Goal: Task Accomplishment & Management: Complete application form

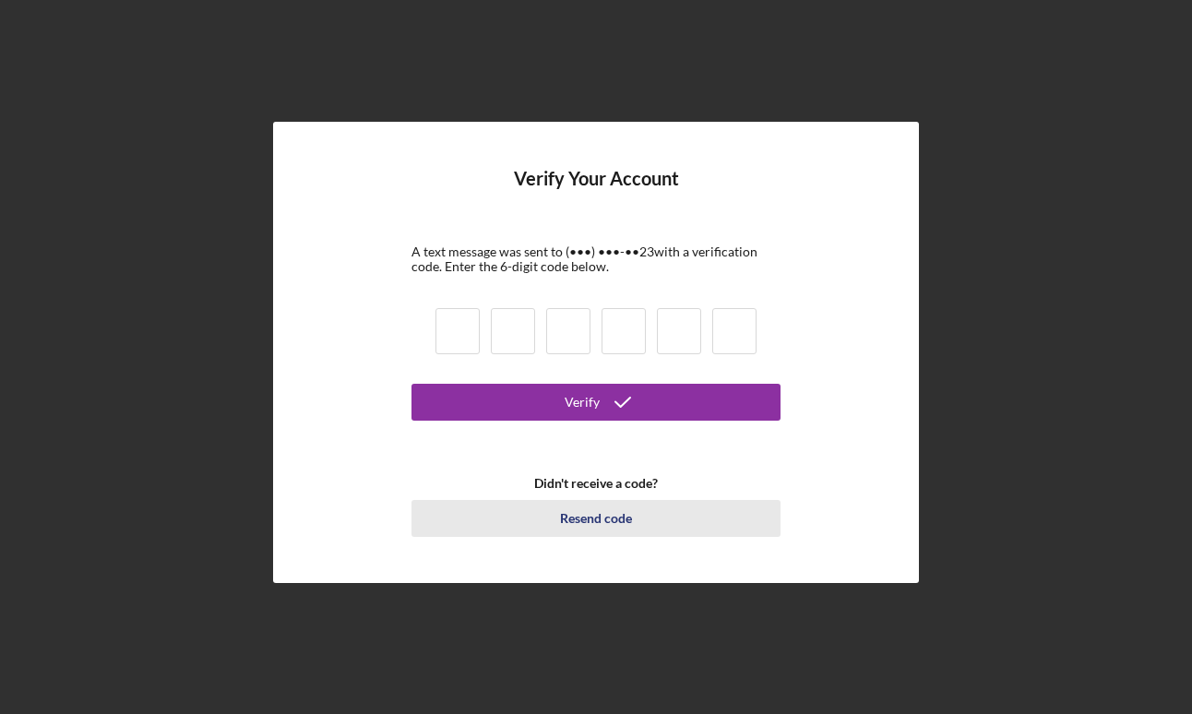
click at [603, 520] on div "Resend code" at bounding box center [596, 518] width 72 height 37
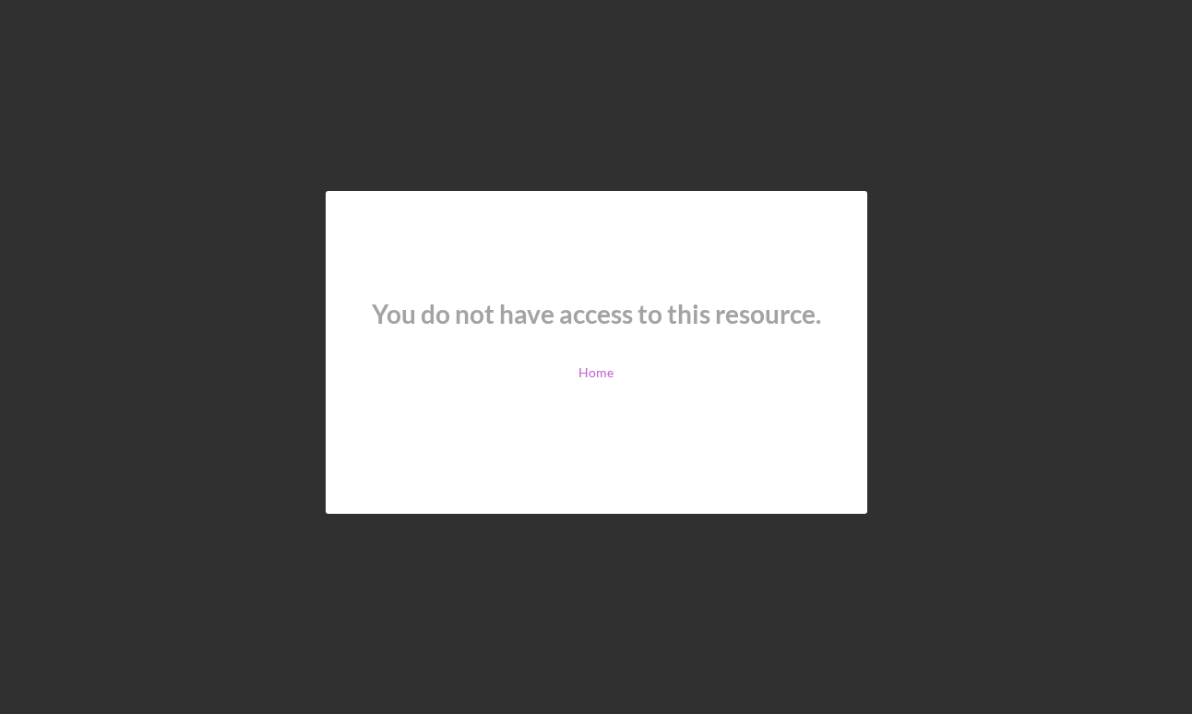
click at [600, 375] on link "Home" at bounding box center [596, 372] width 35 height 15
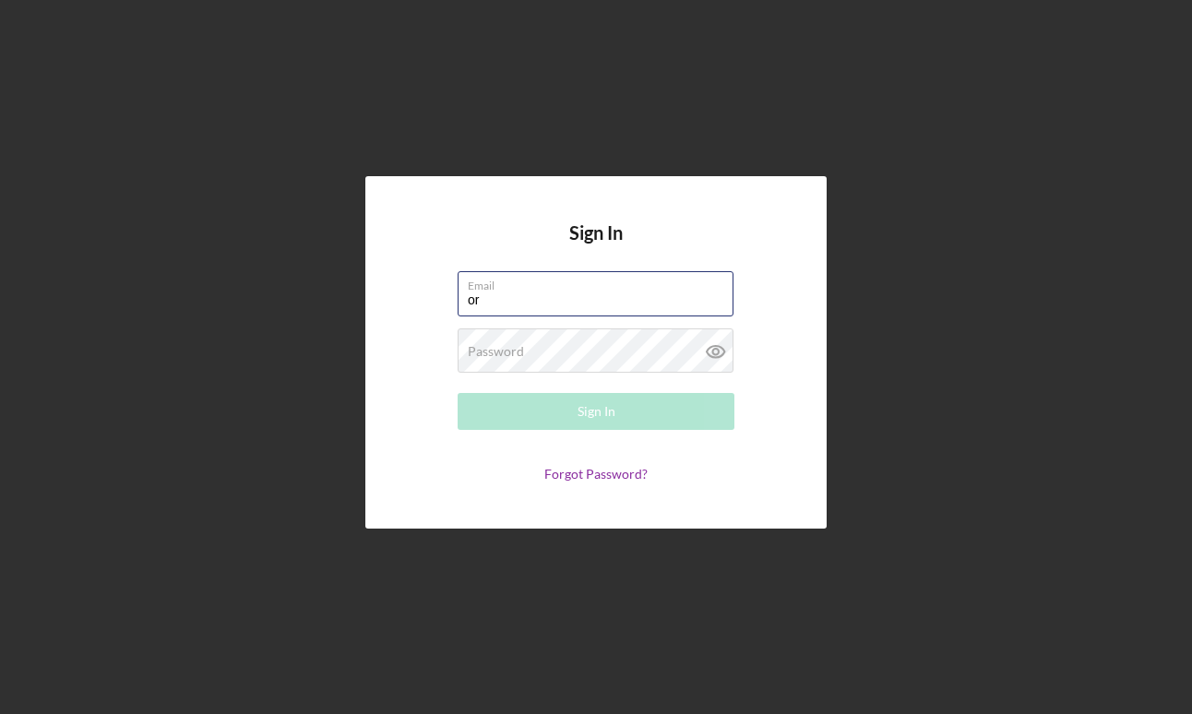
type input "[EMAIL_ADDRESS][DOMAIN_NAME]"
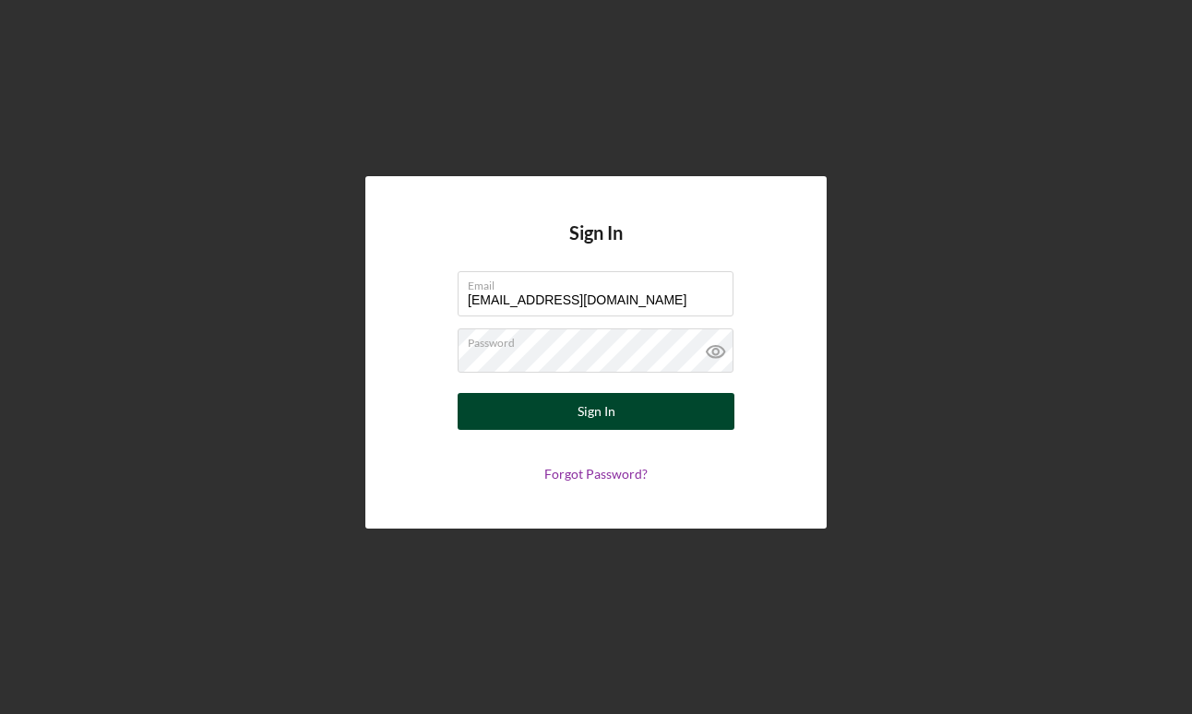
click at [582, 405] on div "Sign In" at bounding box center [597, 411] width 38 height 37
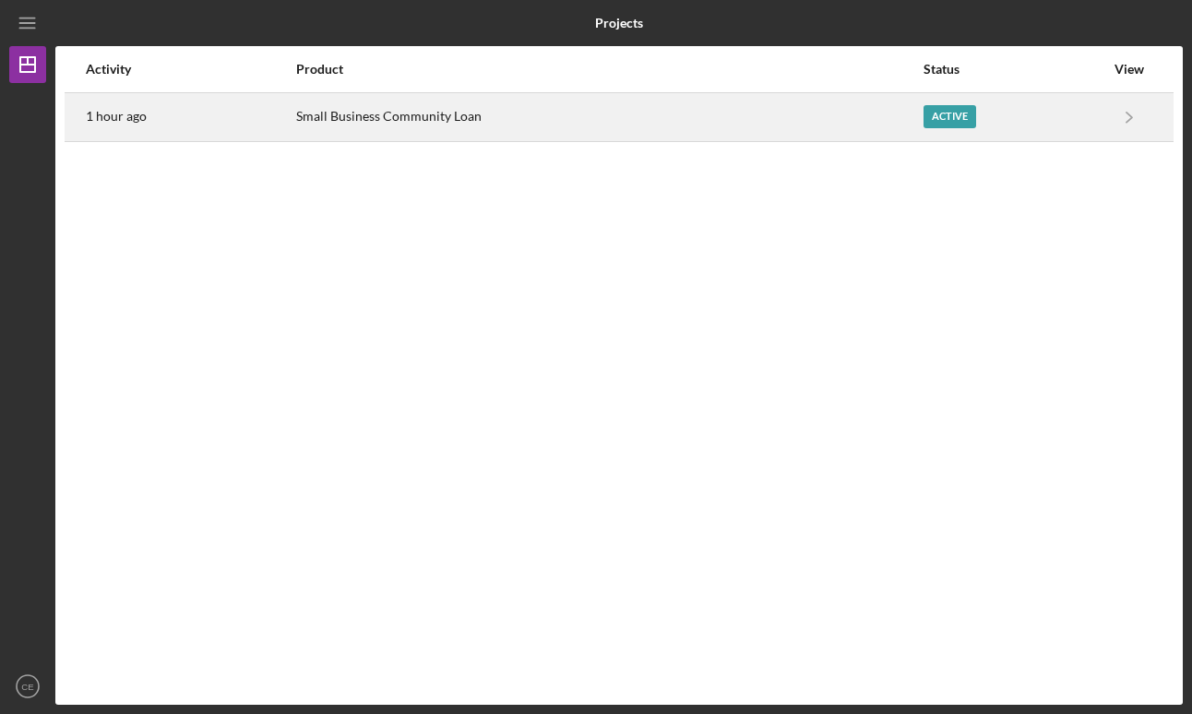
click at [697, 117] on div "Small Business Community Loan" at bounding box center [609, 117] width 626 height 46
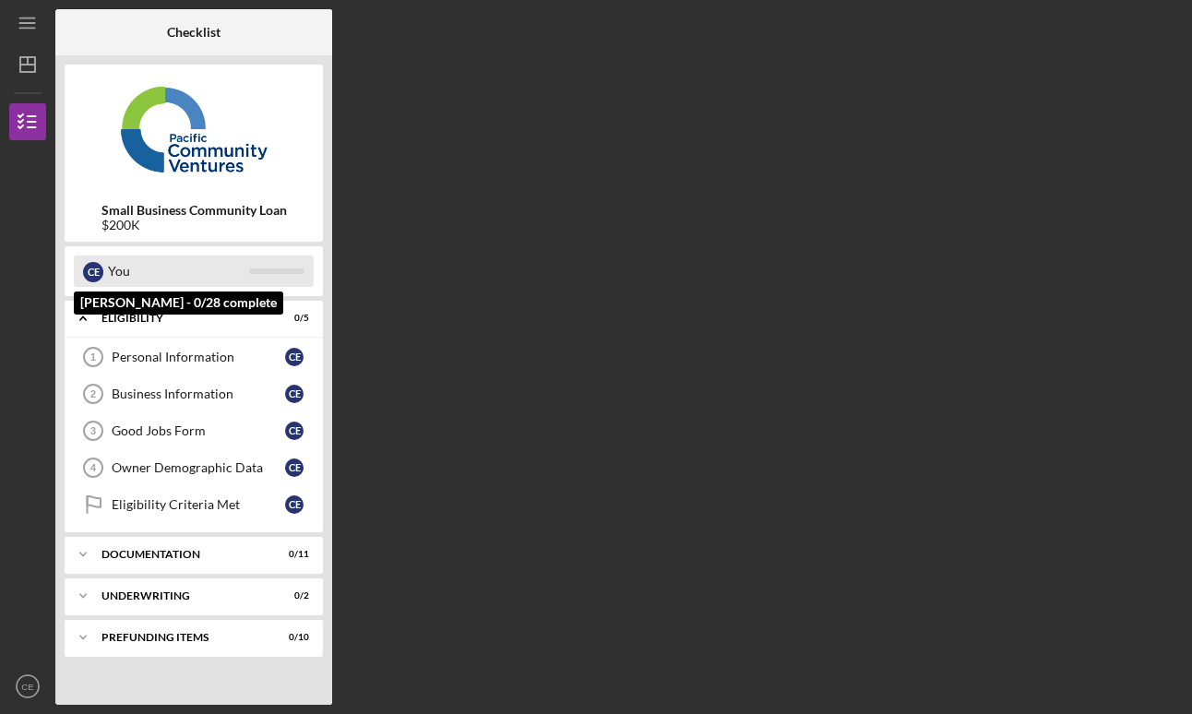
click at [186, 278] on div "You" at bounding box center [178, 271] width 141 height 31
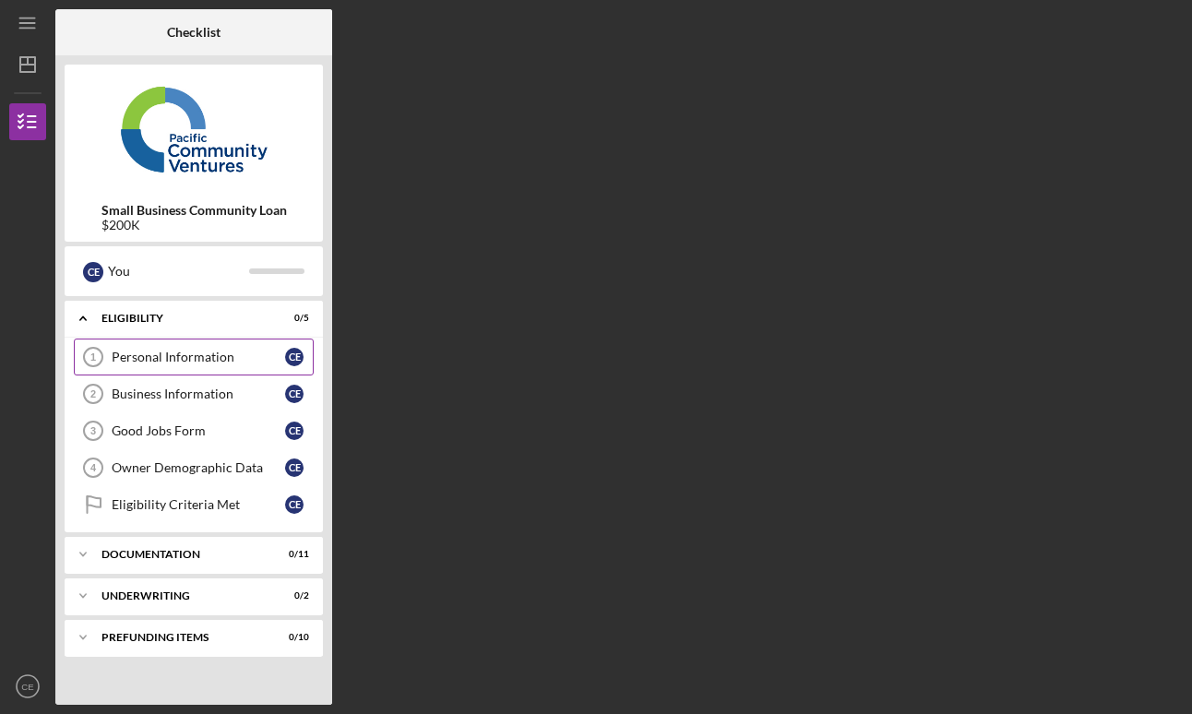
click at [203, 345] on link "Personal Information 1 Personal Information C E" at bounding box center [194, 357] width 240 height 37
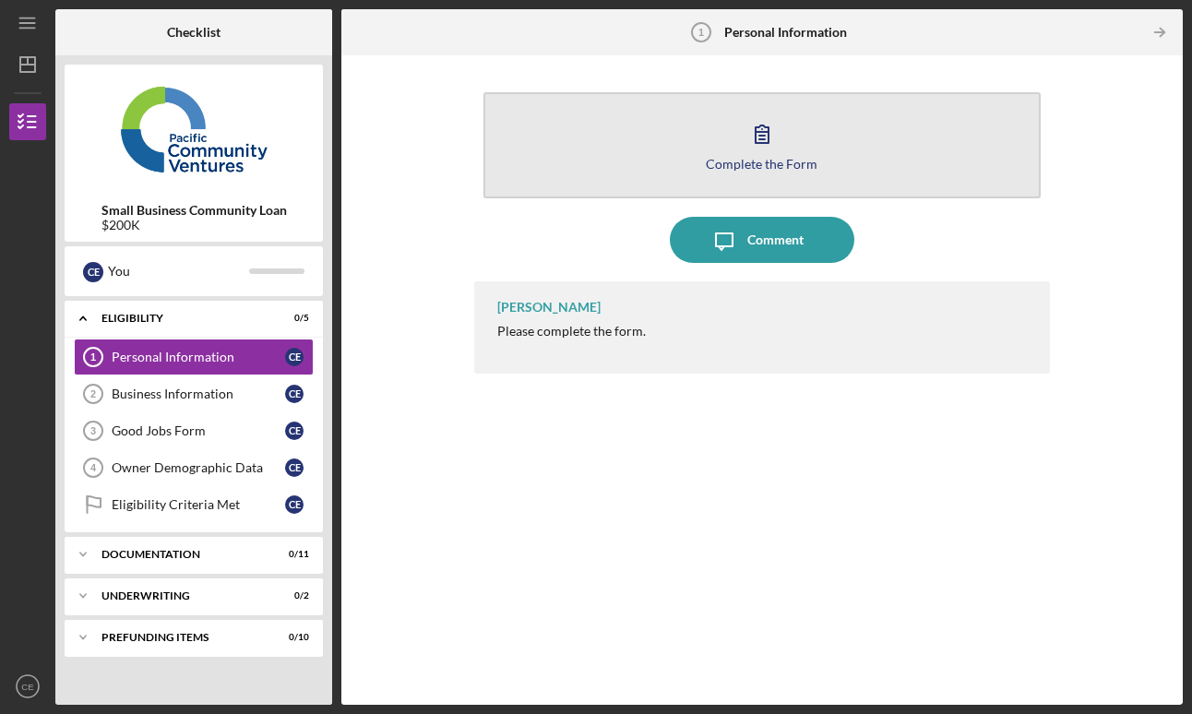
click at [745, 125] on icon "button" at bounding box center [762, 134] width 46 height 46
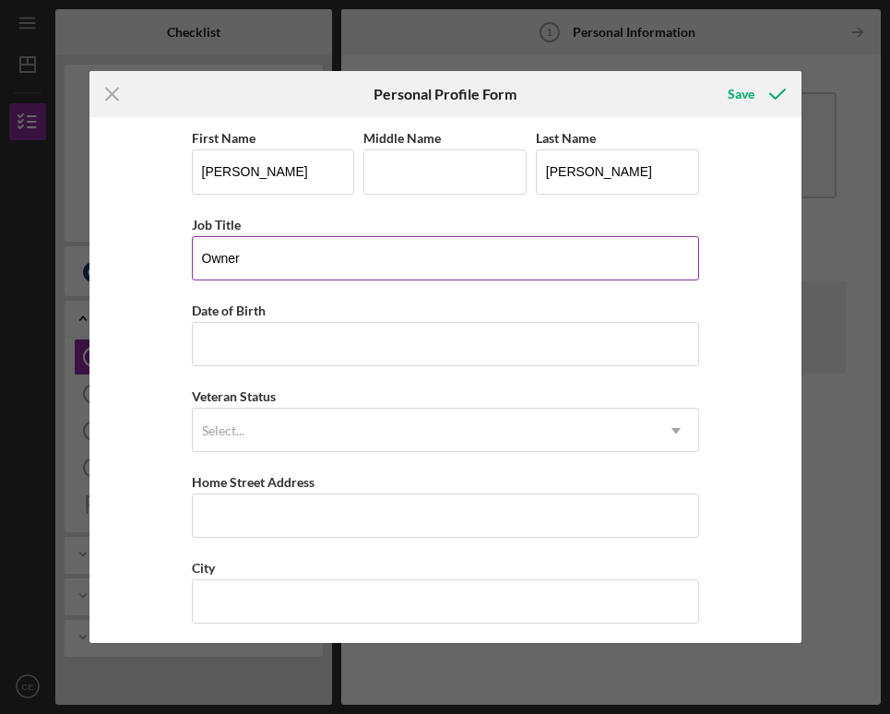
type input "Owner"
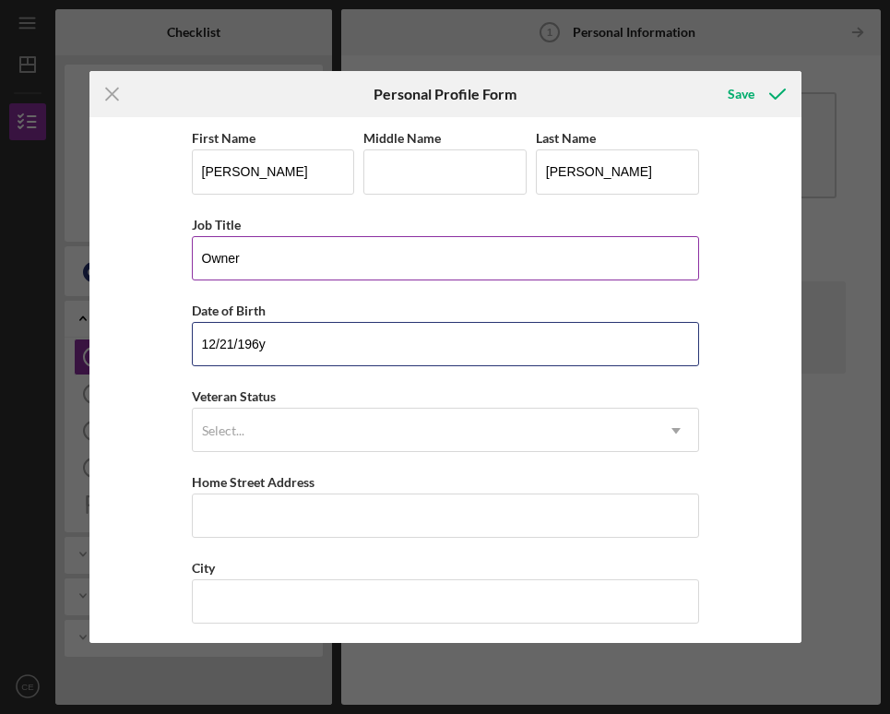
type input "12/21/1966"
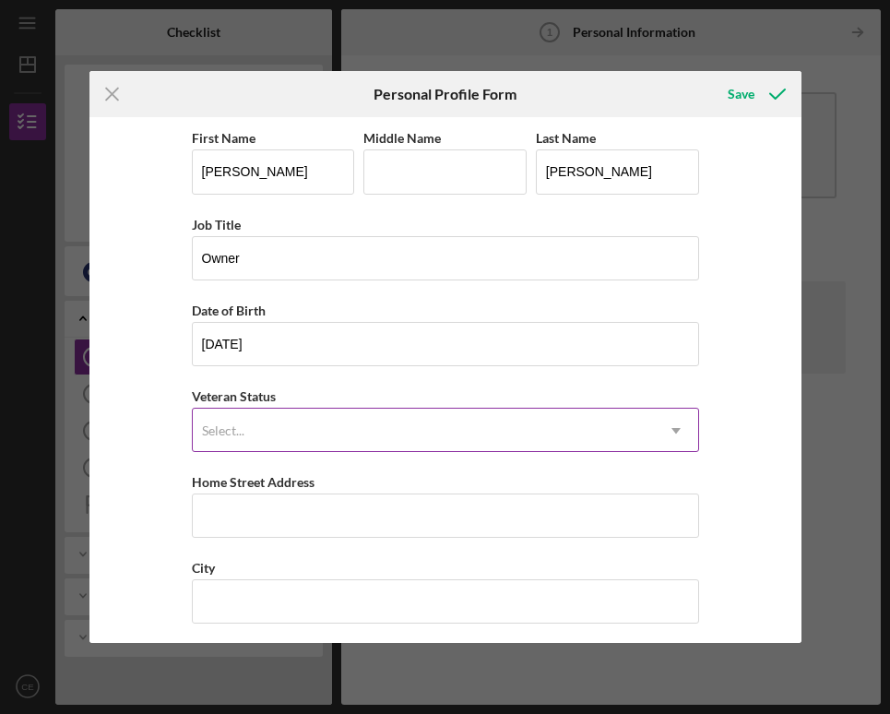
click at [396, 436] on div "Select..." at bounding box center [423, 431] width 461 height 42
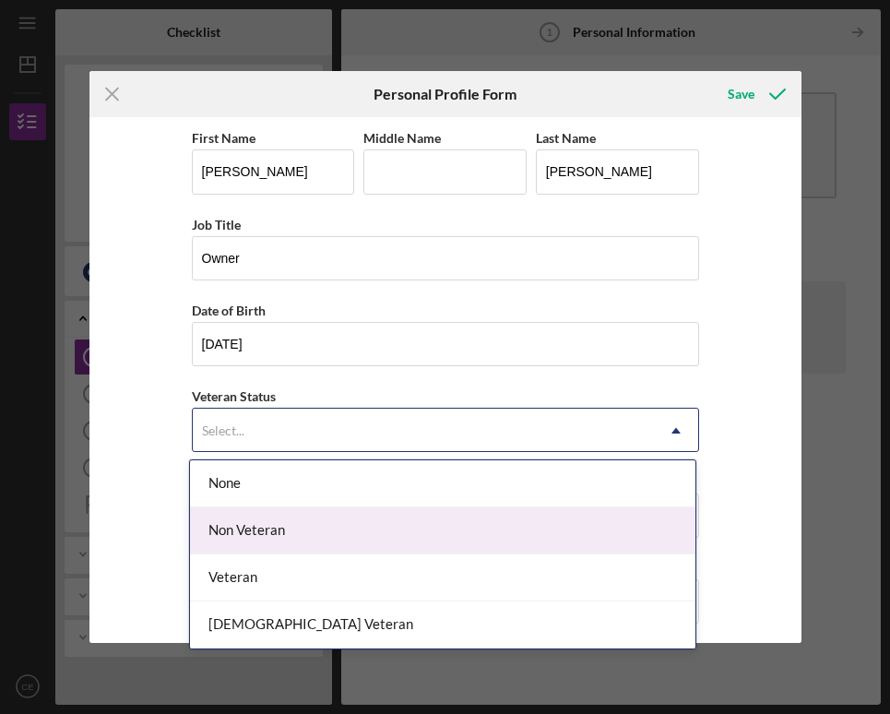
click at [340, 519] on div "Non Veteran" at bounding box center [443, 530] width 506 height 47
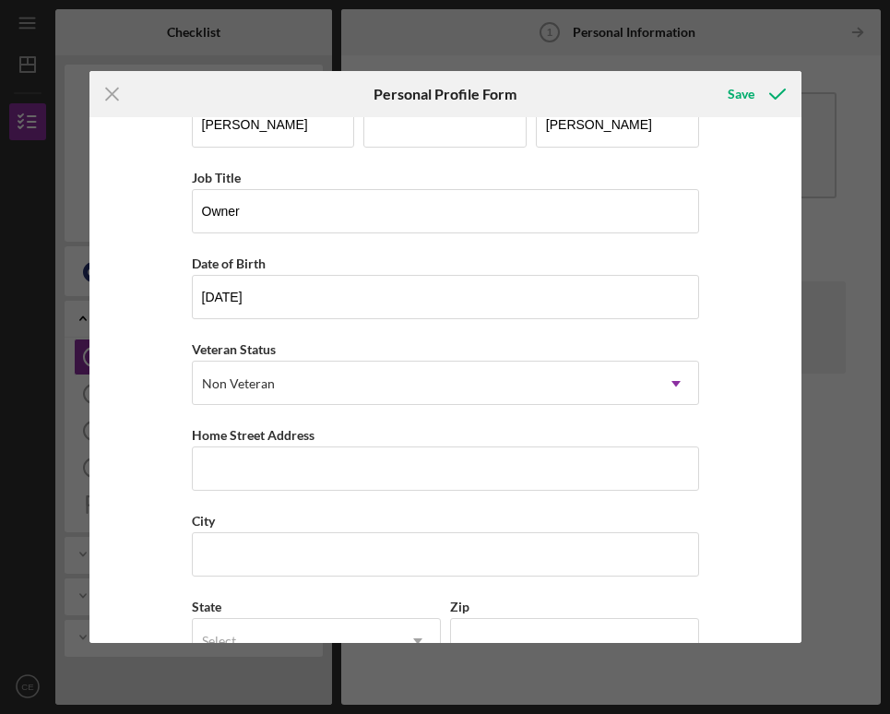
scroll to position [57, 0]
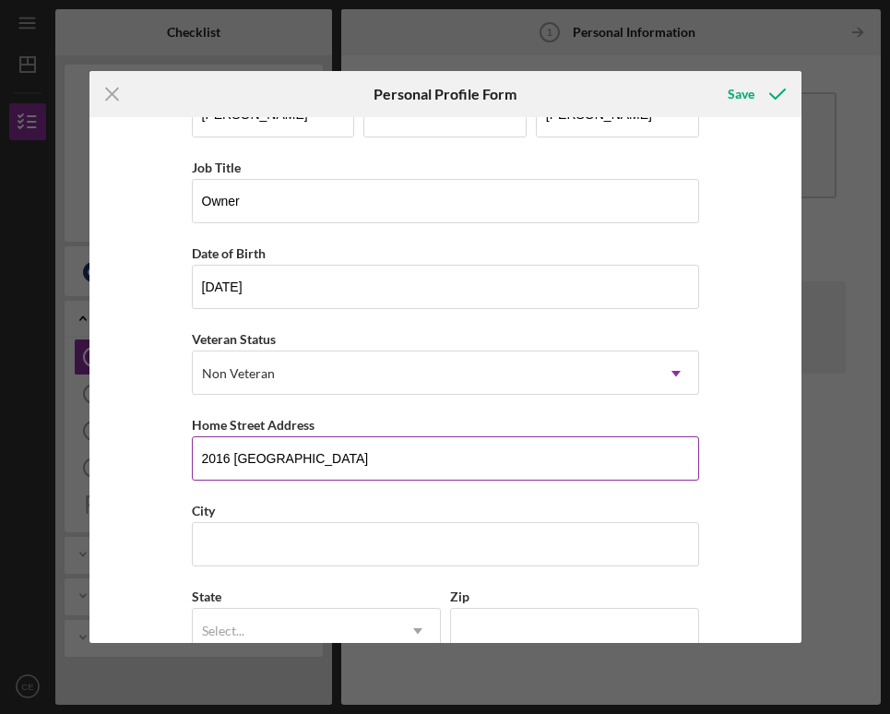
type input "2016 Alscot Ave"
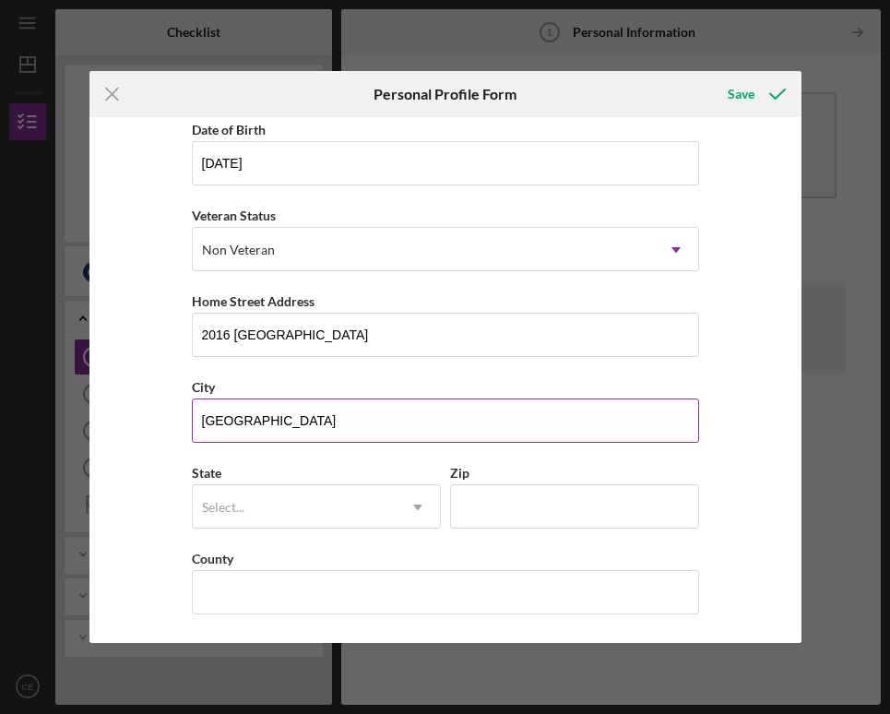
scroll to position [181, 0]
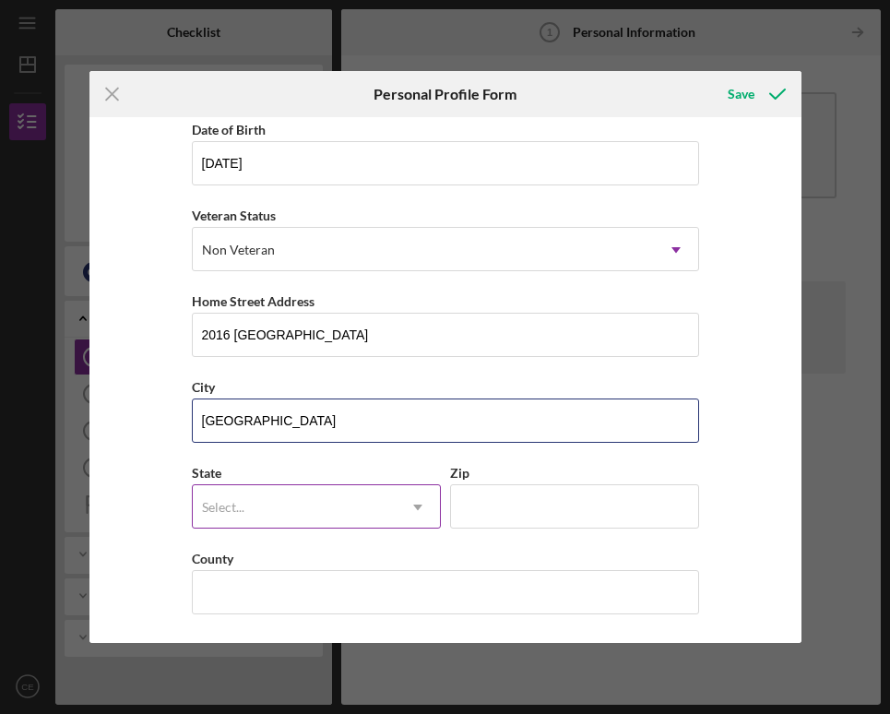
type input "Simi Valley"
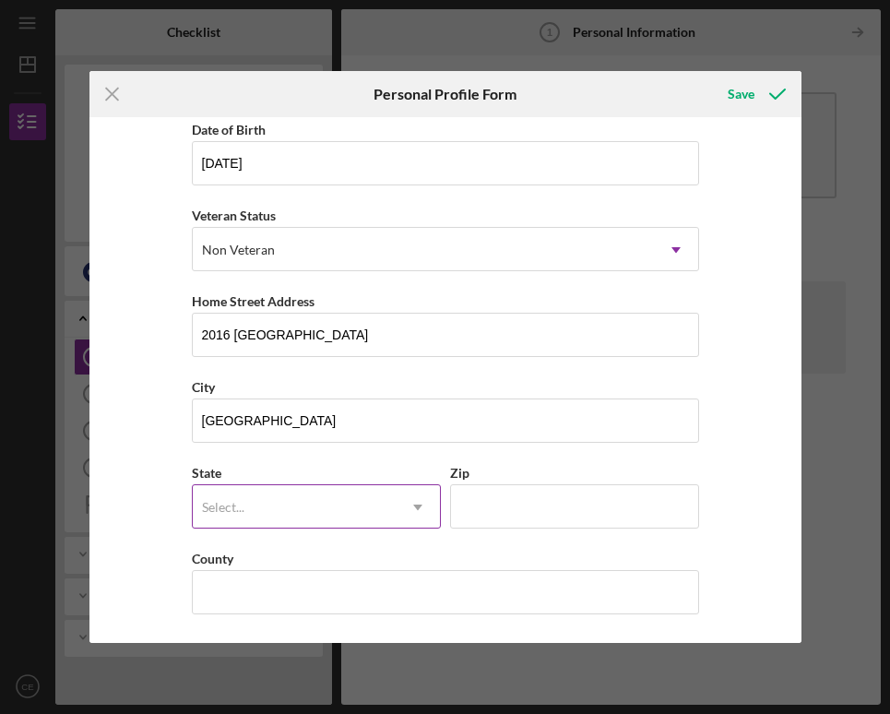
click at [279, 498] on div "Select..." at bounding box center [294, 507] width 203 height 42
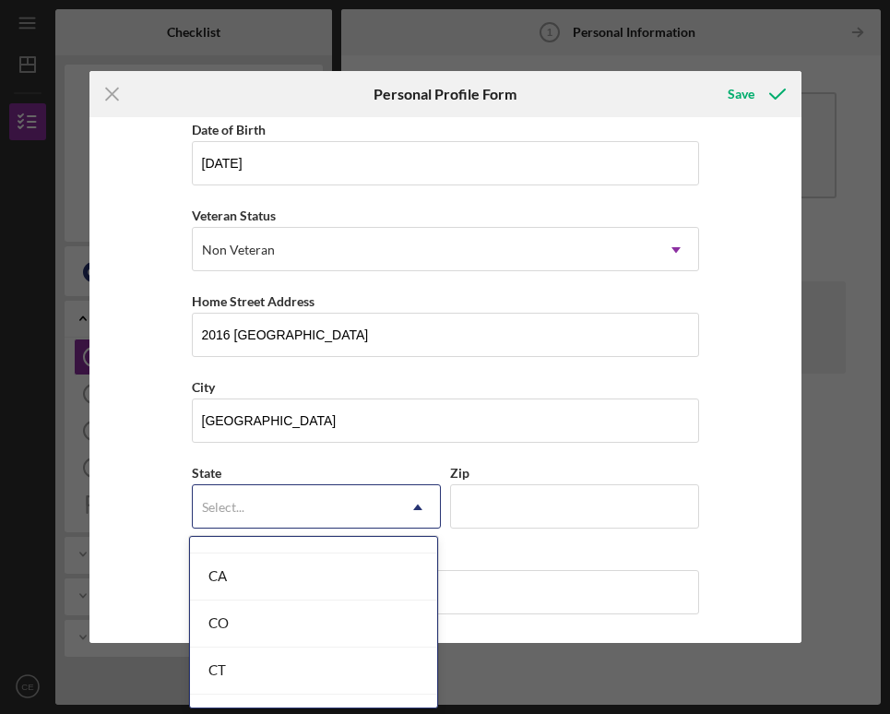
scroll to position [504, 0]
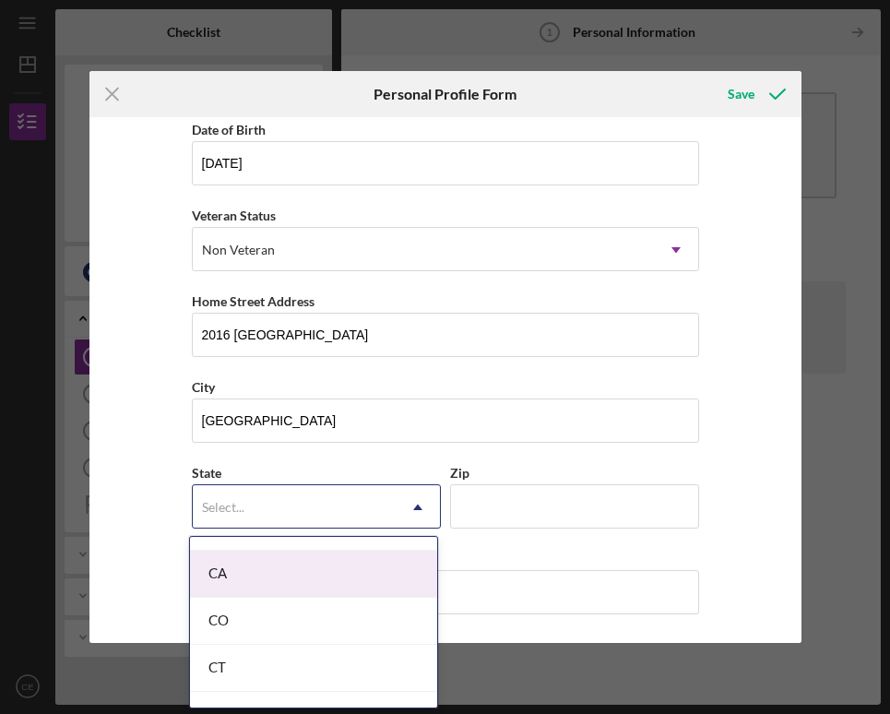
click at [238, 577] on div "CA" at bounding box center [313, 574] width 247 height 47
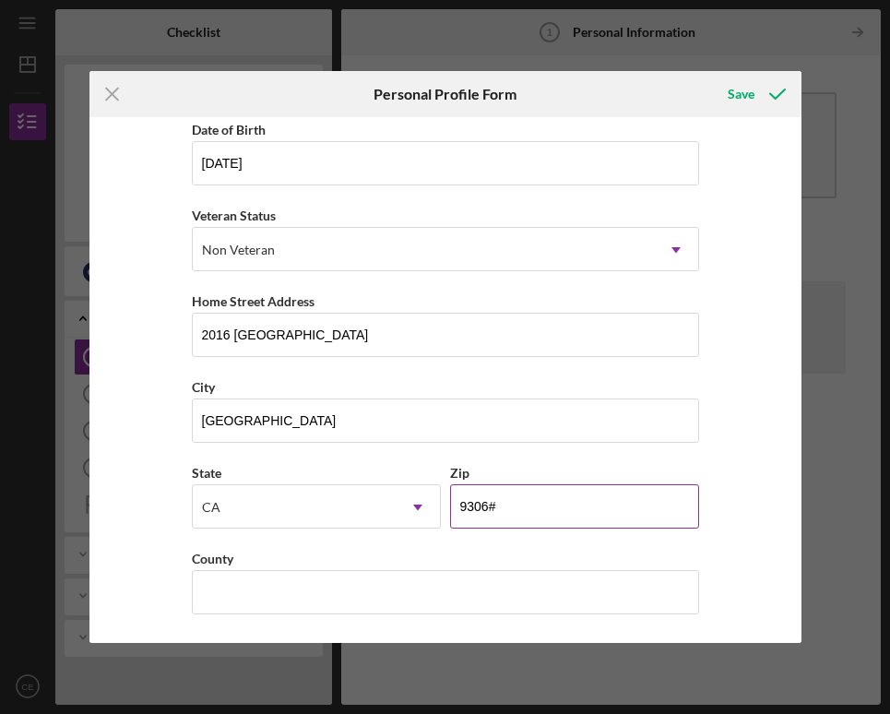
type input "93063"
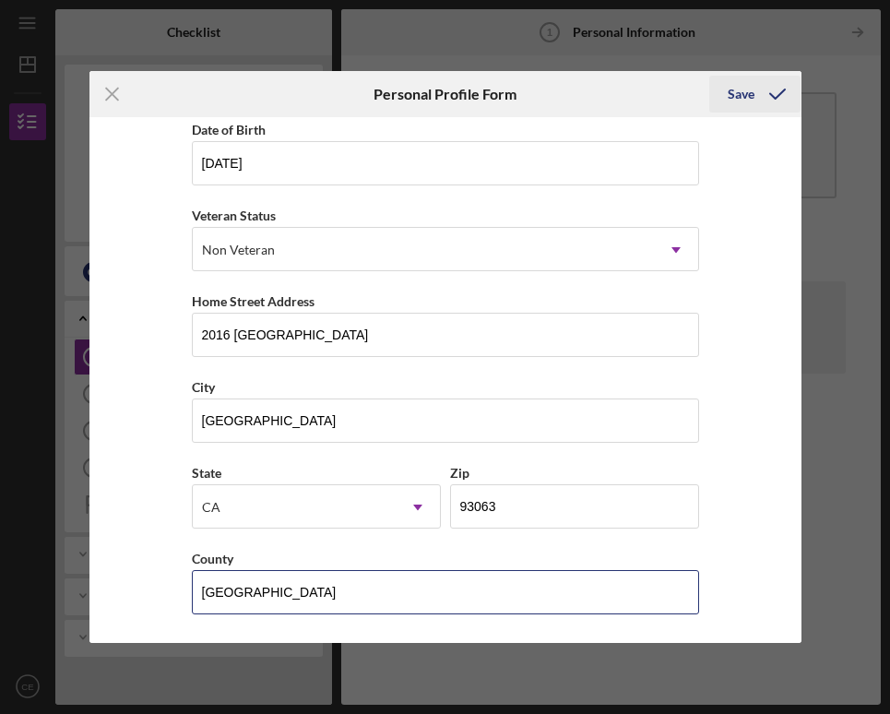
type input "Ventura County"
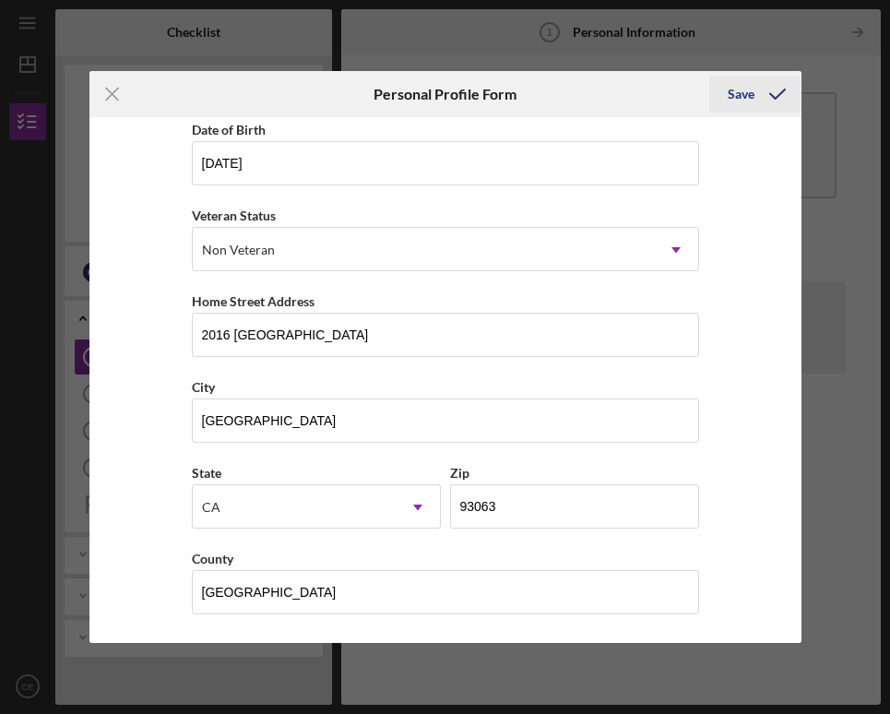
click at [754, 102] on div "Save" at bounding box center [741, 94] width 27 height 37
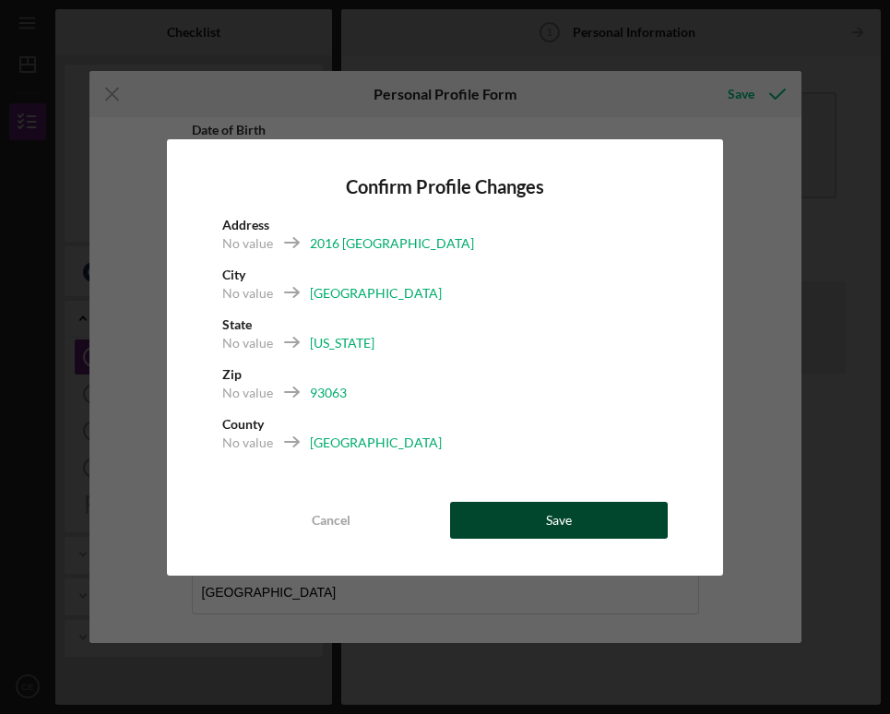
click at [555, 521] on div "Save" at bounding box center [559, 520] width 26 height 37
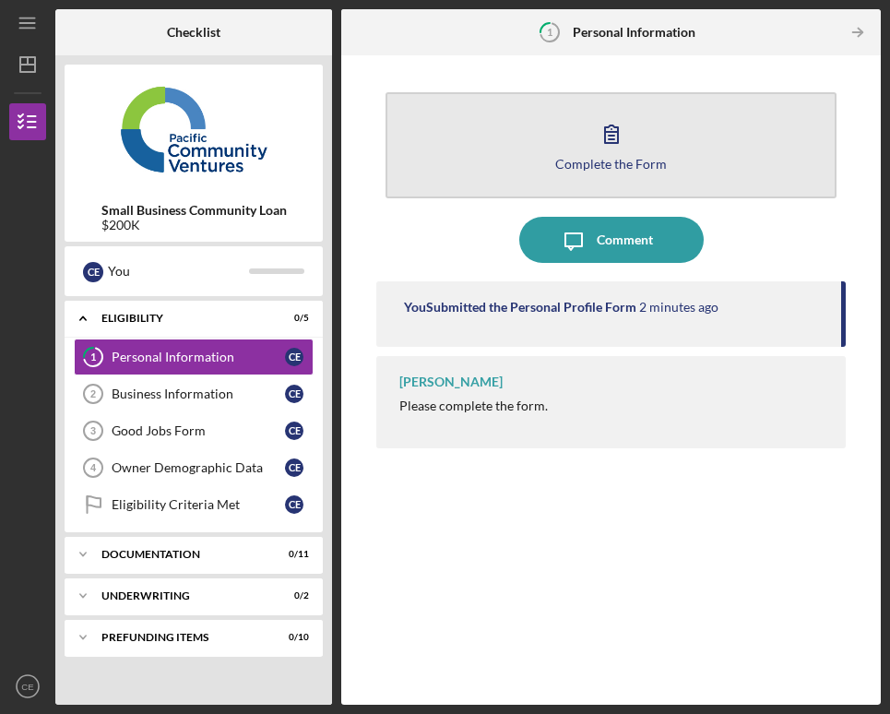
click at [609, 128] on icon "button" at bounding box center [612, 134] width 46 height 46
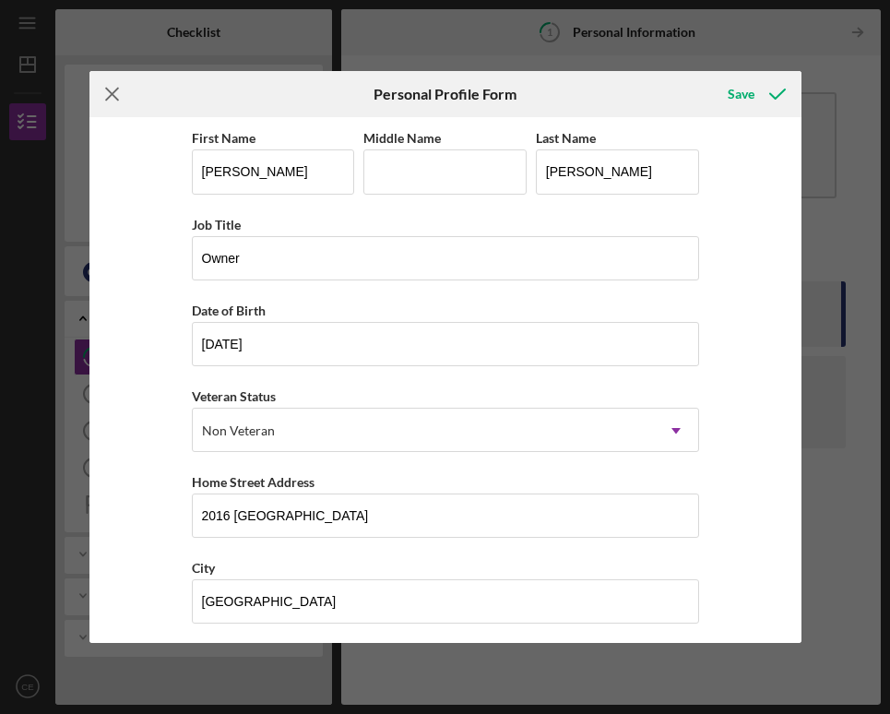
click at [107, 97] on icon "Icon/Menu Close" at bounding box center [113, 94] width 46 height 46
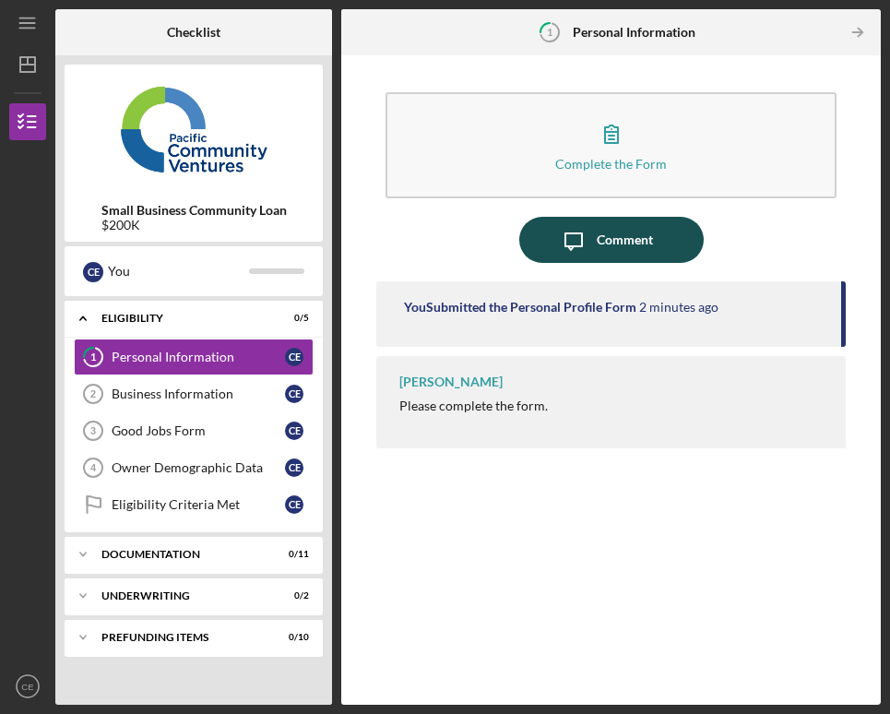
click at [582, 240] on icon "Icon/Message" at bounding box center [574, 240] width 46 height 46
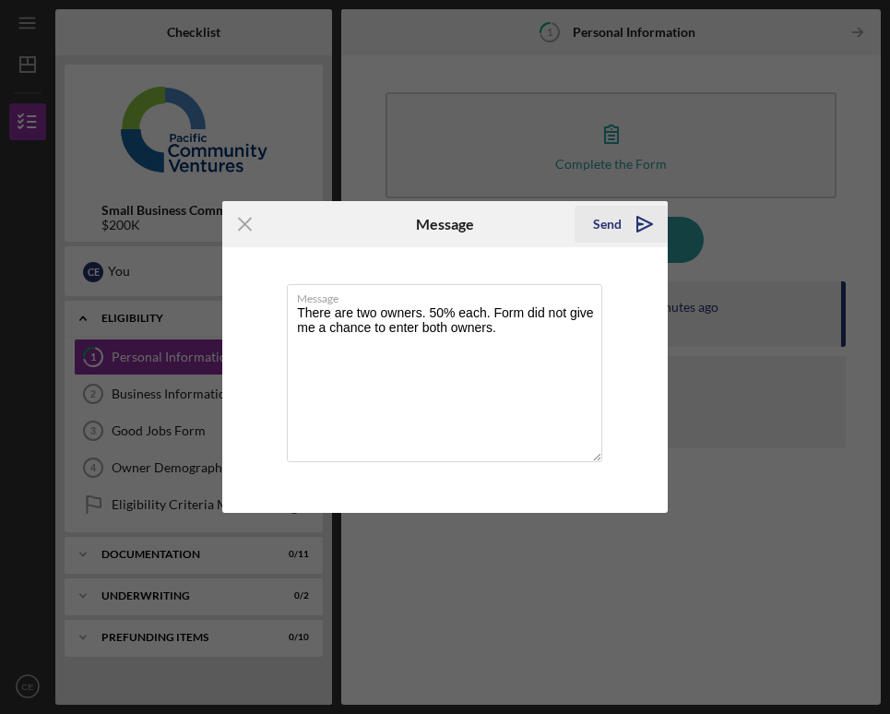
type textarea "There are two owners. 50% each. Form did not give me a chance to enter both own…"
click at [623, 219] on icon "Icon/icon-invite-send" at bounding box center [645, 224] width 46 height 46
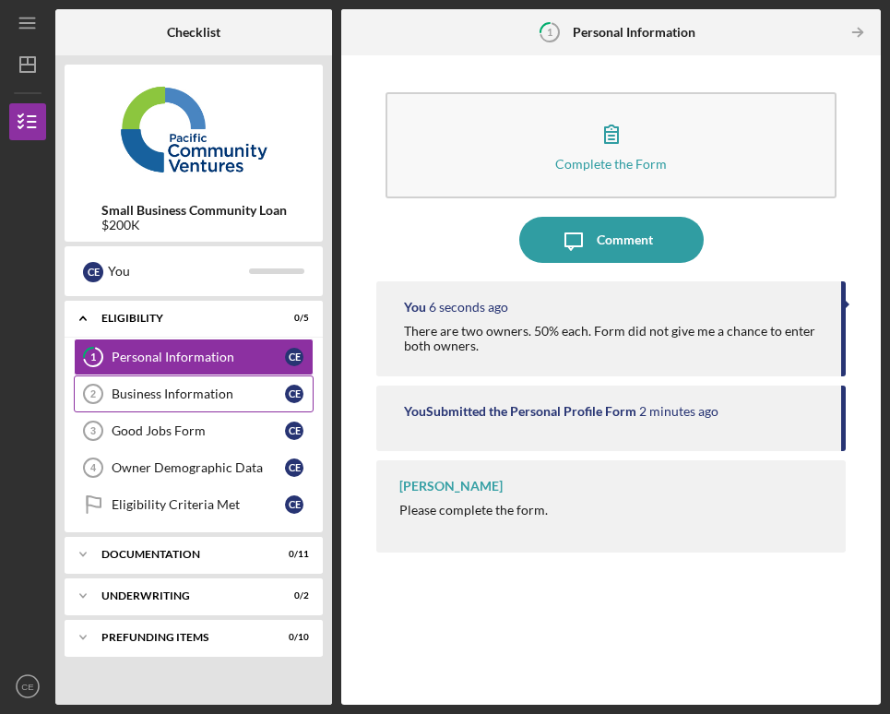
click at [208, 397] on div "Business Information" at bounding box center [198, 394] width 173 height 15
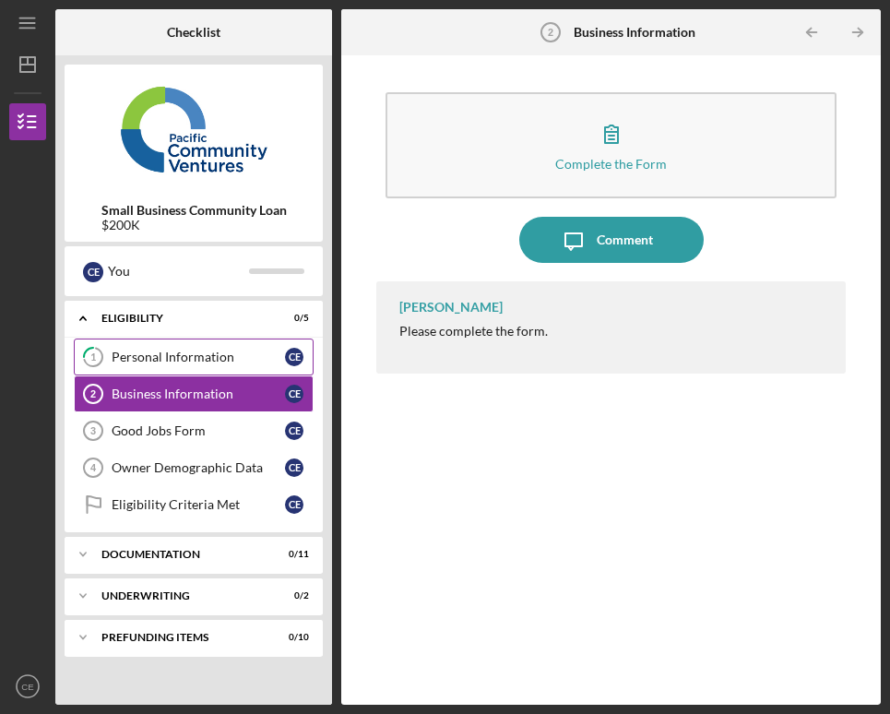
click at [187, 357] on div "Personal Information" at bounding box center [198, 357] width 173 height 15
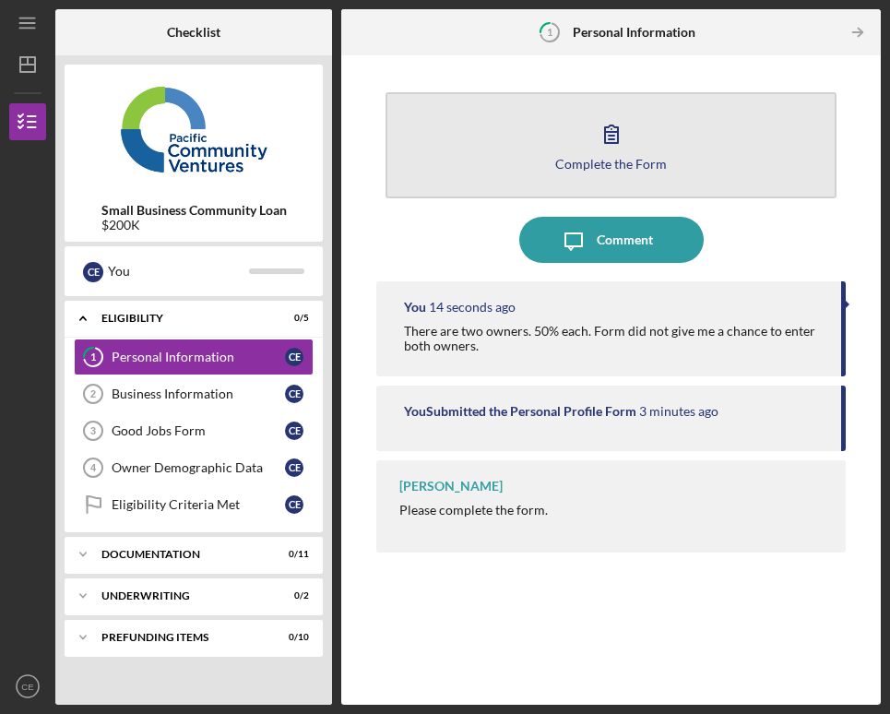
click at [613, 142] on icon "button" at bounding box center [612, 134] width 46 height 46
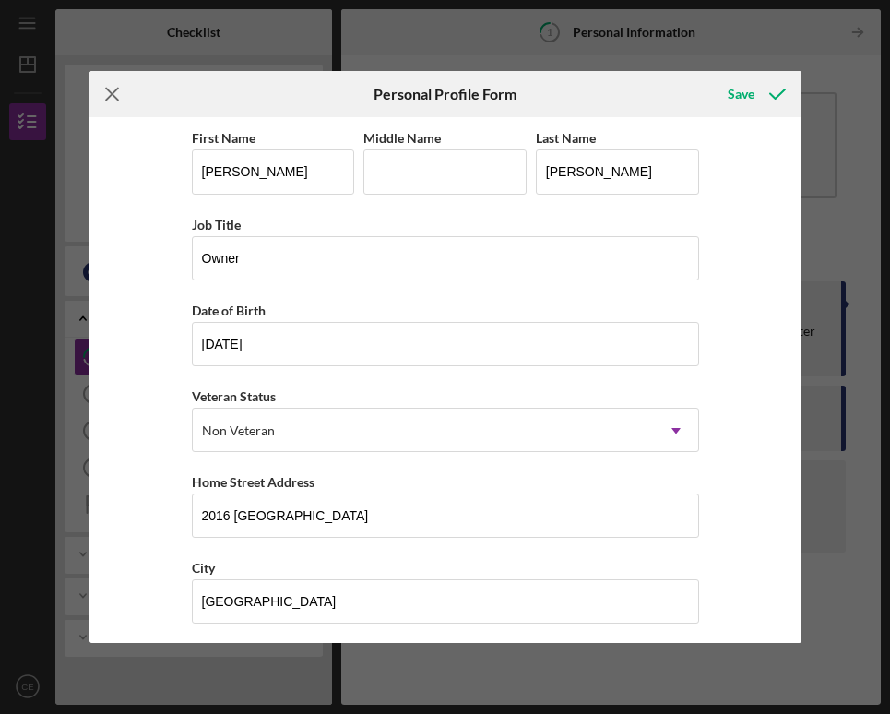
click at [117, 85] on icon "Icon/Menu Close" at bounding box center [113, 94] width 46 height 46
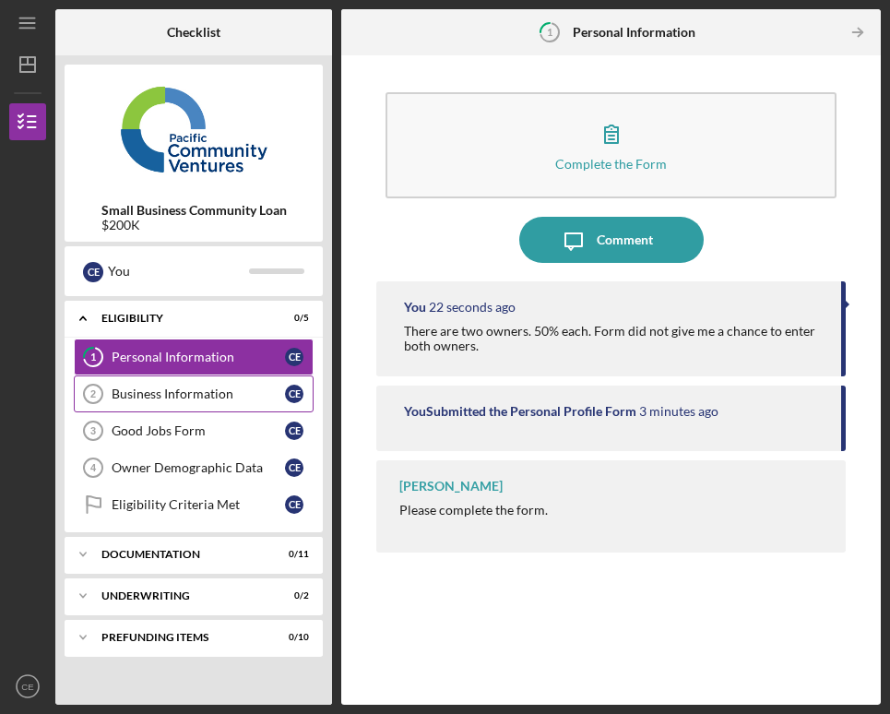
click at [184, 395] on div "Business Information" at bounding box center [198, 394] width 173 height 15
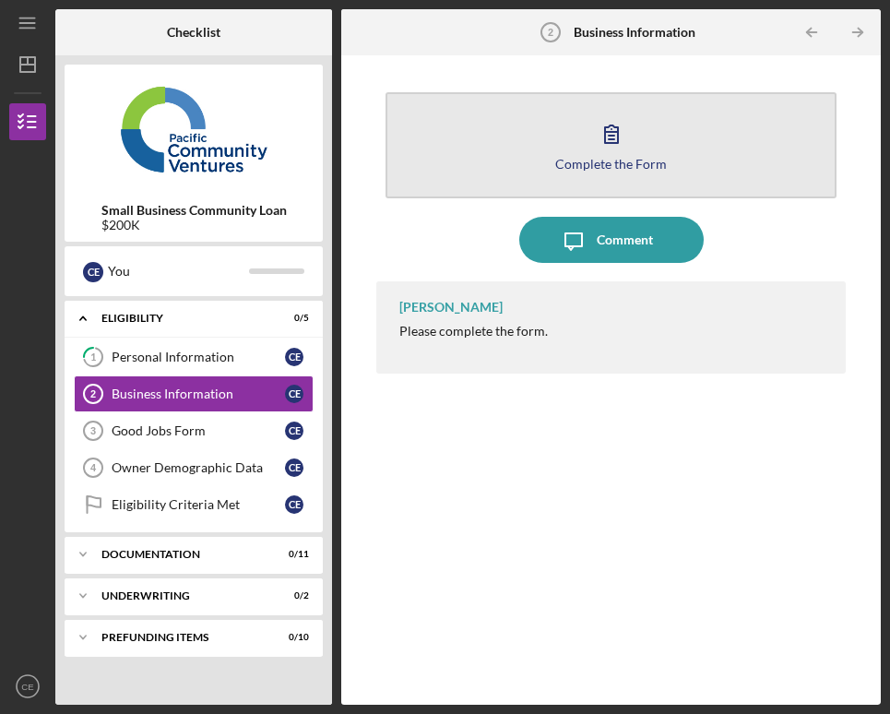
click at [626, 154] on icon "button" at bounding box center [612, 134] width 46 height 46
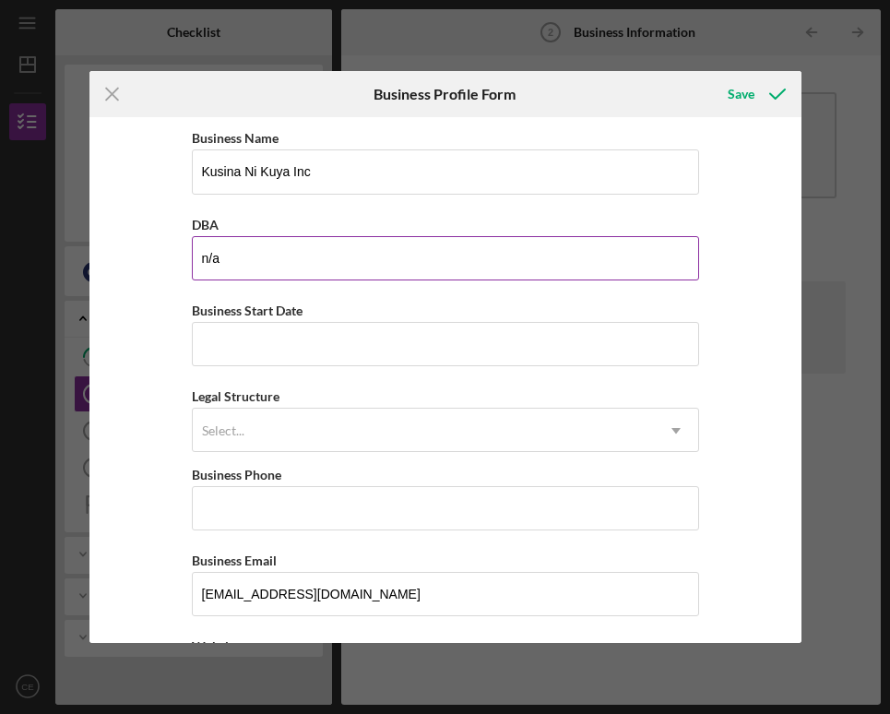
type input "n/a"
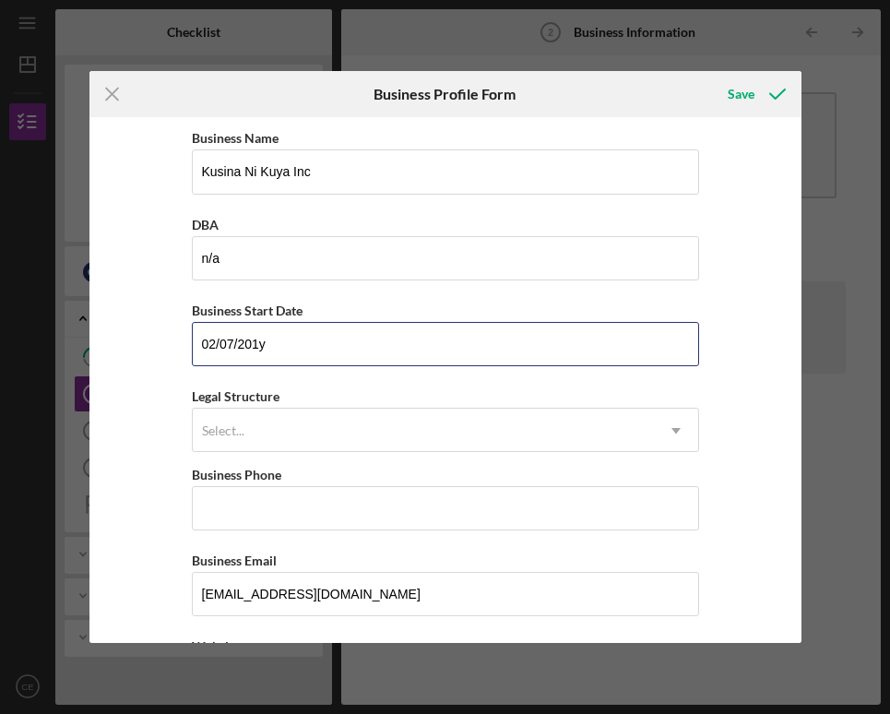
type input "02/07/2019"
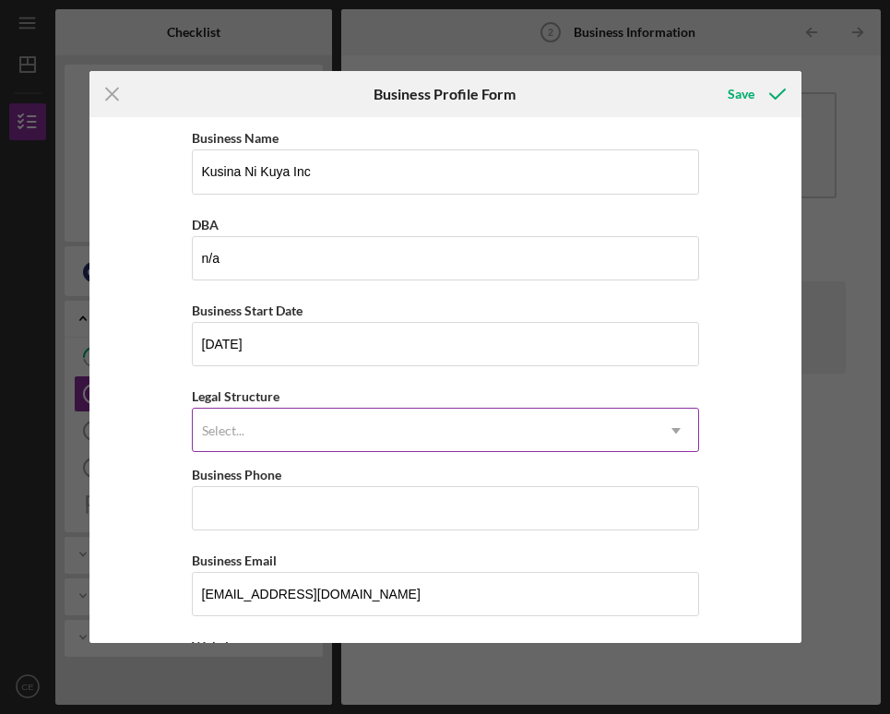
click at [470, 437] on div "Select..." at bounding box center [423, 431] width 461 height 42
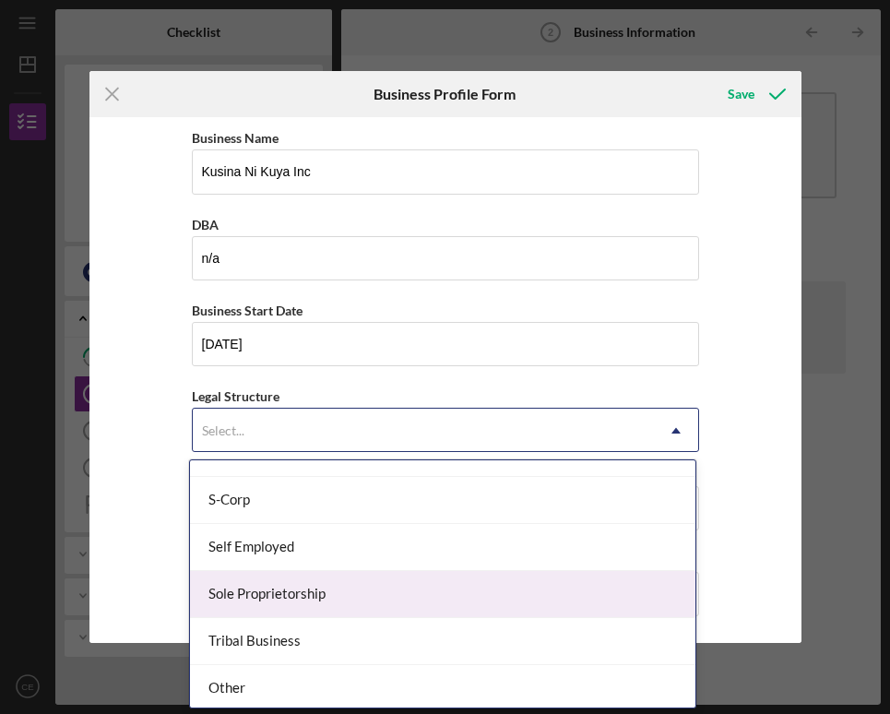
scroll to position [453, 0]
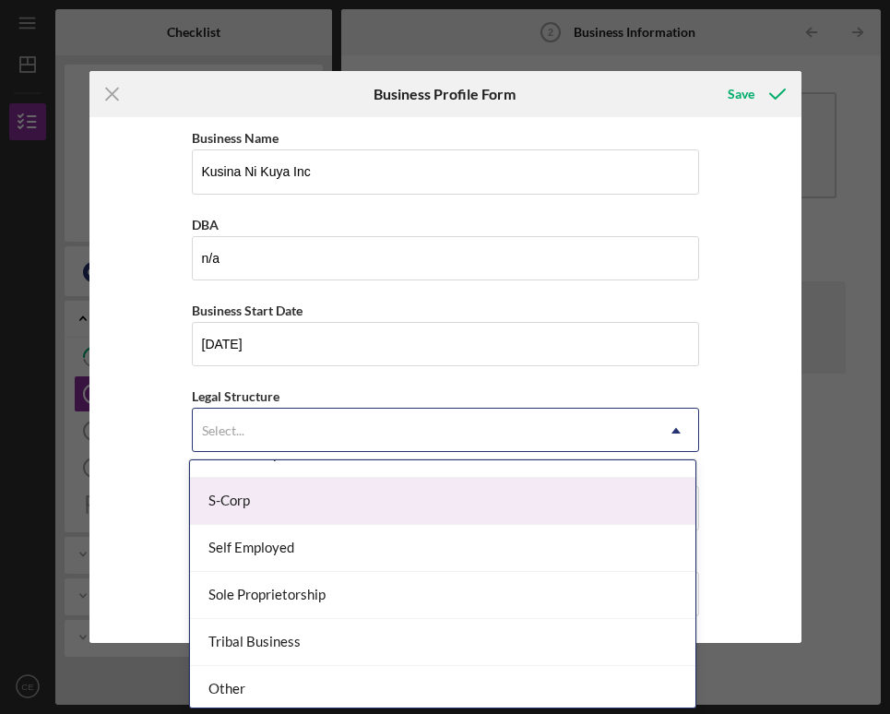
click at [351, 504] on div "S-Corp" at bounding box center [443, 501] width 506 height 47
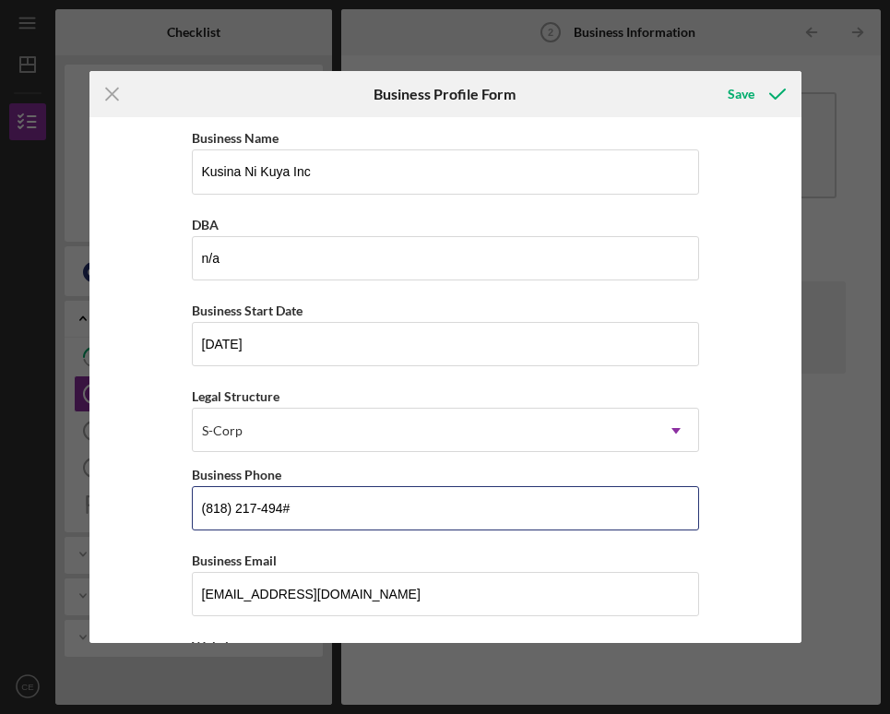
type input "(818) 217-4944"
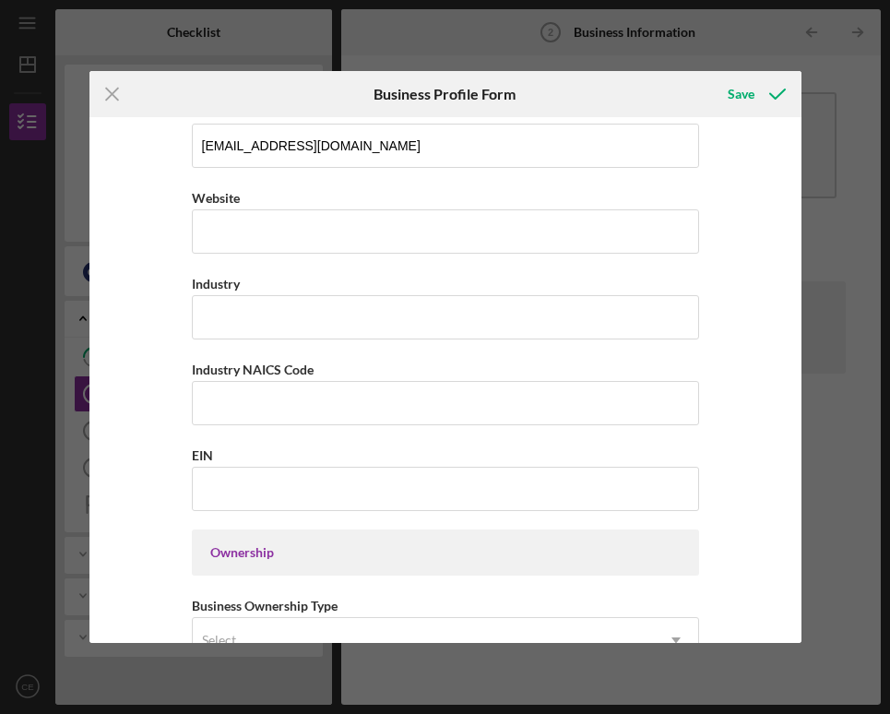
scroll to position [128, 0]
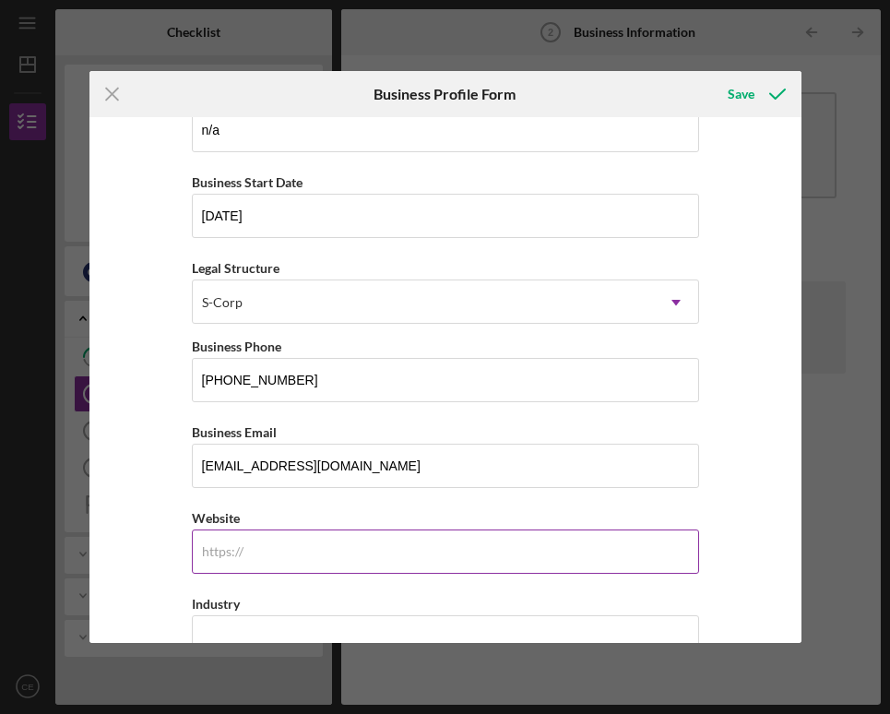
click at [252, 542] on input "Website" at bounding box center [445, 552] width 507 height 44
paste input "kusinanikuya.com"
type input "kusinanikuya.com"
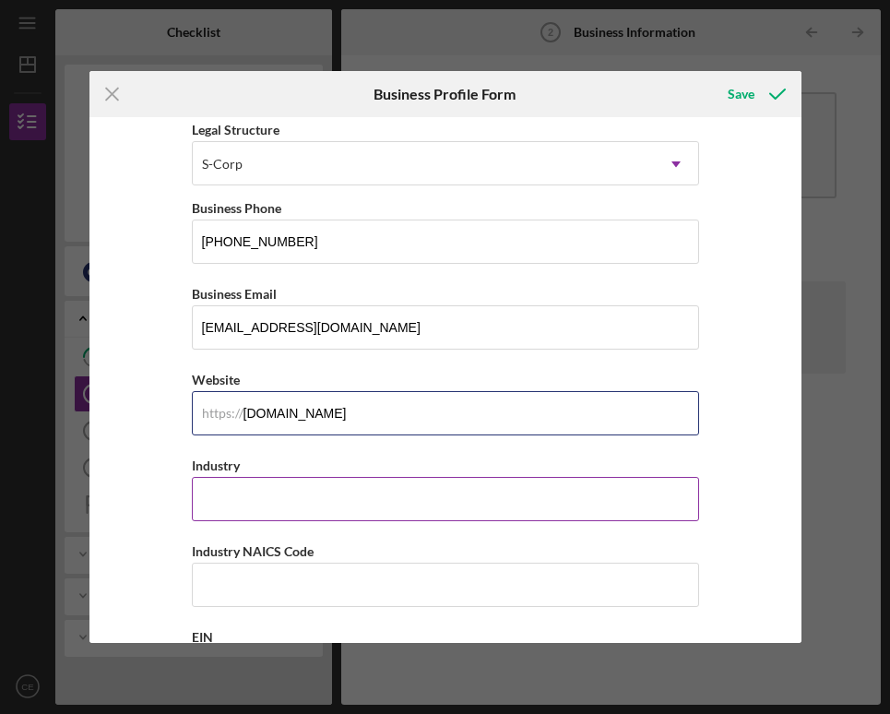
scroll to position [269, 0]
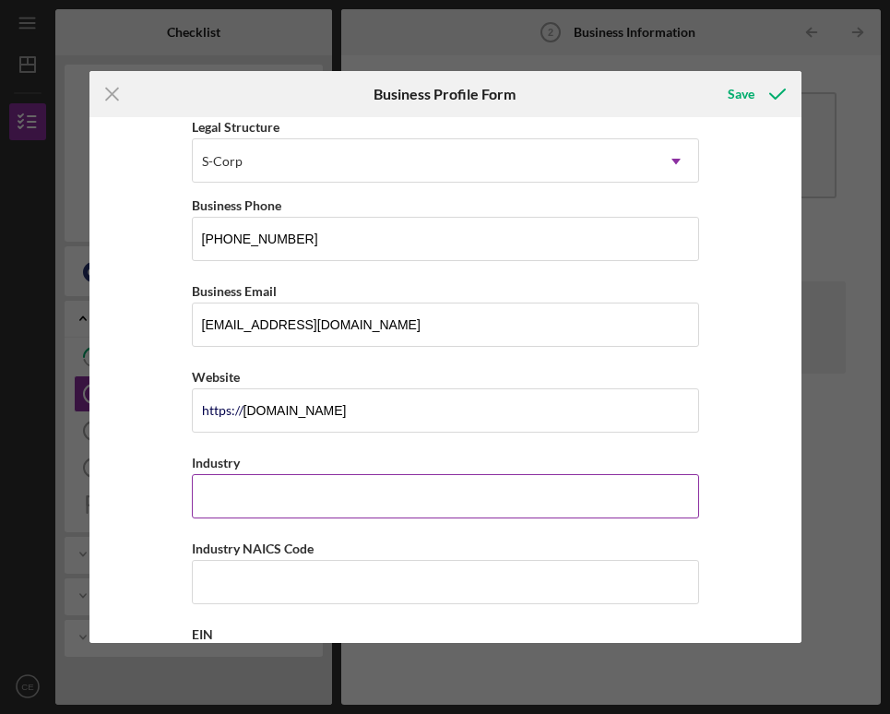
click at [285, 482] on input "Industry" at bounding box center [445, 496] width 507 height 44
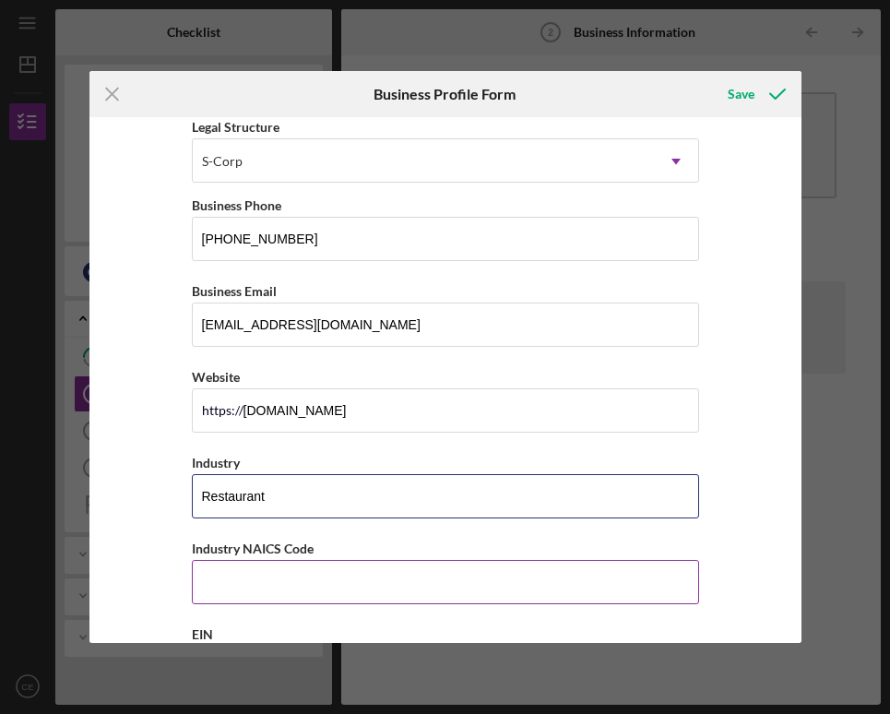
type input "Restaurant"
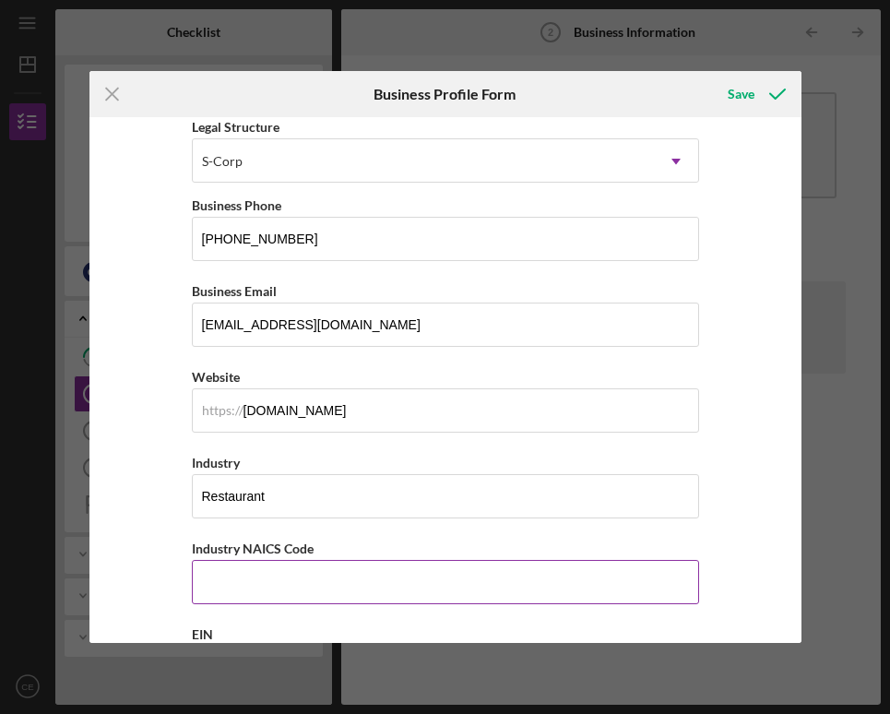
click at [250, 589] on input "Industry NAICS Code" at bounding box center [445, 582] width 507 height 44
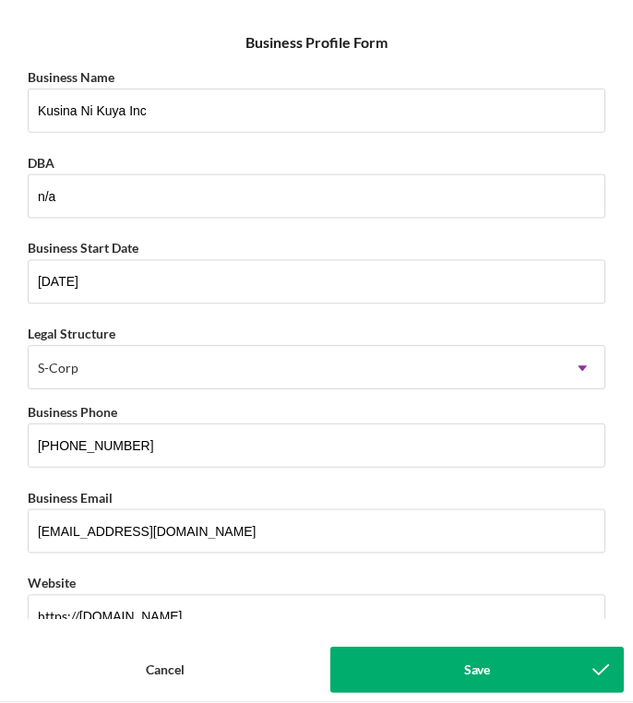
scroll to position [448, 0]
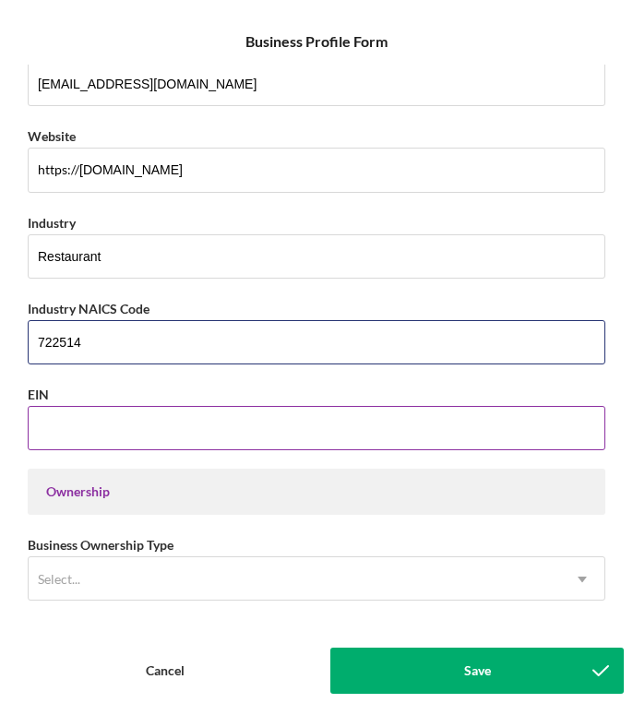
type input "722514"
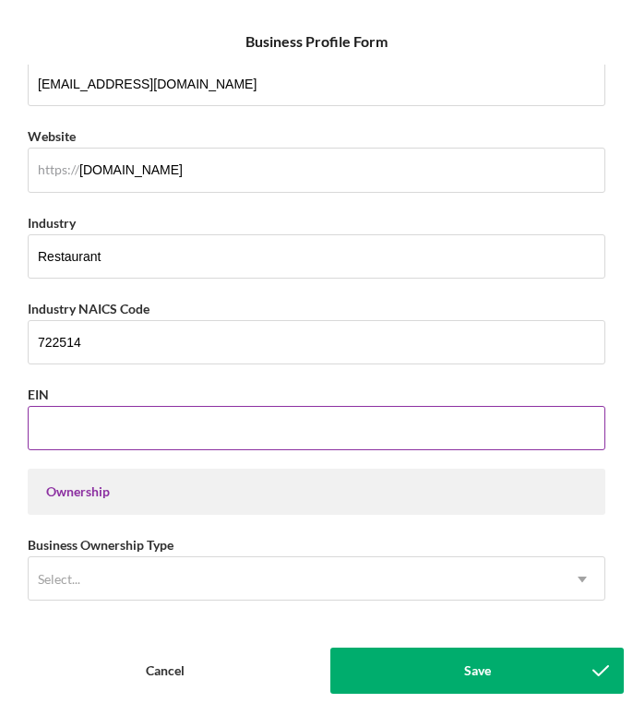
click at [116, 422] on input "EIN" at bounding box center [317, 428] width 578 height 44
click at [96, 429] on input "83-3755884" at bounding box center [317, 428] width 578 height 44
type input "83-3758984"
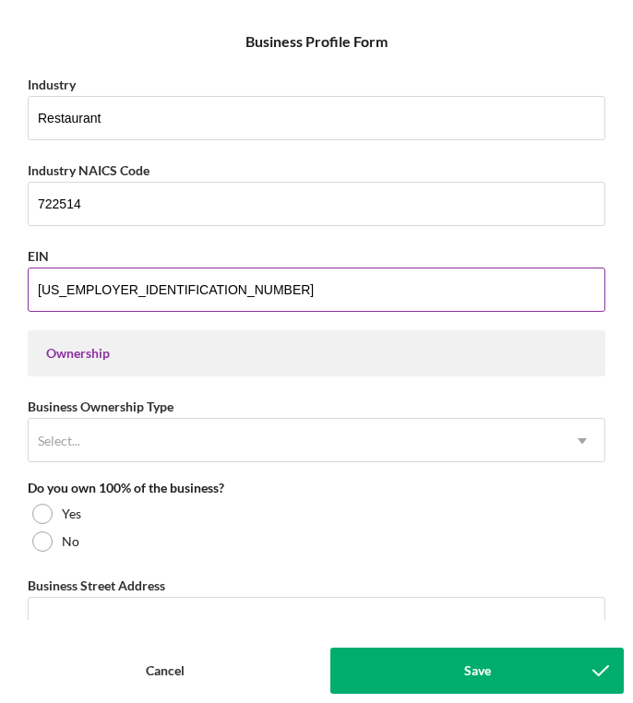
scroll to position [656, 0]
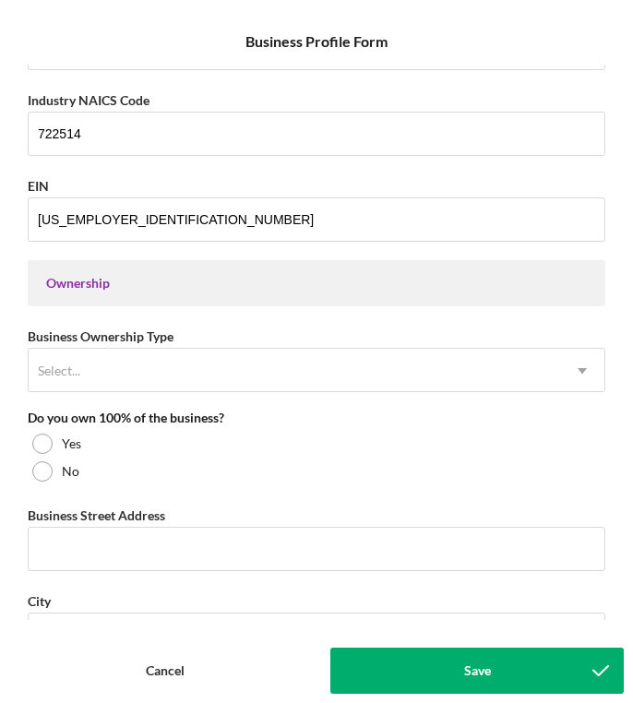
click at [229, 303] on div "Ownership" at bounding box center [317, 283] width 578 height 46
click at [232, 284] on div "Ownership" at bounding box center [316, 283] width 541 height 15
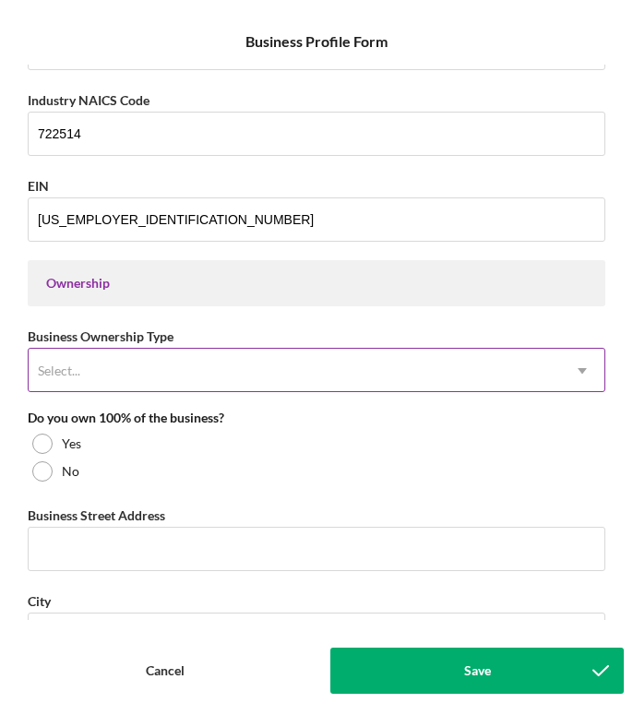
click at [217, 380] on div "Select..." at bounding box center [294, 371] width 531 height 42
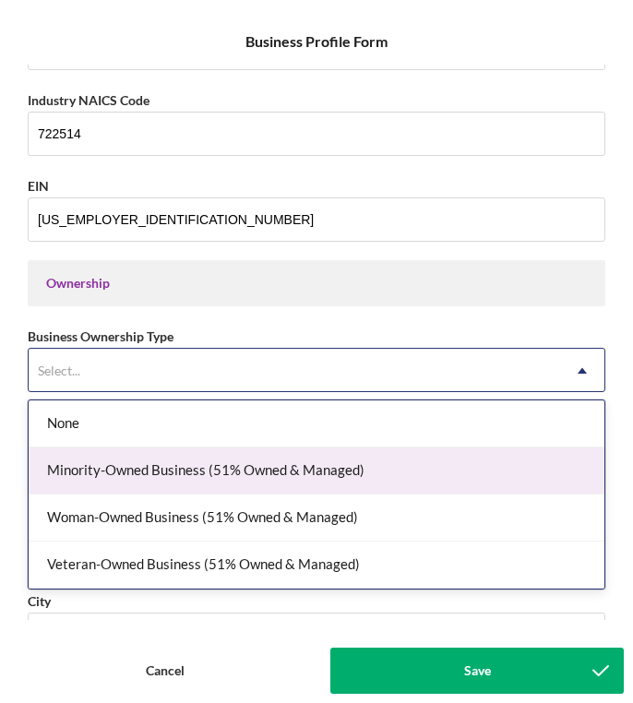
click at [196, 470] on div "Minority-Owned Business (51% Owned & Managed)" at bounding box center [317, 471] width 576 height 47
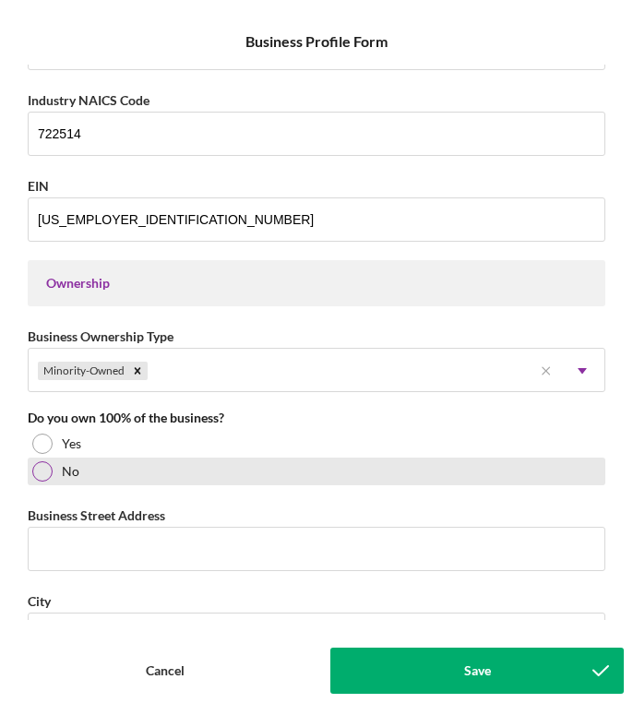
click at [76, 465] on label "No" at bounding box center [71, 471] width 18 height 15
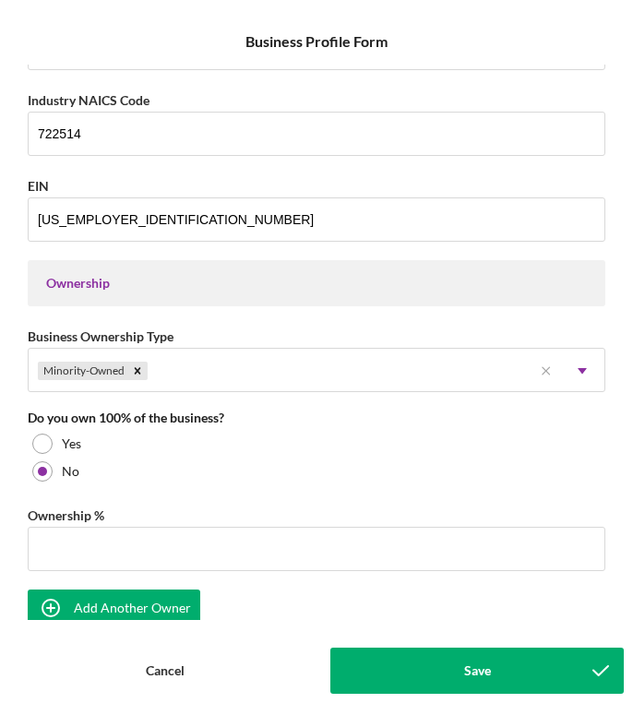
scroll to position [672, 0]
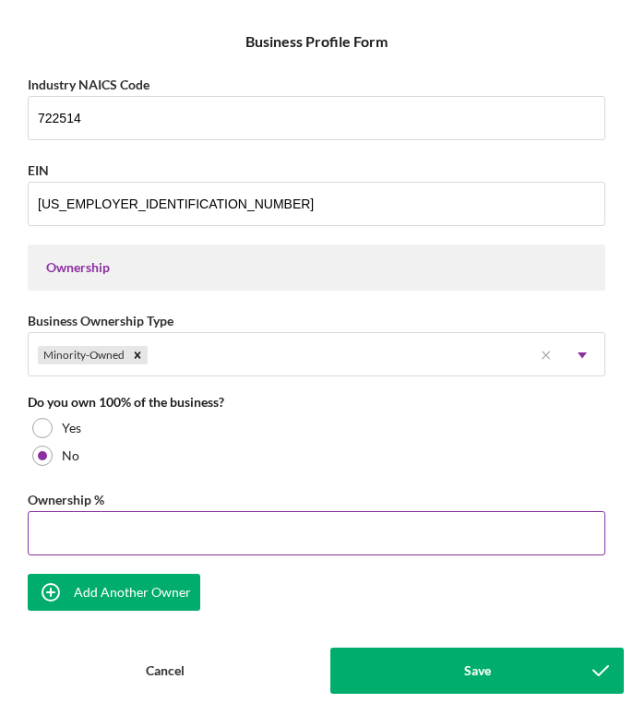
click at [94, 537] on input "Ownership %" at bounding box center [317, 533] width 578 height 44
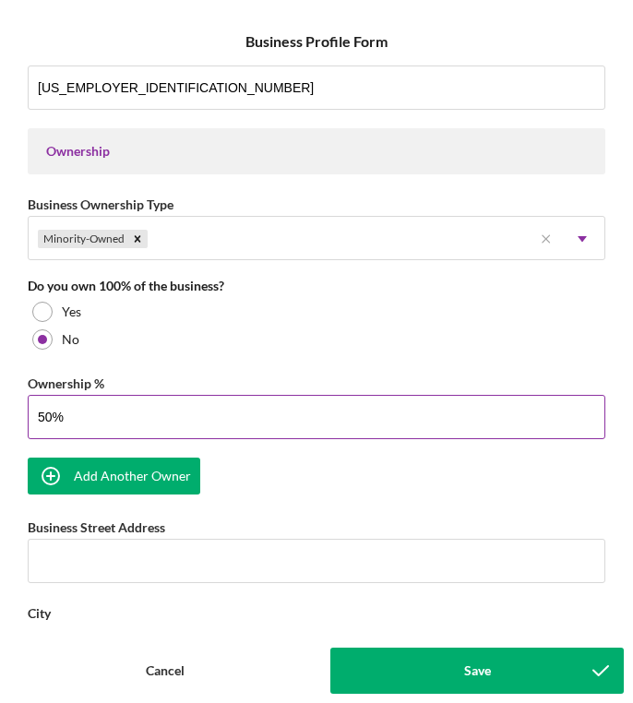
scroll to position [835, 0]
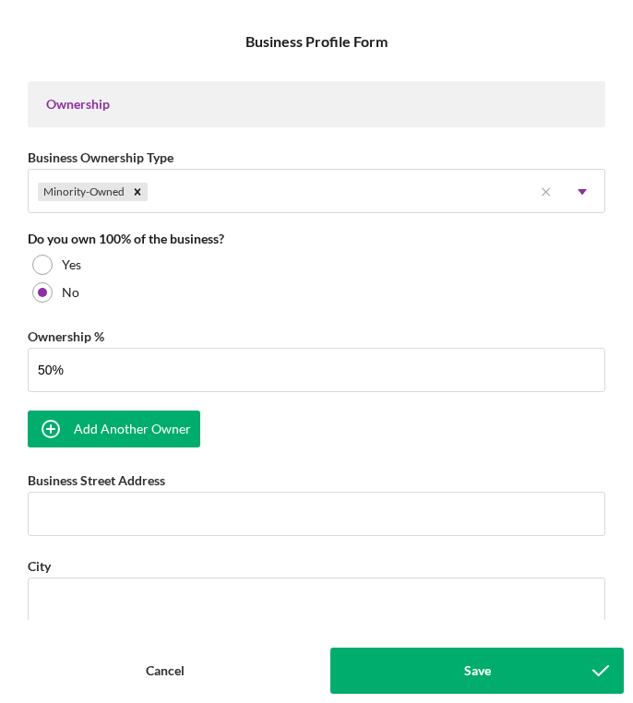
type input "50.00%"
click at [125, 437] on div "Add Another Owner" at bounding box center [132, 429] width 117 height 37
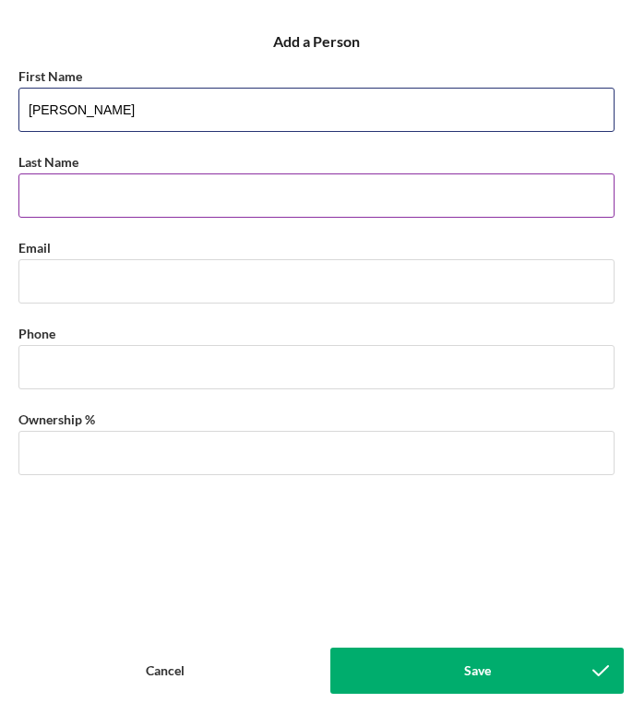
type input "Leonardo"
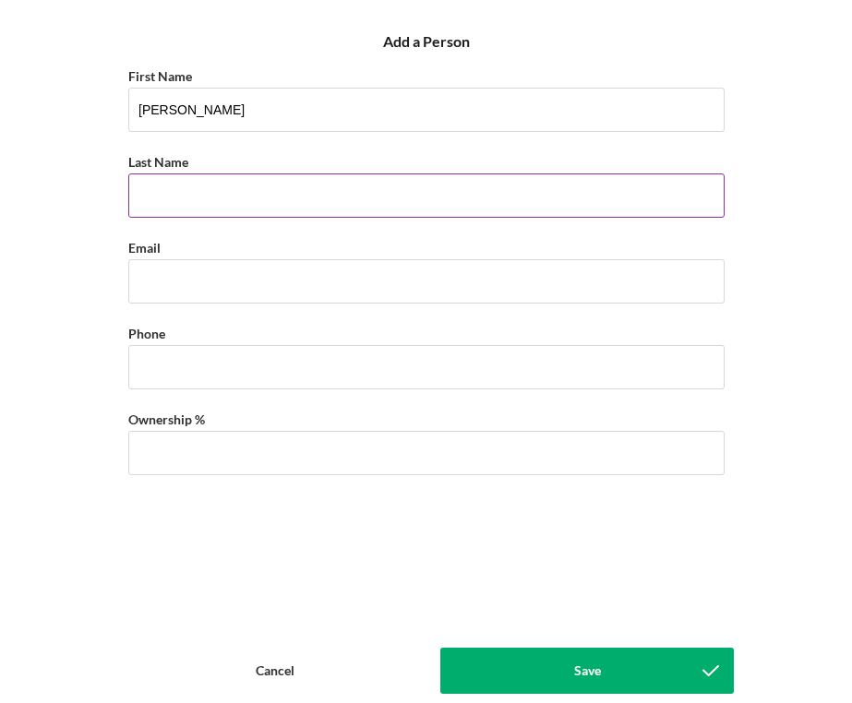
scroll to position [0, 0]
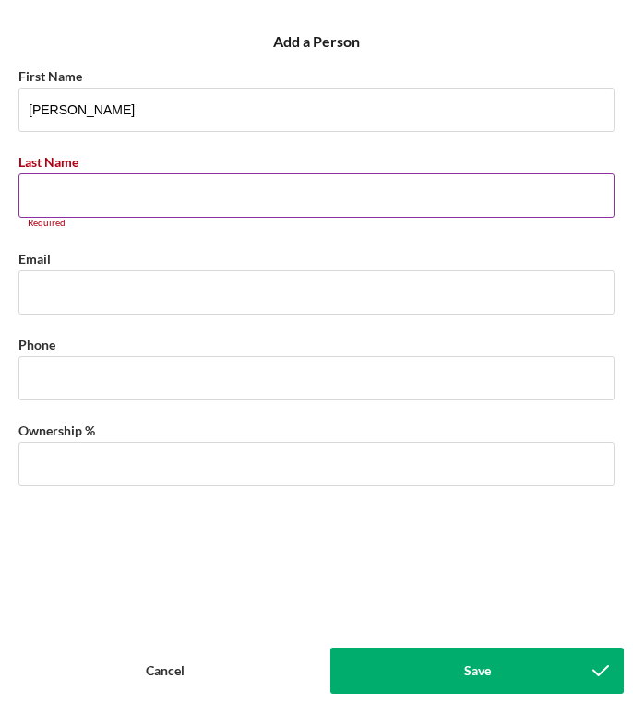
type input "Kusina Ni Kuya IncEnr"
click at [104, 209] on input "Last Name" at bounding box center [316, 195] width 596 height 44
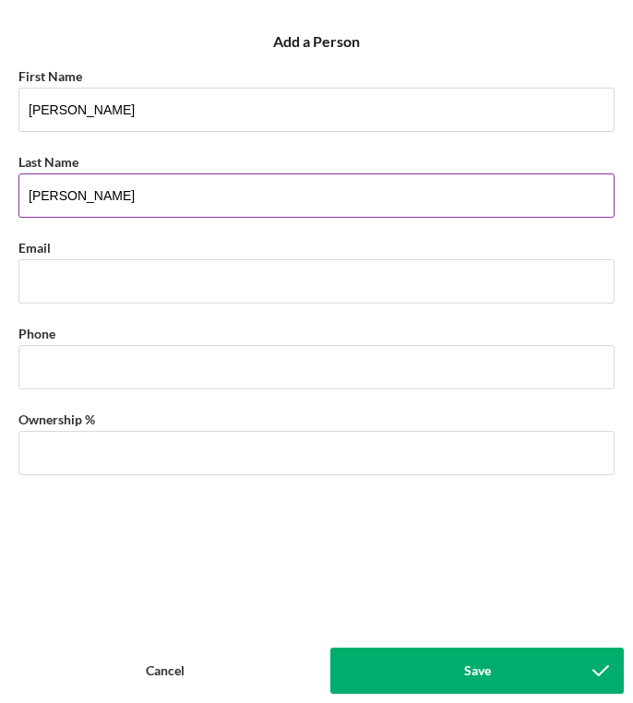
type input "Enriquez"
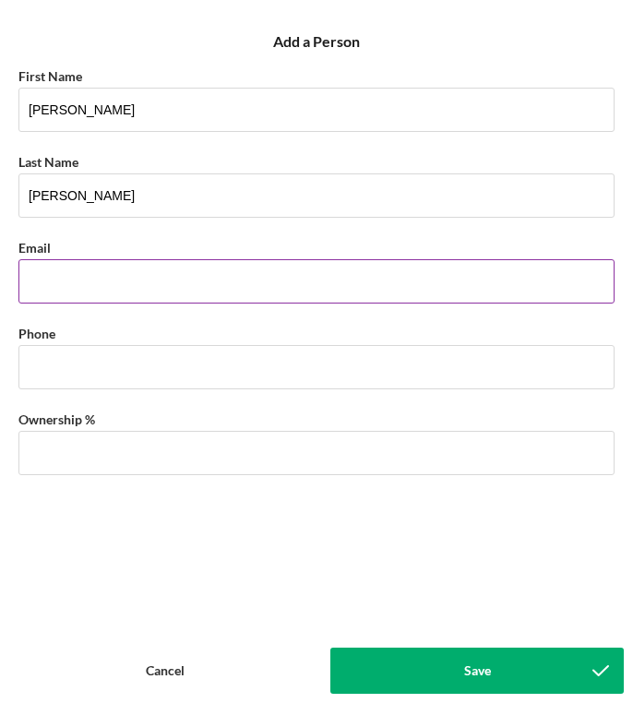
click at [125, 288] on input "Business Email" at bounding box center [316, 281] width 596 height 44
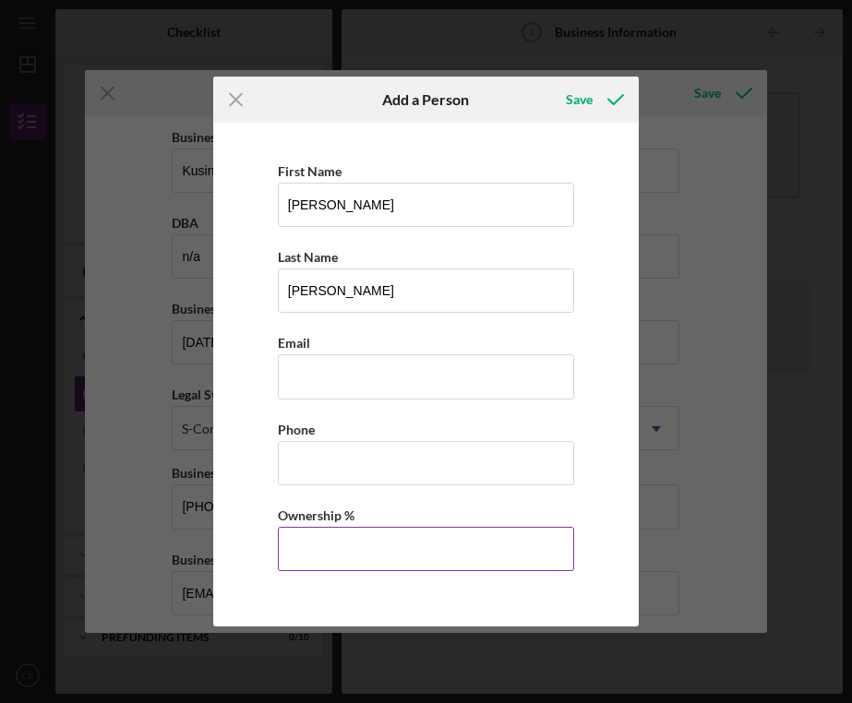
click at [355, 545] on input "Ownership %" at bounding box center [426, 549] width 297 height 44
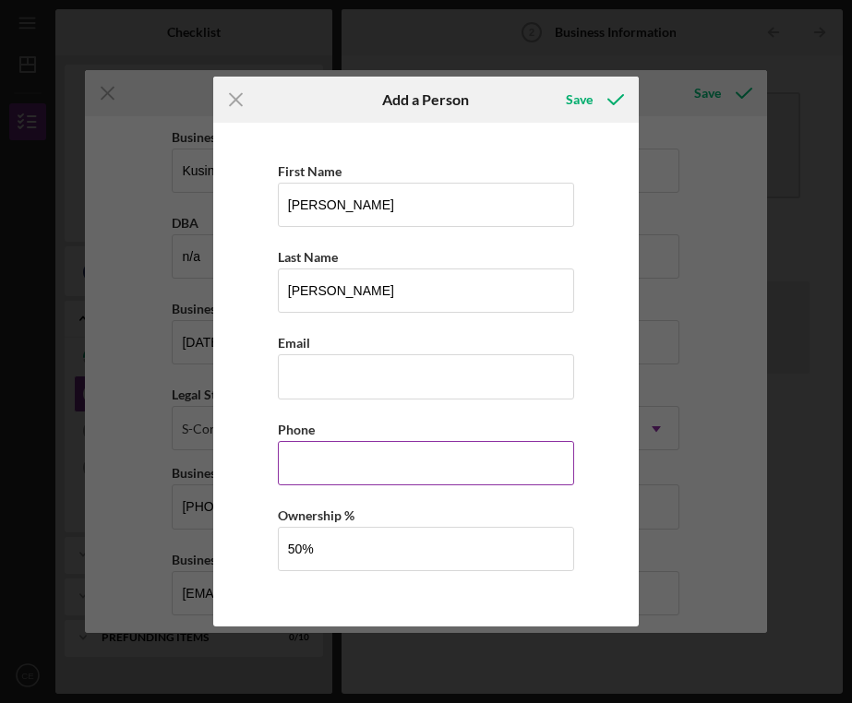
type input "50.00%"
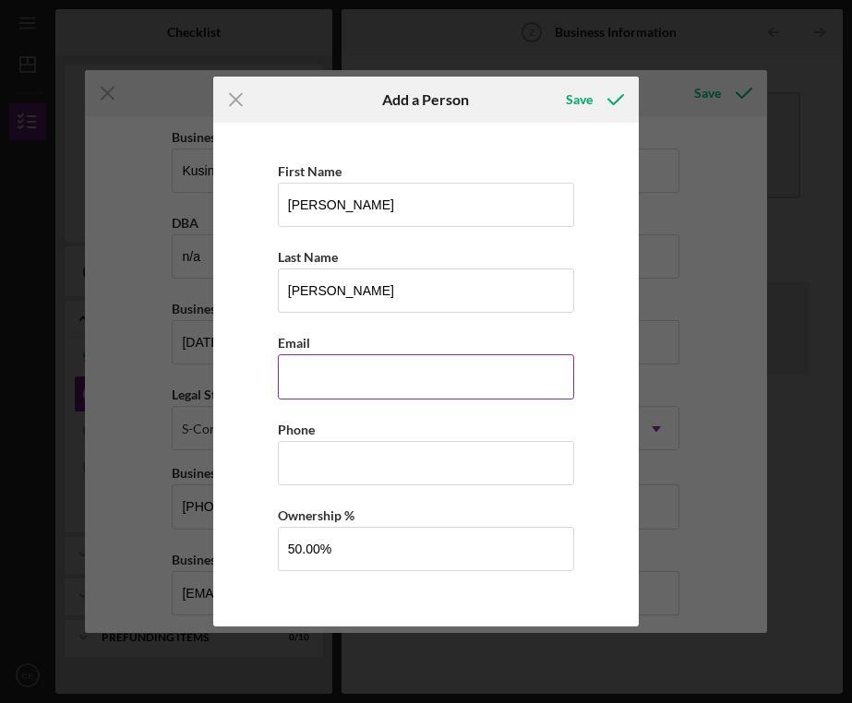
click at [342, 359] on input "Business Email" at bounding box center [426, 376] width 297 height 44
type input "enrqiuez1987@yahoo.com"
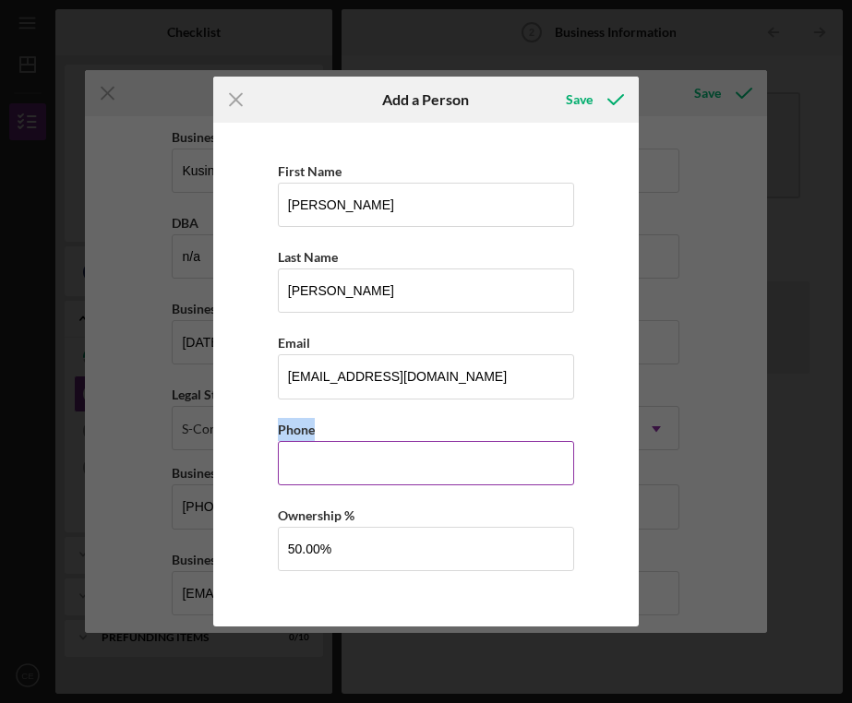
click at [390, 440] on div "Phone" at bounding box center [426, 451] width 297 height 67
click at [396, 472] on input "Business Phone" at bounding box center [426, 463] width 297 height 44
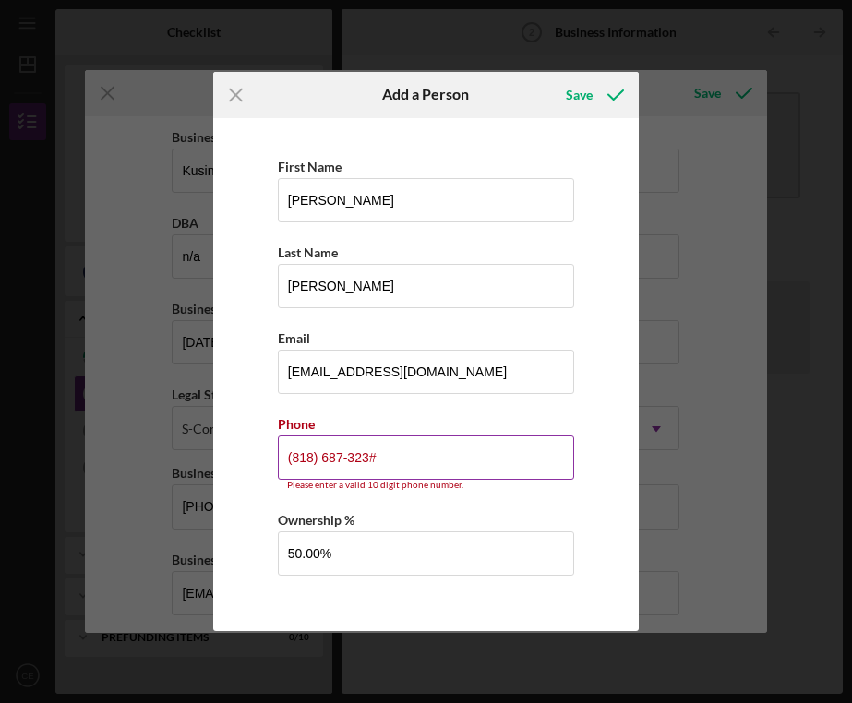
type input "(818) 687-3236"
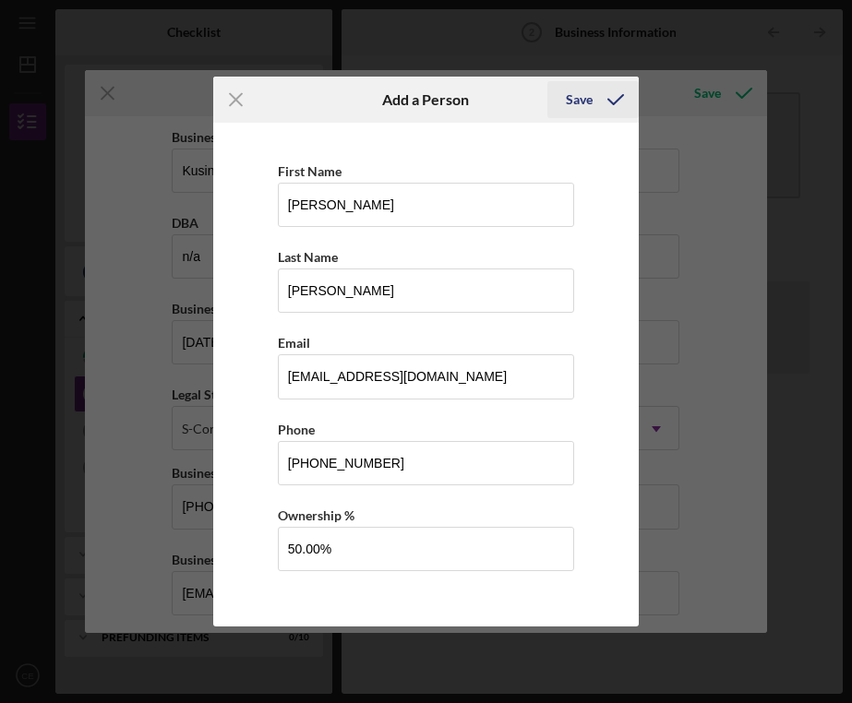
click at [591, 101] on div "Save" at bounding box center [579, 99] width 27 height 37
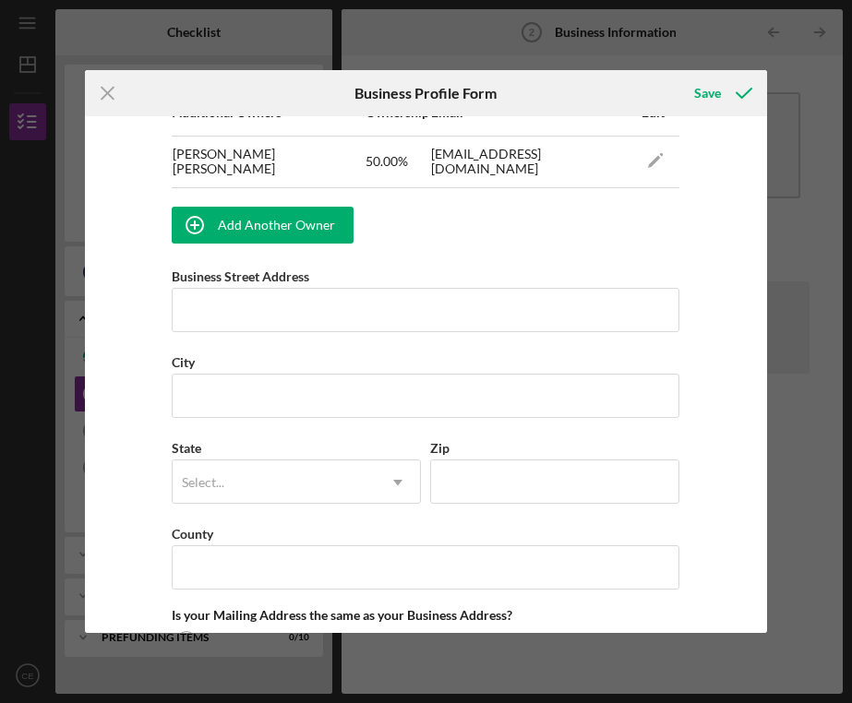
scroll to position [1220, 0]
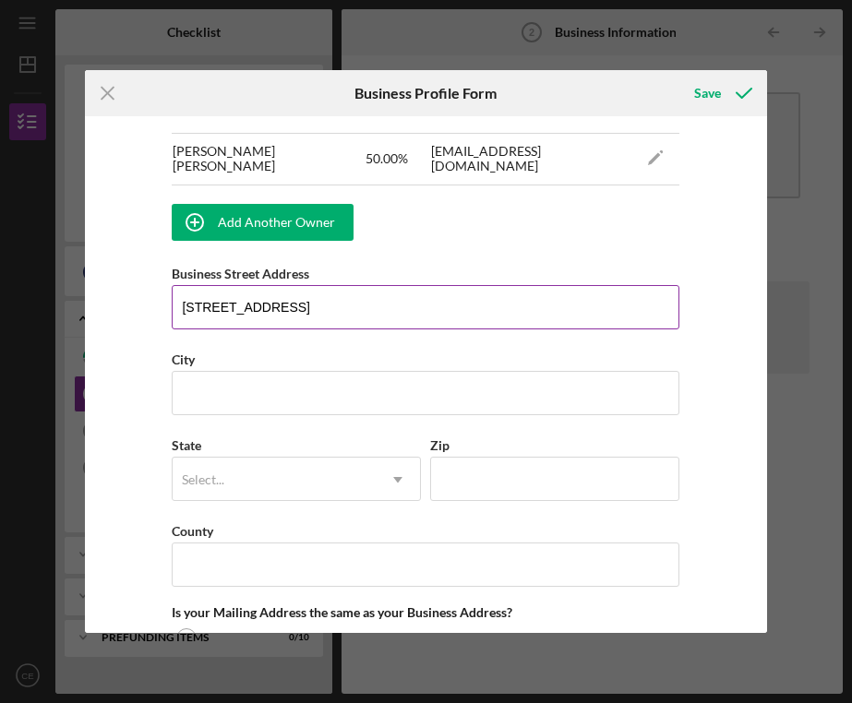
type input "10328 1/2 Reseda Blvd"
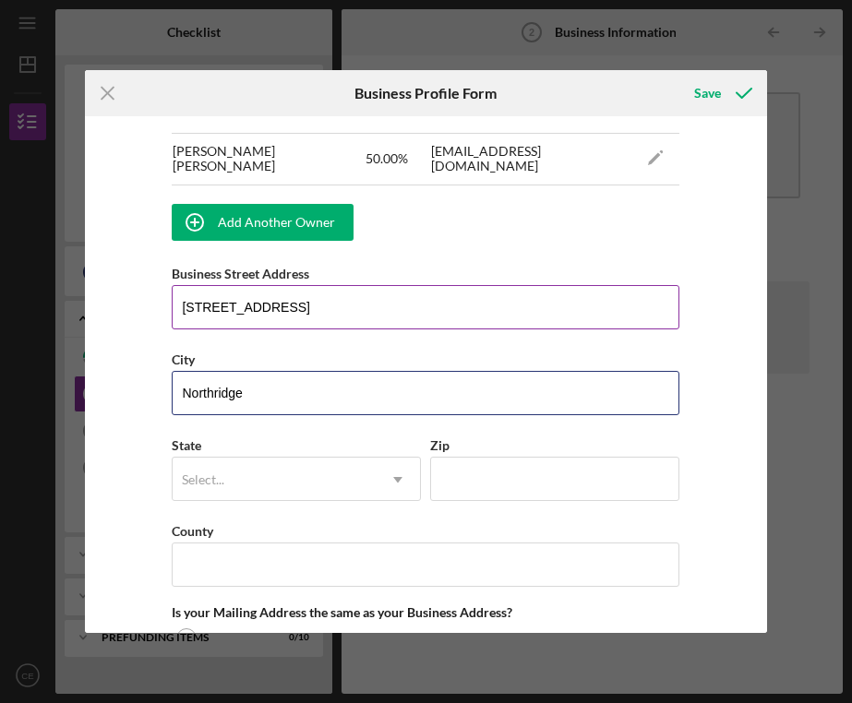
type input "Northridge"
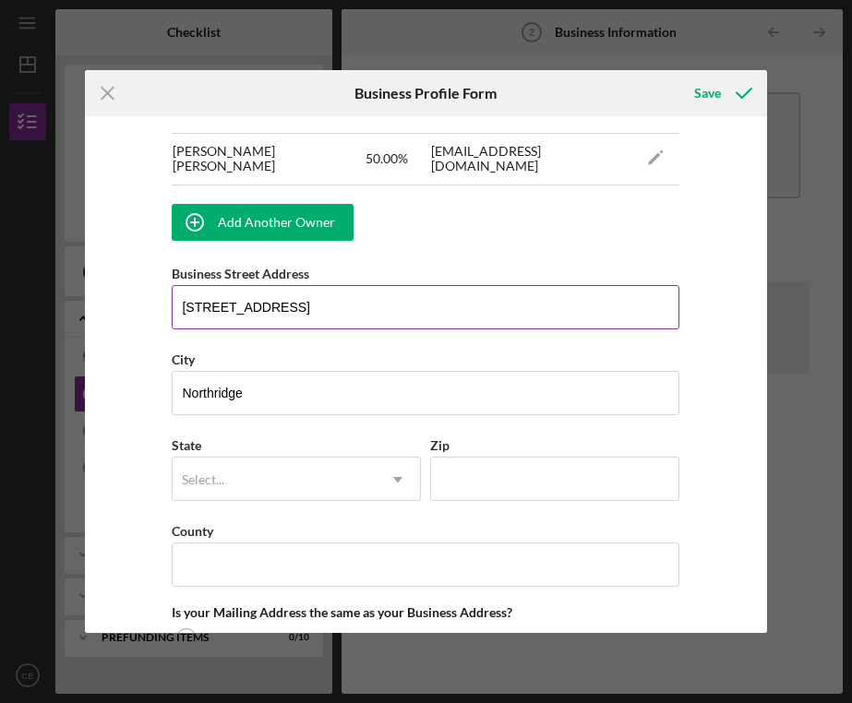
type input "c"
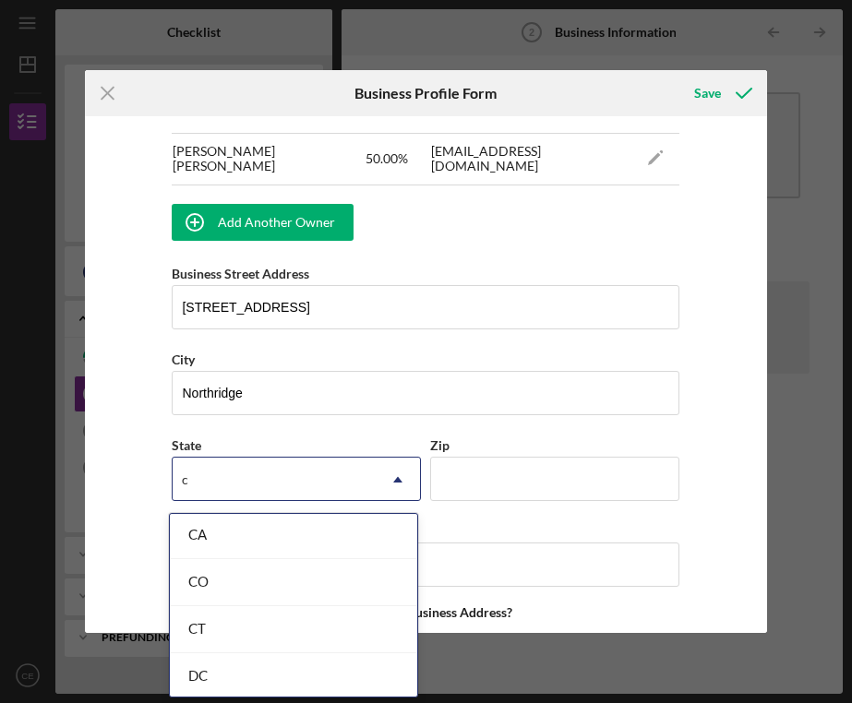
scroll to position [219, 0]
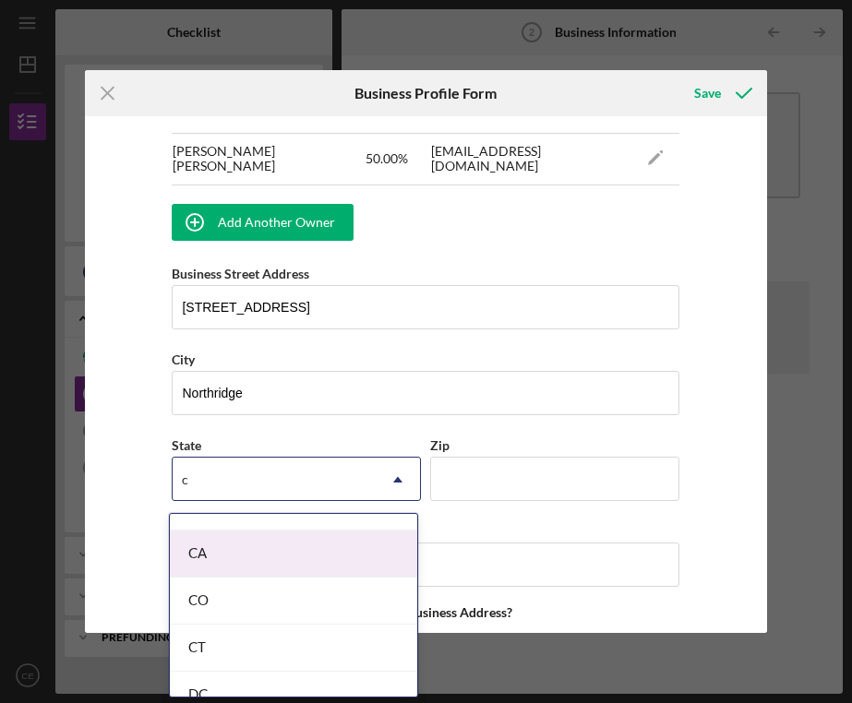
click at [241, 561] on div "CA" at bounding box center [293, 554] width 247 height 47
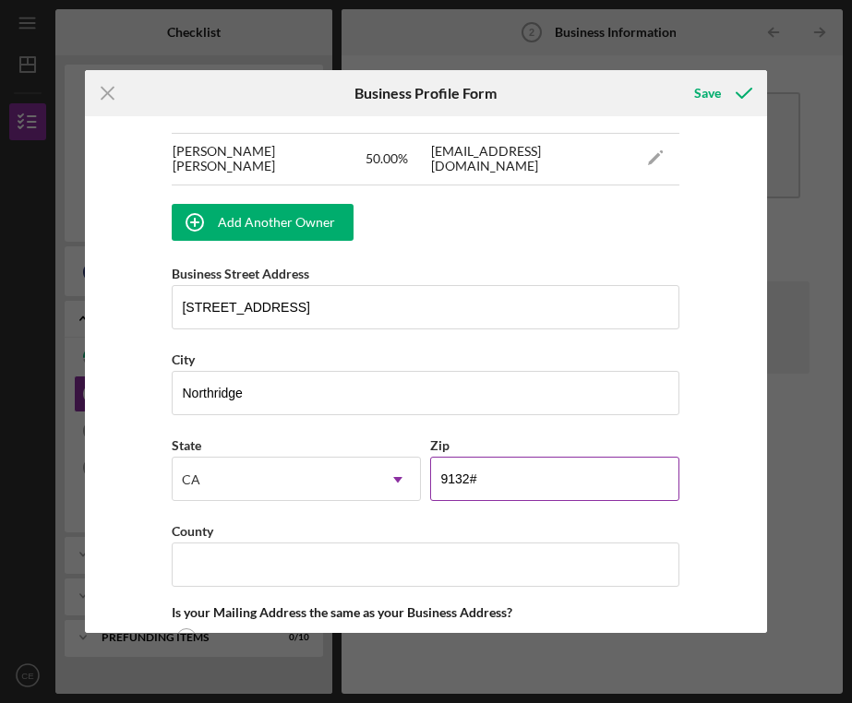
type input "91326"
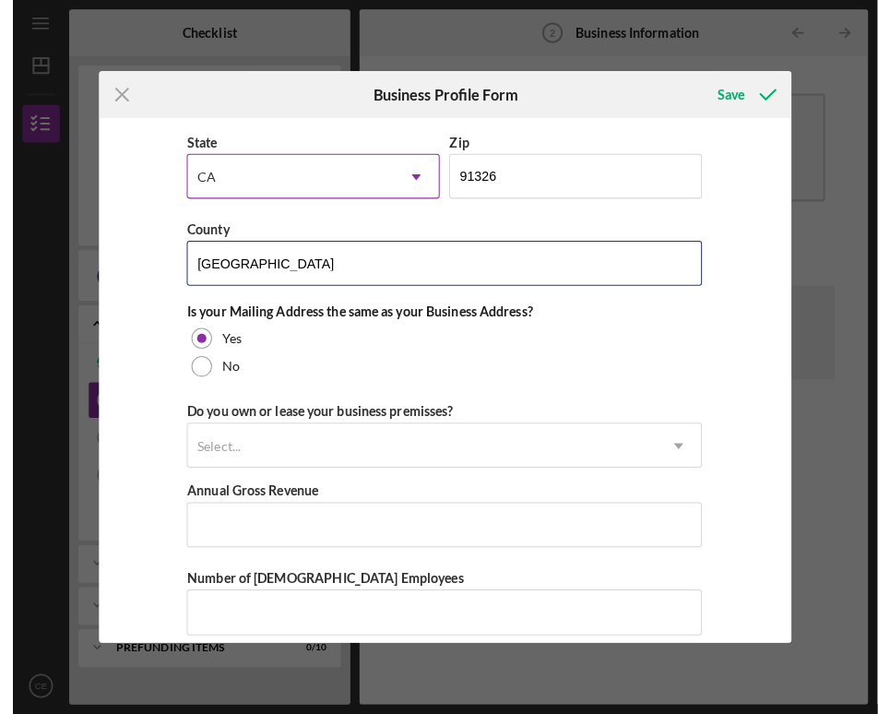
scroll to position [1535, 0]
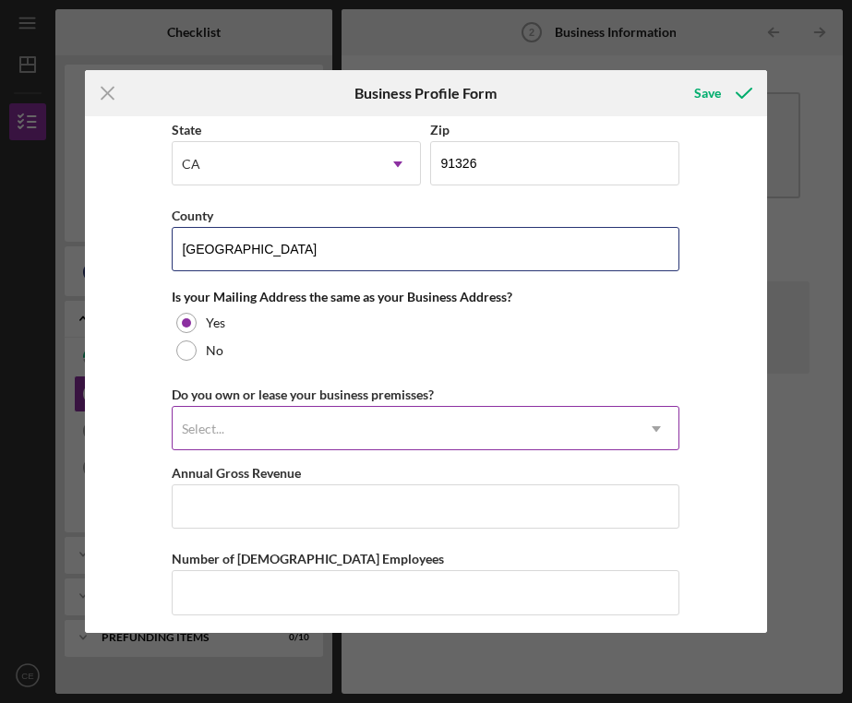
type input "Los Angeles"
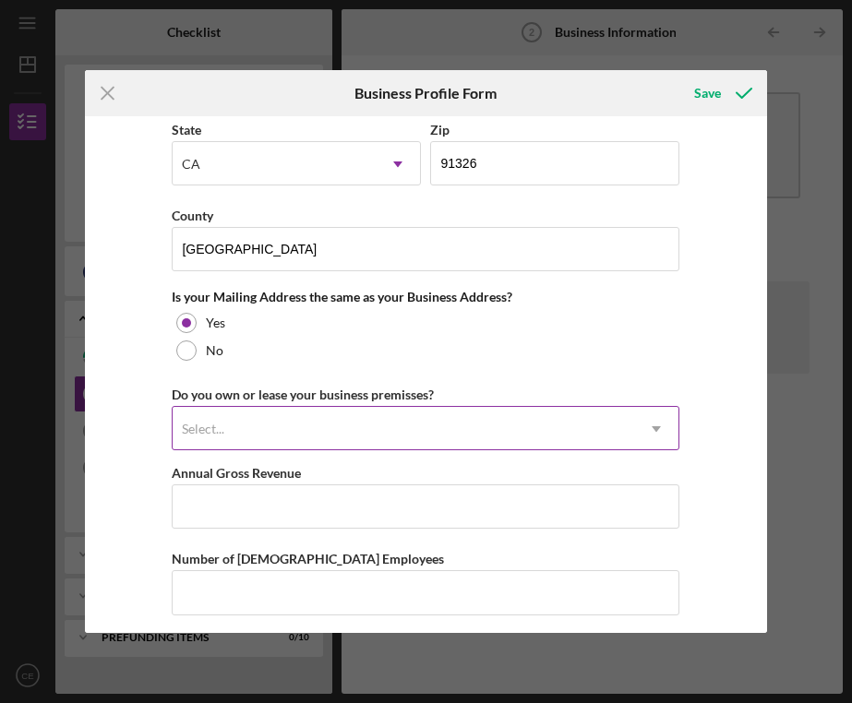
click at [343, 440] on div "Select..." at bounding box center [403, 429] width 461 height 42
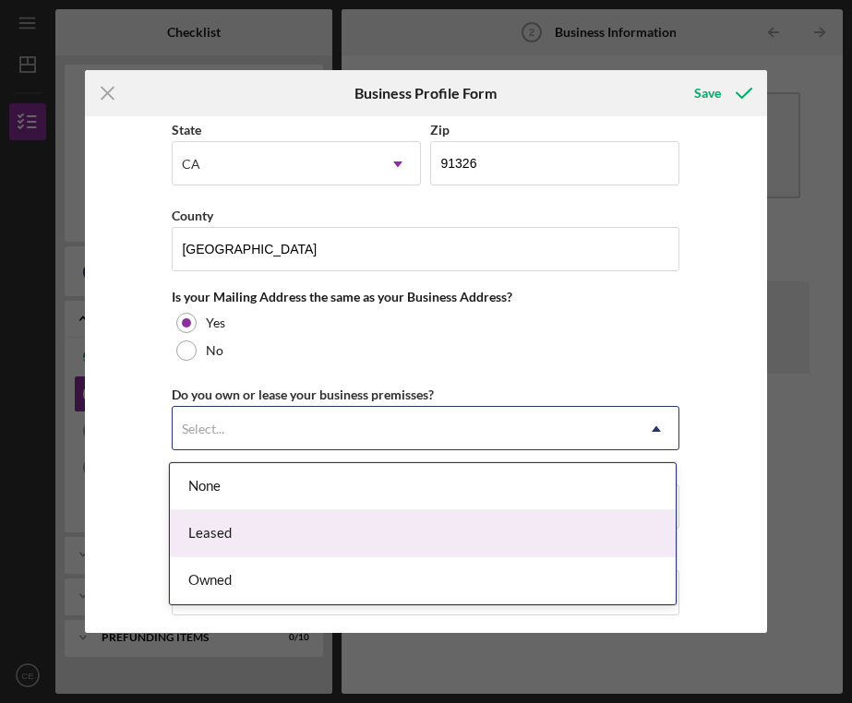
click at [292, 524] on div "Leased" at bounding box center [423, 533] width 506 height 47
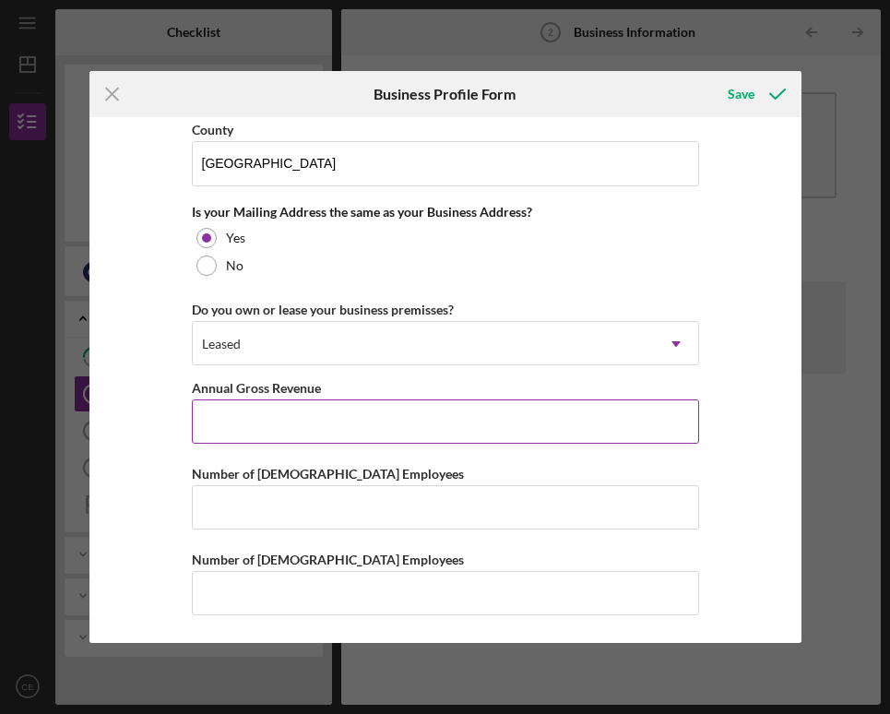
scroll to position [1627, 0]
click at [299, 412] on input "Annual Gross Revenue" at bounding box center [445, 422] width 507 height 44
type input "$1,015,602"
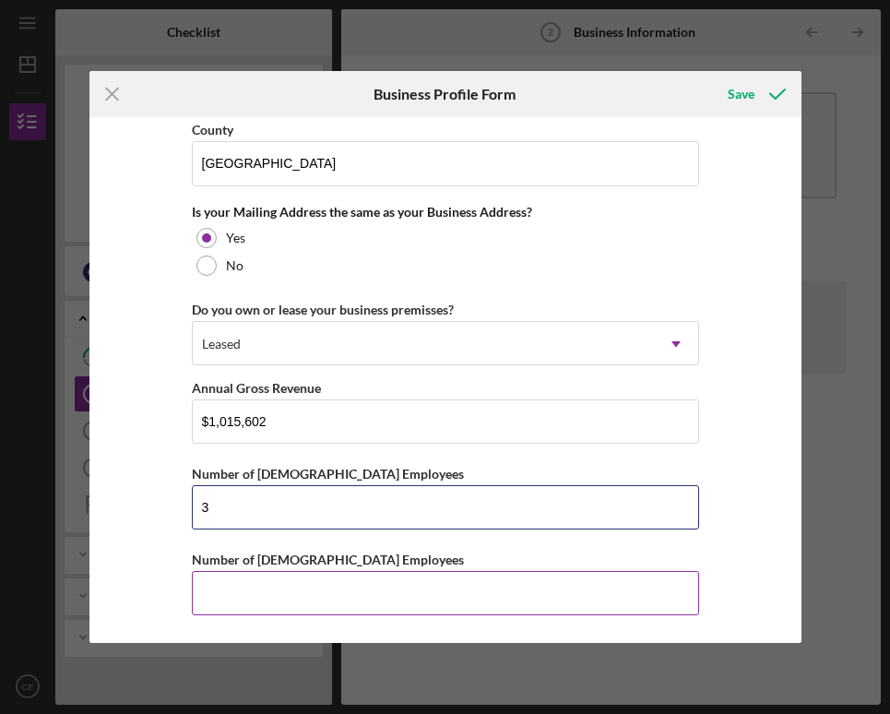
type input "3"
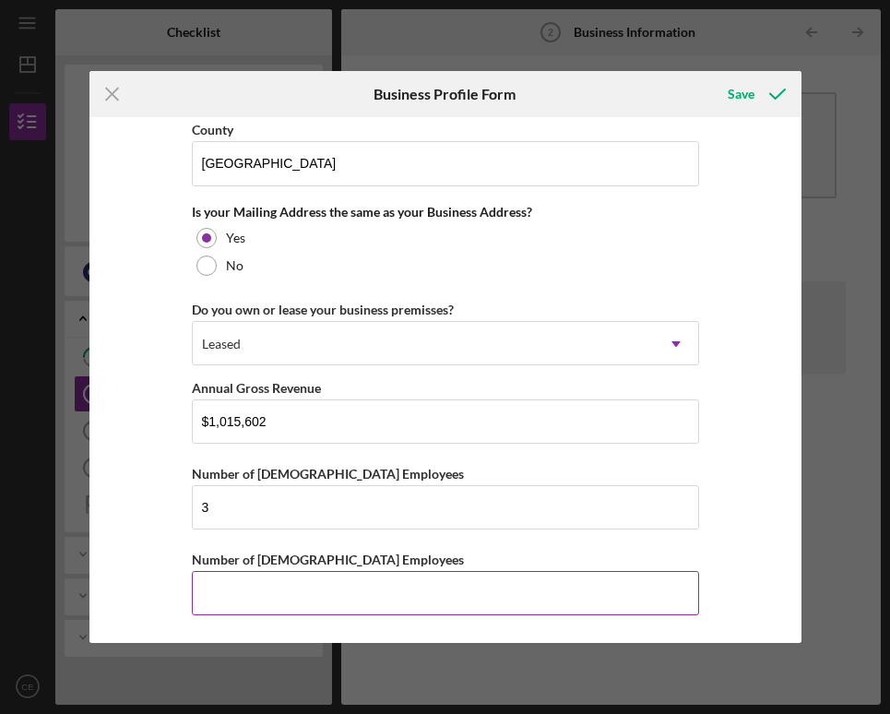
click at [327, 589] on input "Number of Part-Time Employees" at bounding box center [445, 593] width 507 height 44
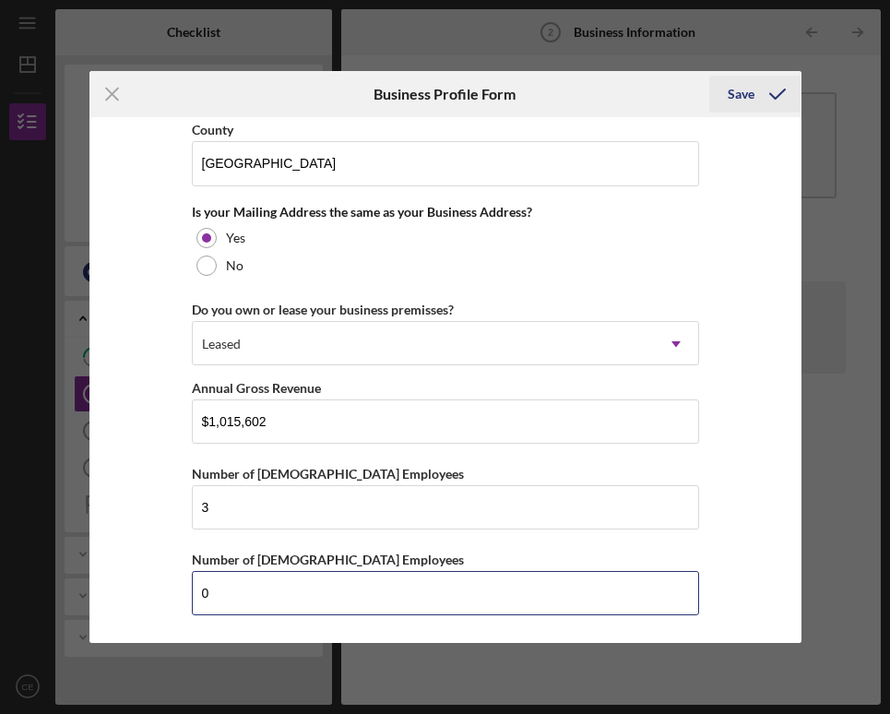
type input "0"
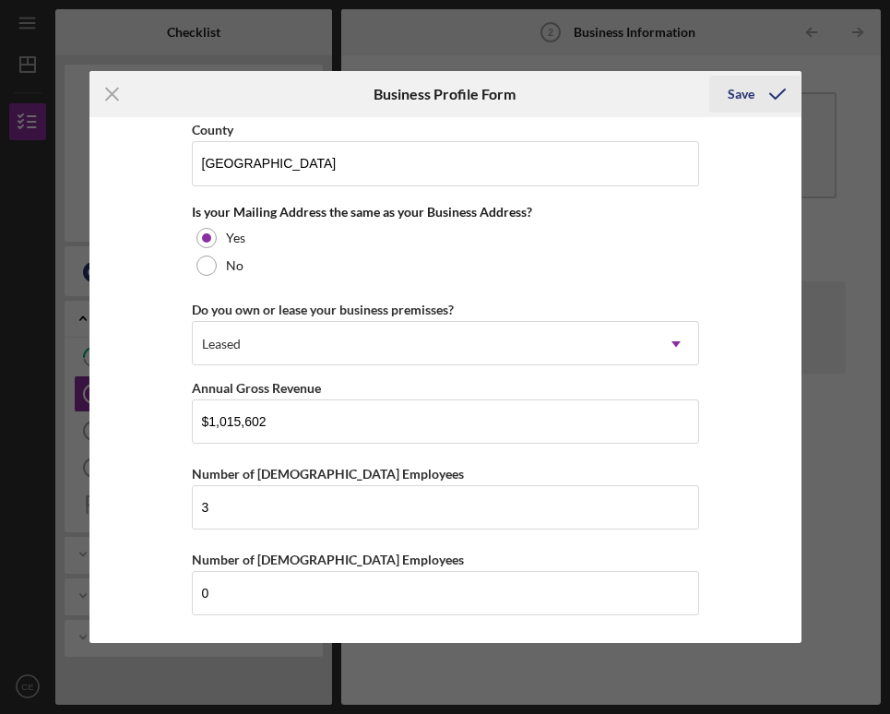
click at [749, 102] on div "Save" at bounding box center [741, 94] width 27 height 37
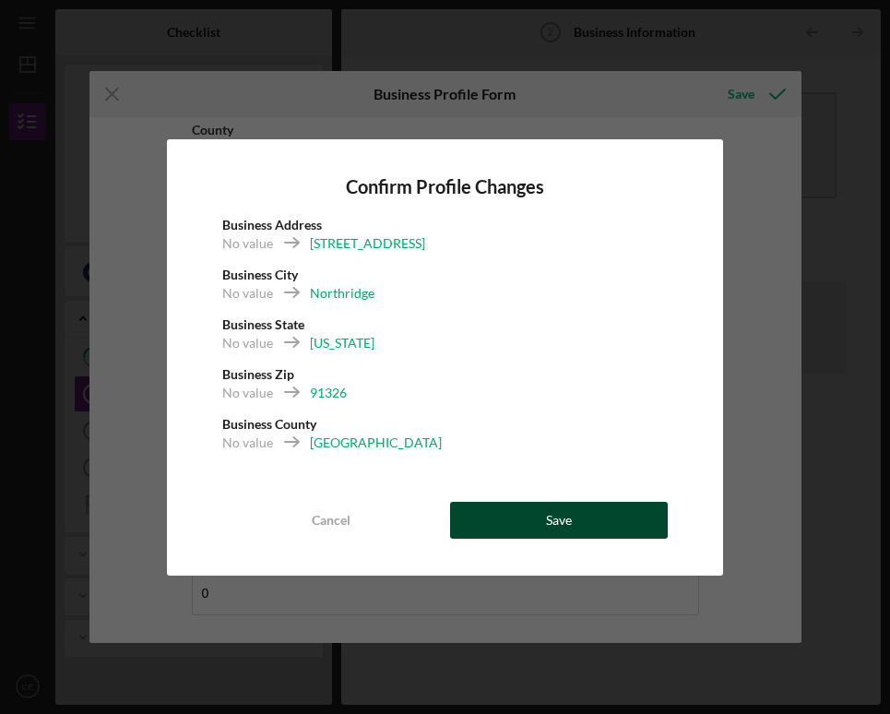
click at [567, 512] on div "Save" at bounding box center [559, 520] width 26 height 37
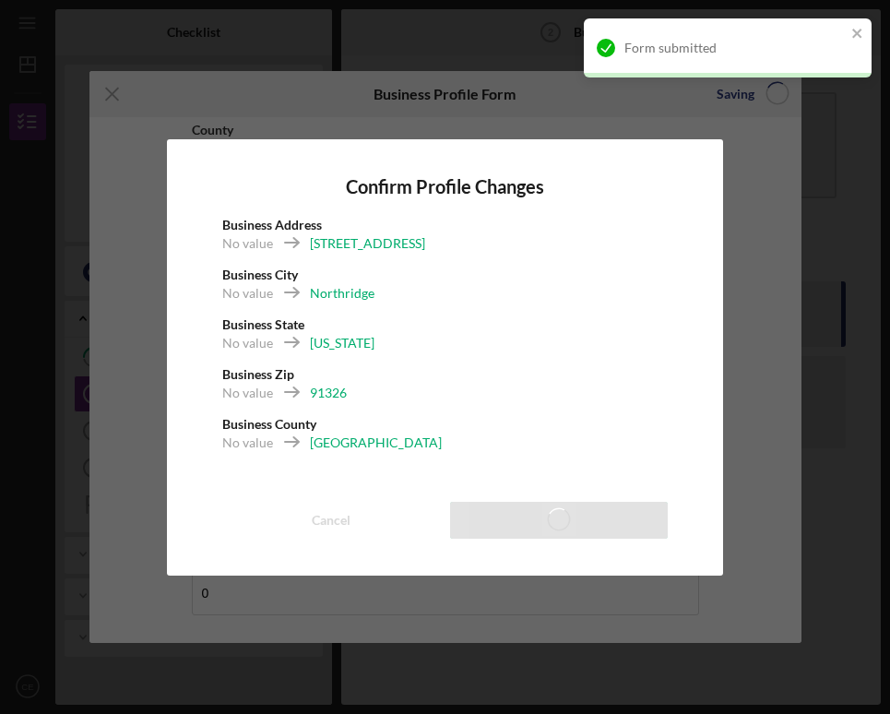
type input "50.00%"
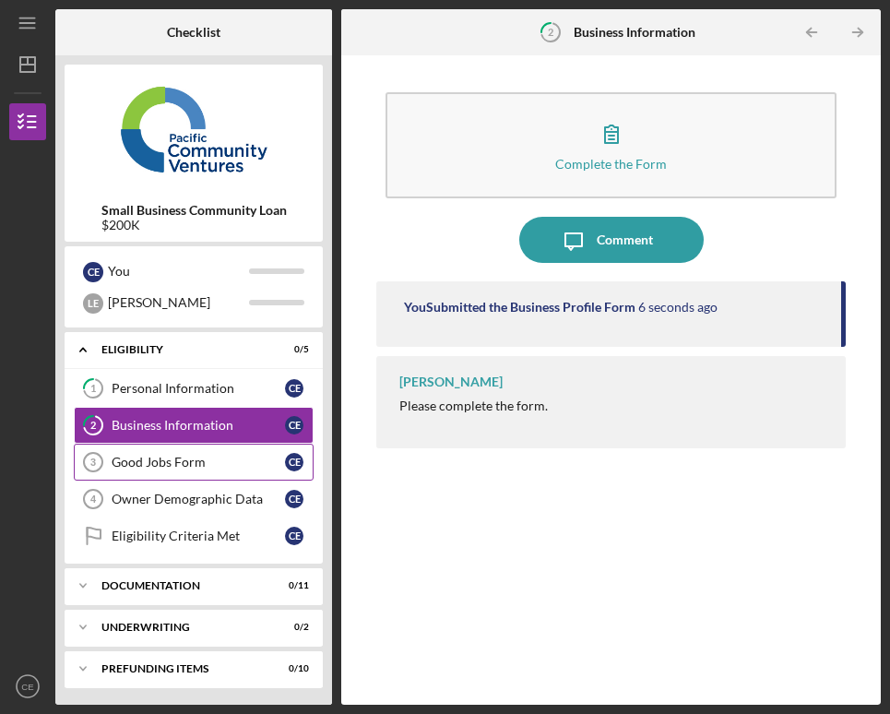
click at [197, 465] on div "Good Jobs Form" at bounding box center [198, 462] width 173 height 15
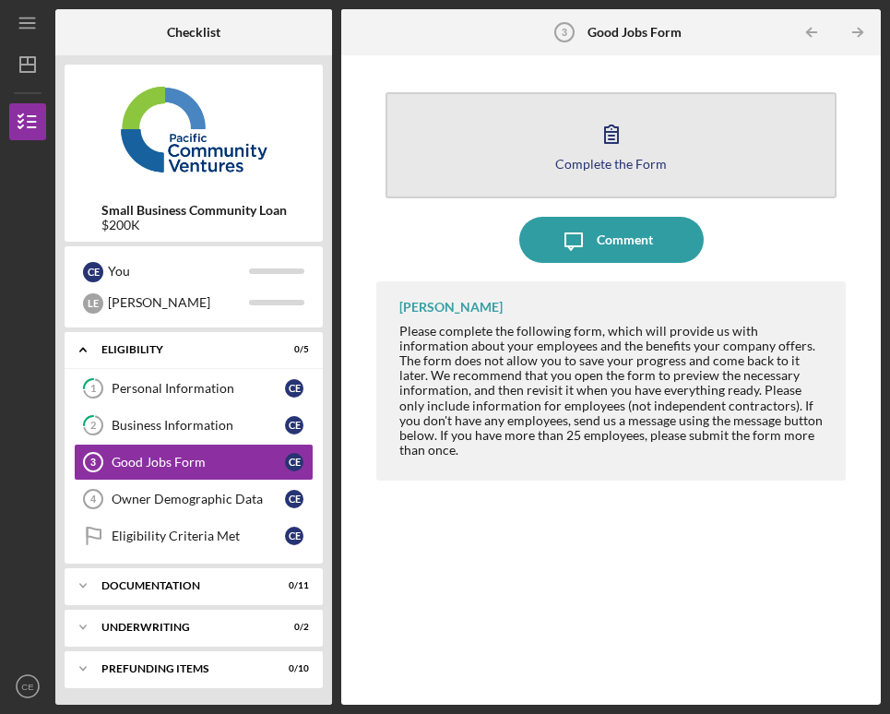
click at [548, 135] on button "Complete the Form Form" at bounding box center [611, 145] width 451 height 106
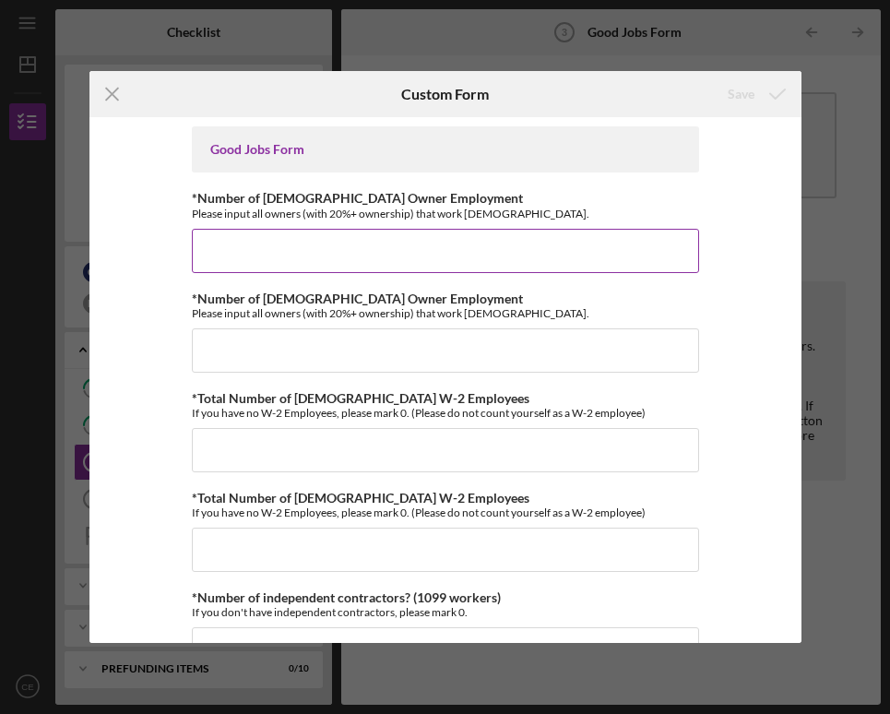
click at [470, 260] on input "*Number of Full-Time Owner Employment" at bounding box center [445, 251] width 507 height 44
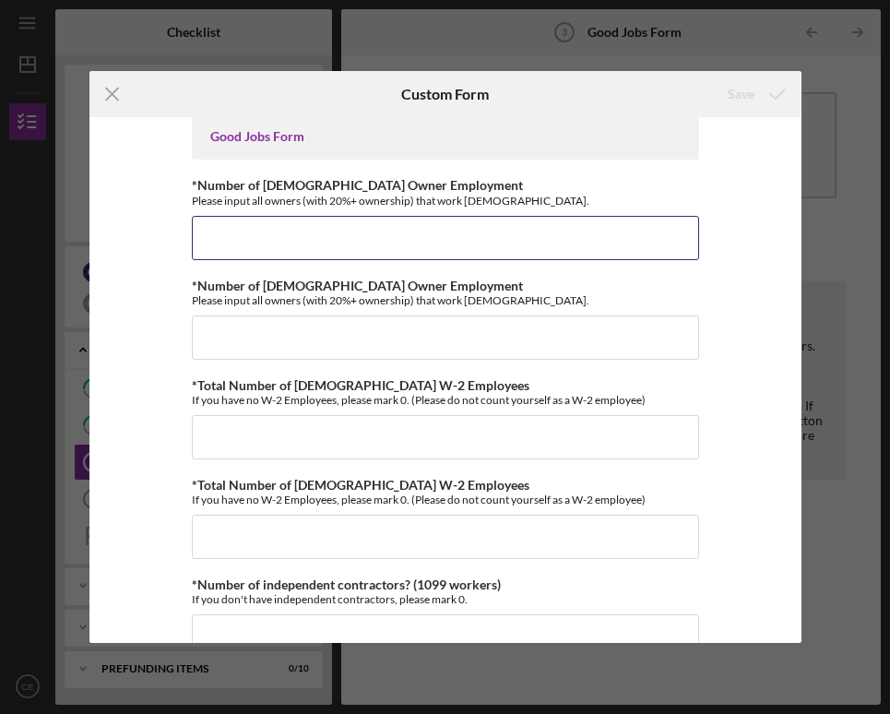
scroll to position [14, 0]
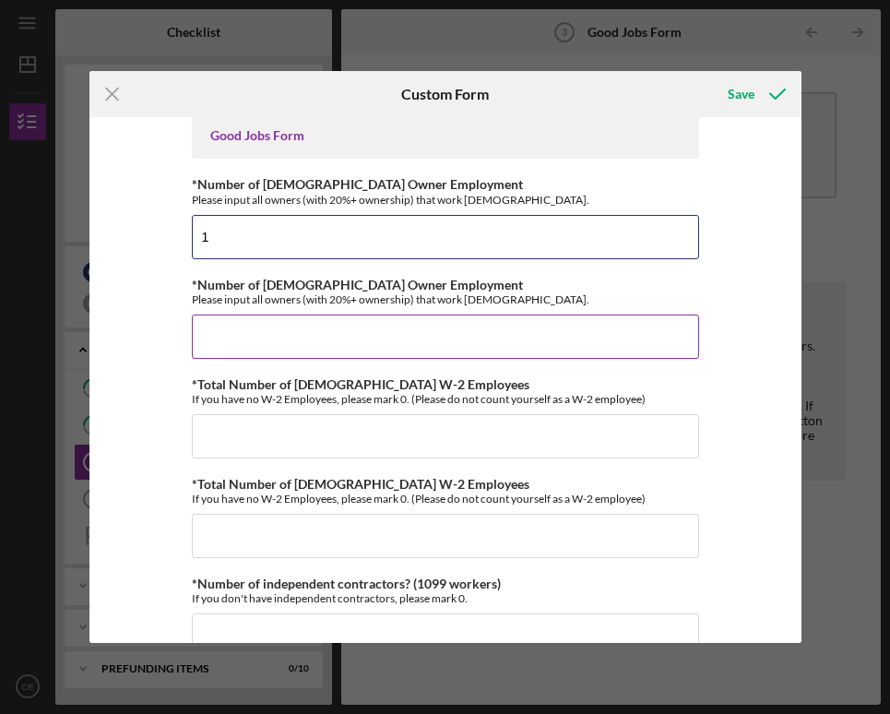
type input "1"
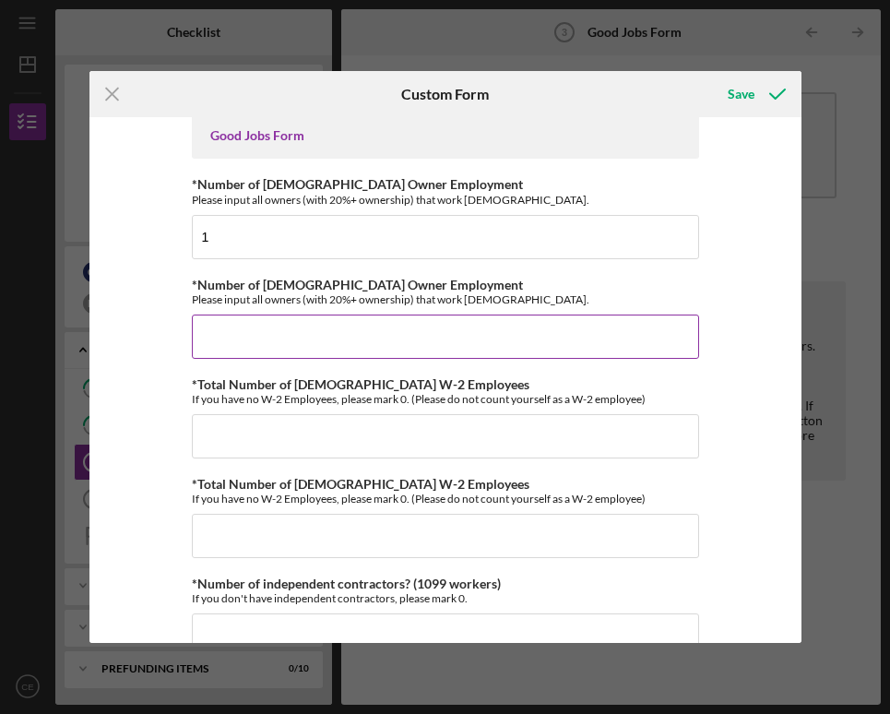
click at [356, 325] on input "*Number of Part-Time Owner Employment" at bounding box center [445, 337] width 507 height 44
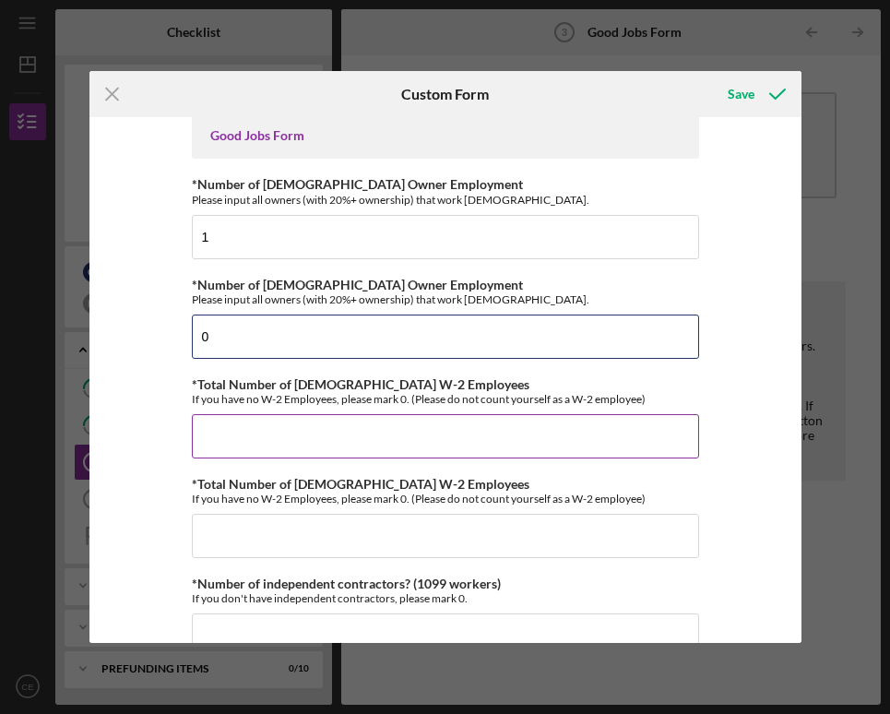
type input "0"
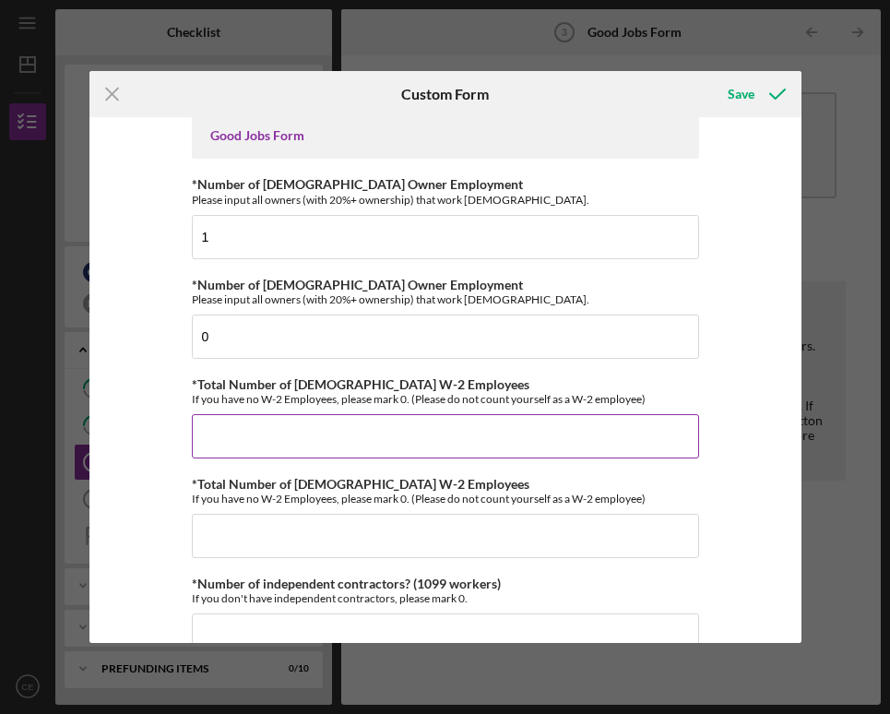
click at [325, 446] on input "*Total Number of Full-Time W-2 Employees" at bounding box center [445, 436] width 507 height 44
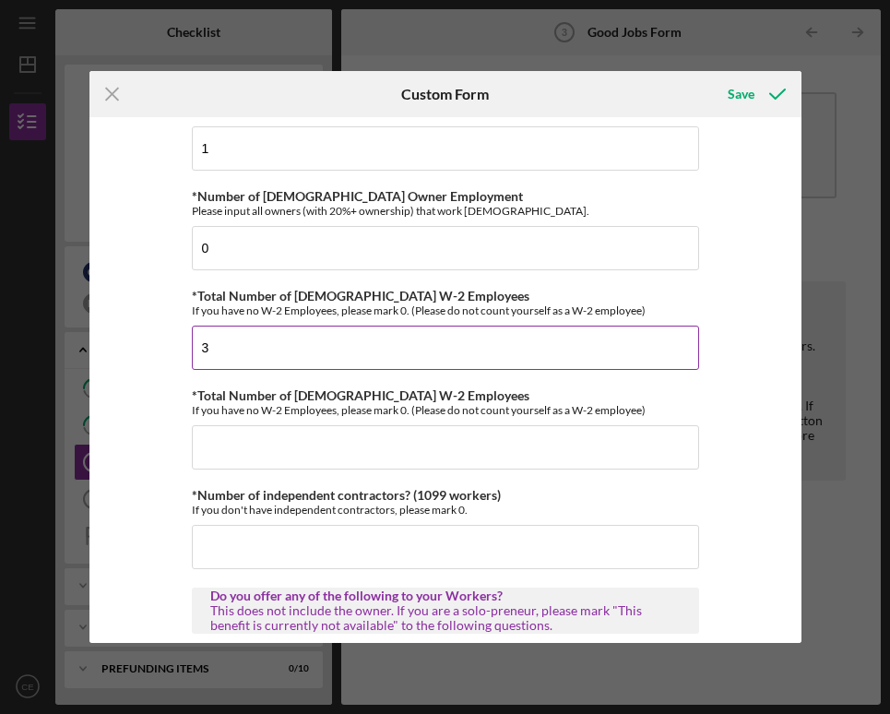
scroll to position [103, 0]
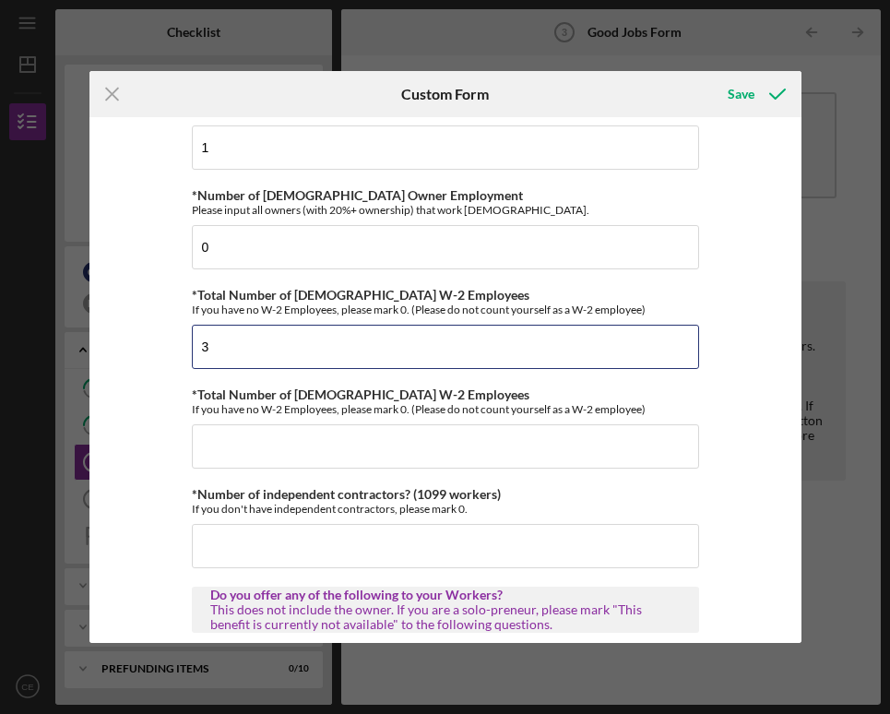
type input "3"
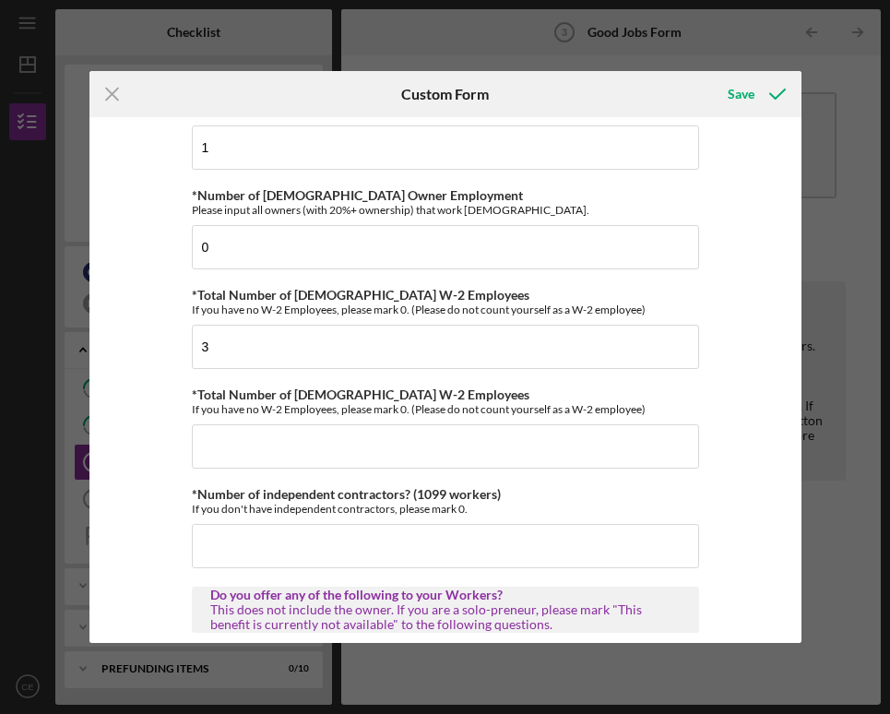
click at [324, 423] on div "*Total Number of Part-Time W-2 Employees If you have no W-2 Employees, please m…" at bounding box center [445, 428] width 507 height 81
click at [303, 458] on input "*Total Number of Part-Time W-2 Employees" at bounding box center [445, 446] width 507 height 44
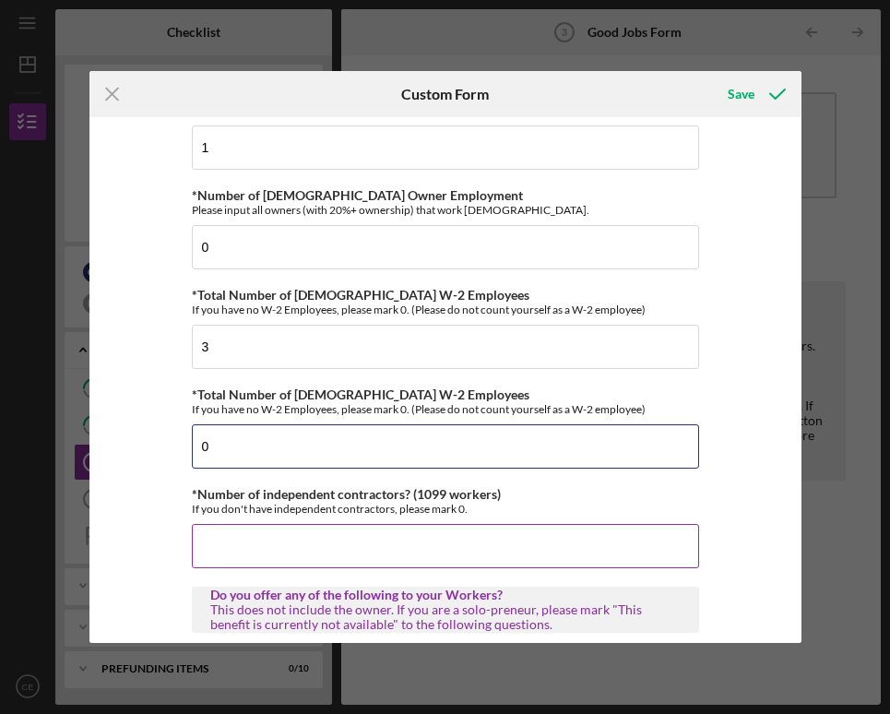
type input "0"
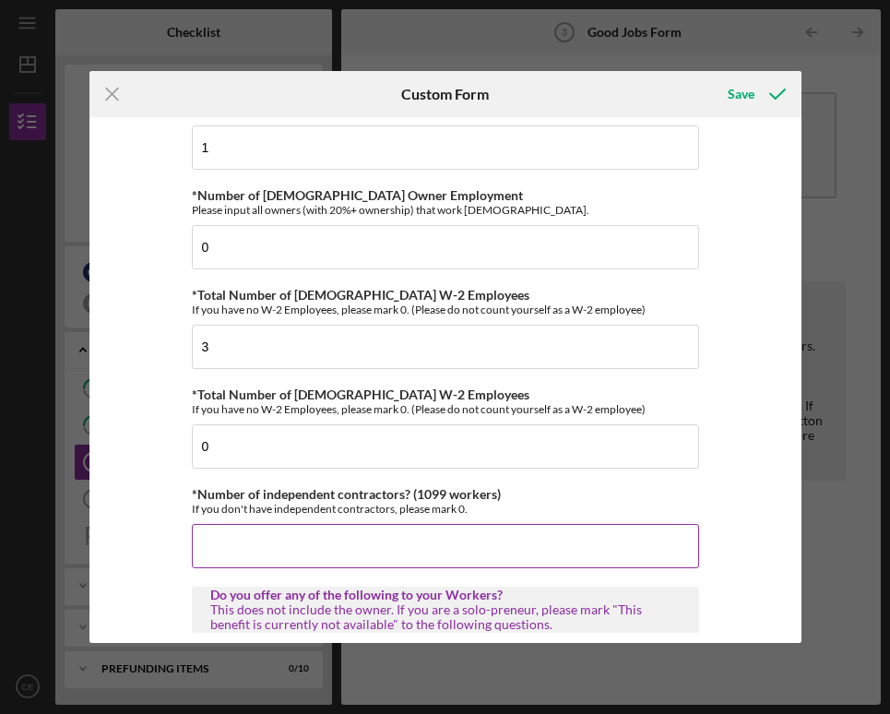
click at [293, 547] on input "*Number of independent contractors? (1099 workers)" at bounding box center [445, 546] width 507 height 44
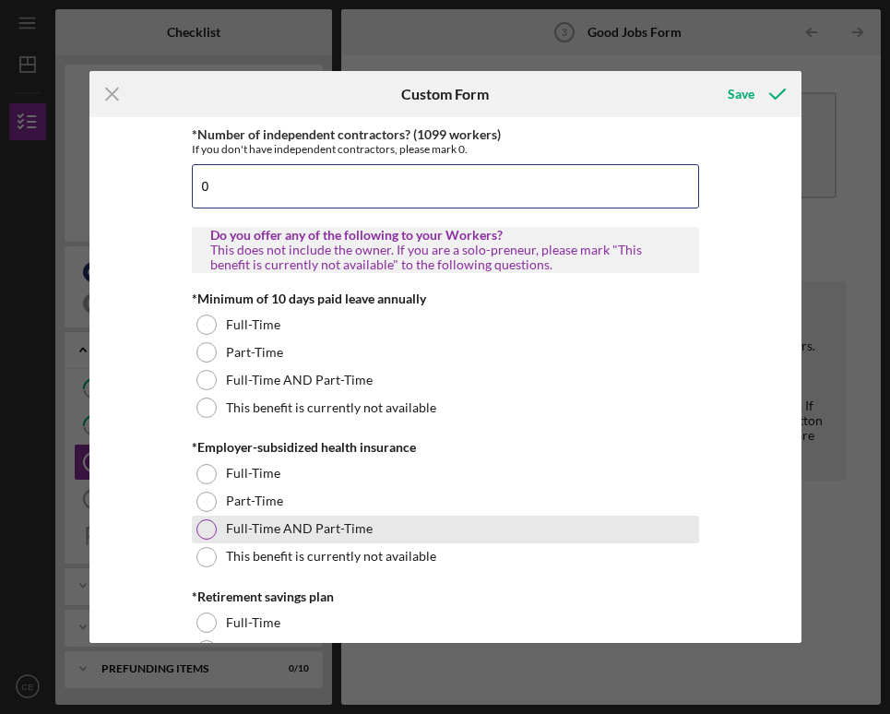
scroll to position [473, 0]
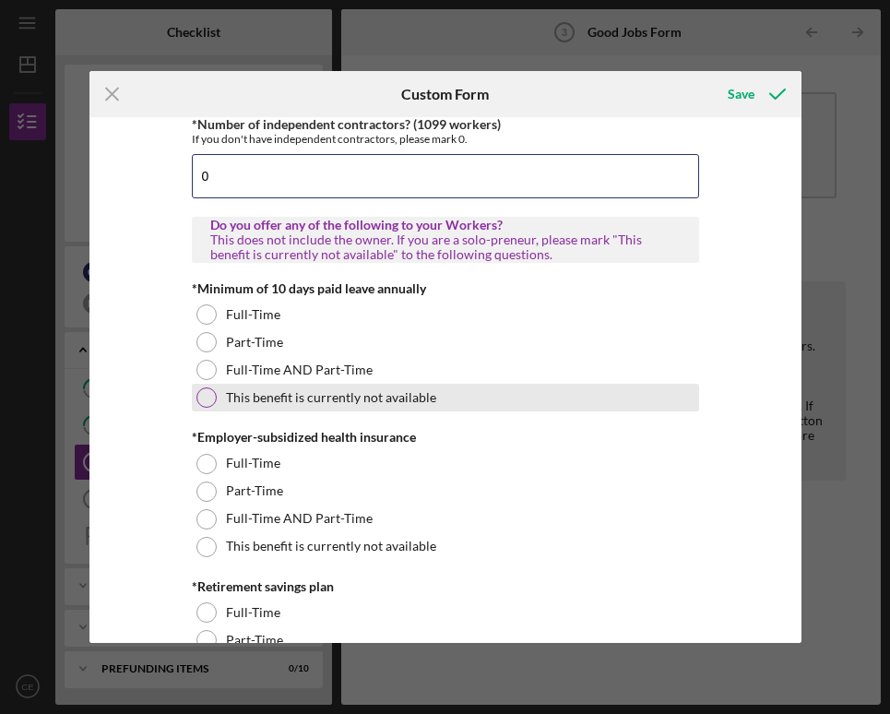
type input "0"
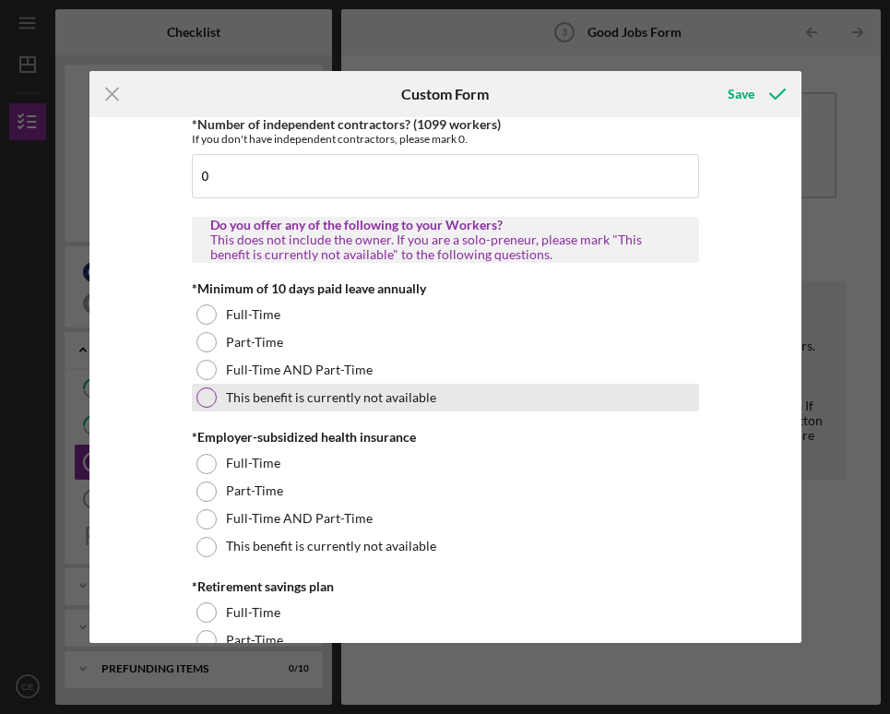
click at [239, 403] on label "This benefit is currently not available" at bounding box center [331, 397] width 210 height 15
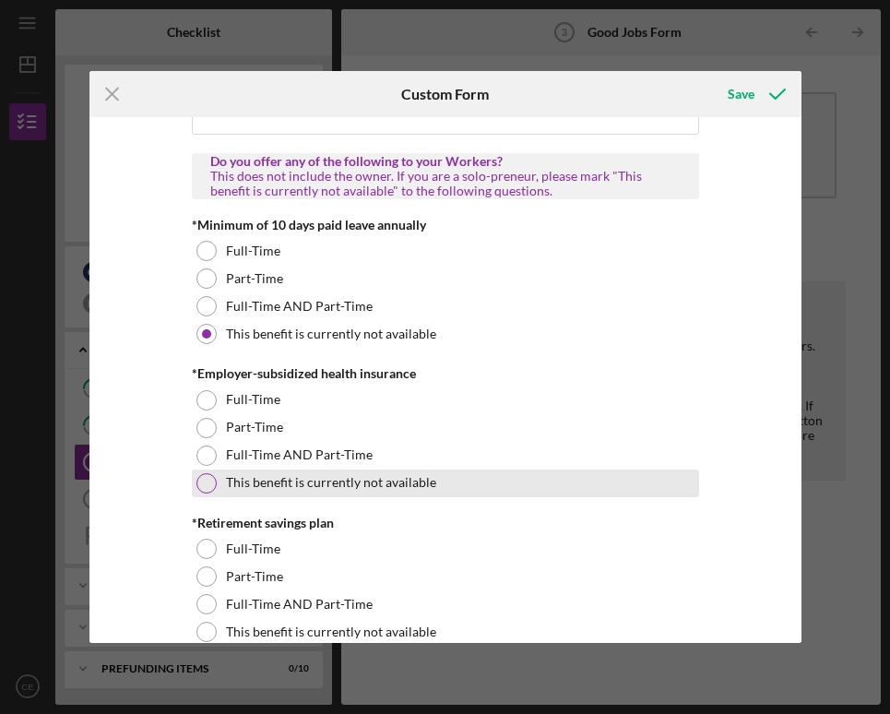
scroll to position [543, 0]
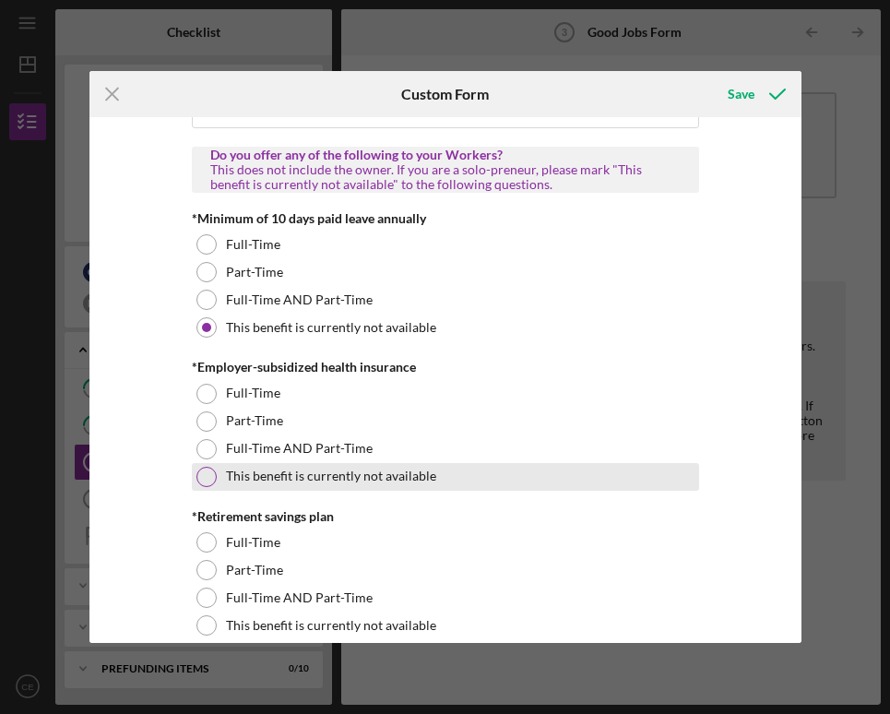
click at [304, 472] on label "This benefit is currently not available" at bounding box center [331, 476] width 210 height 15
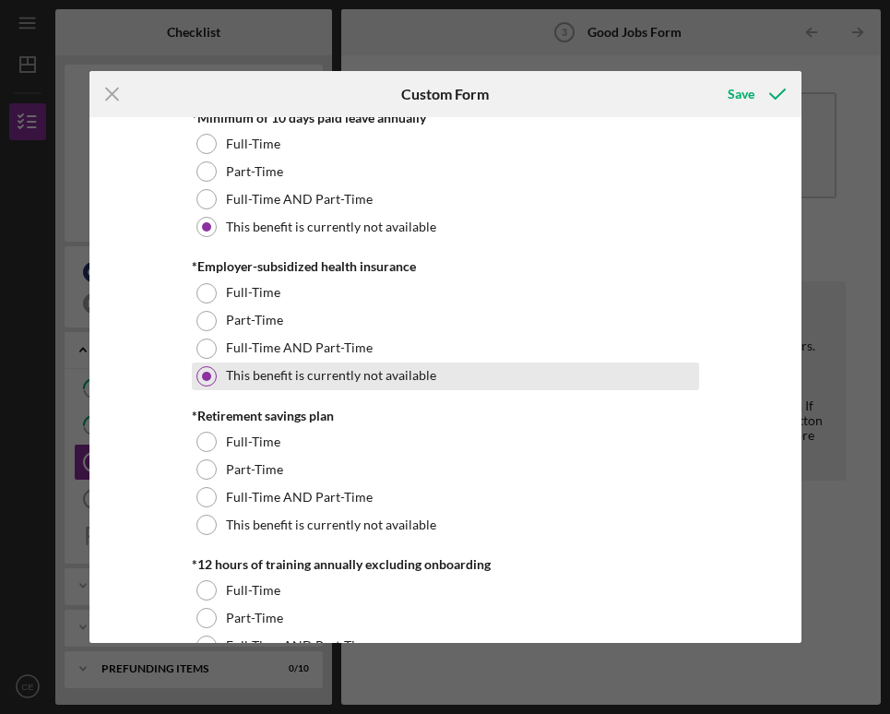
scroll to position [651, 0]
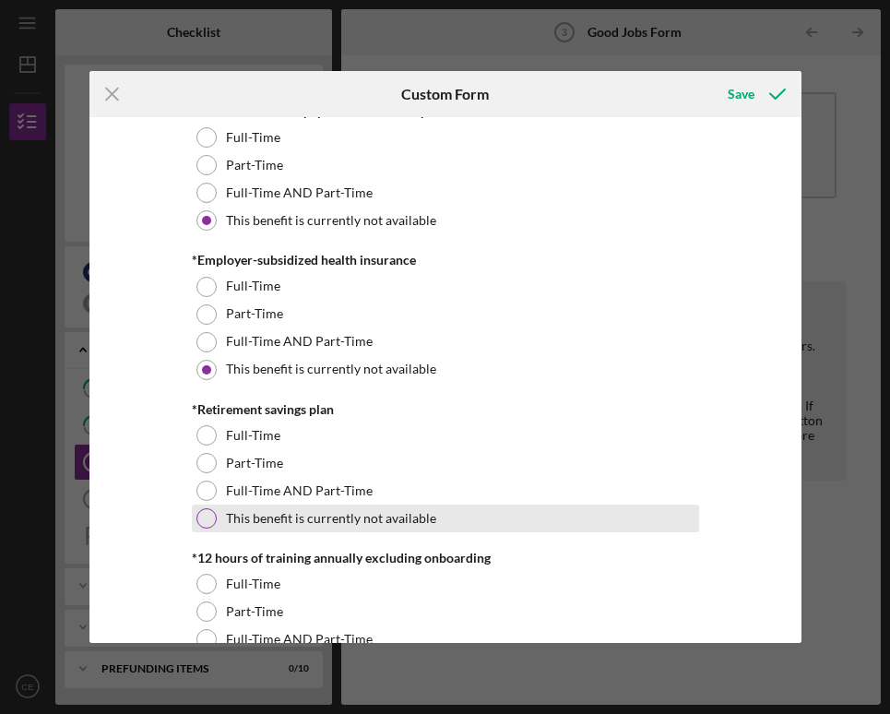
click at [301, 520] on label "This benefit is currently not available" at bounding box center [331, 518] width 210 height 15
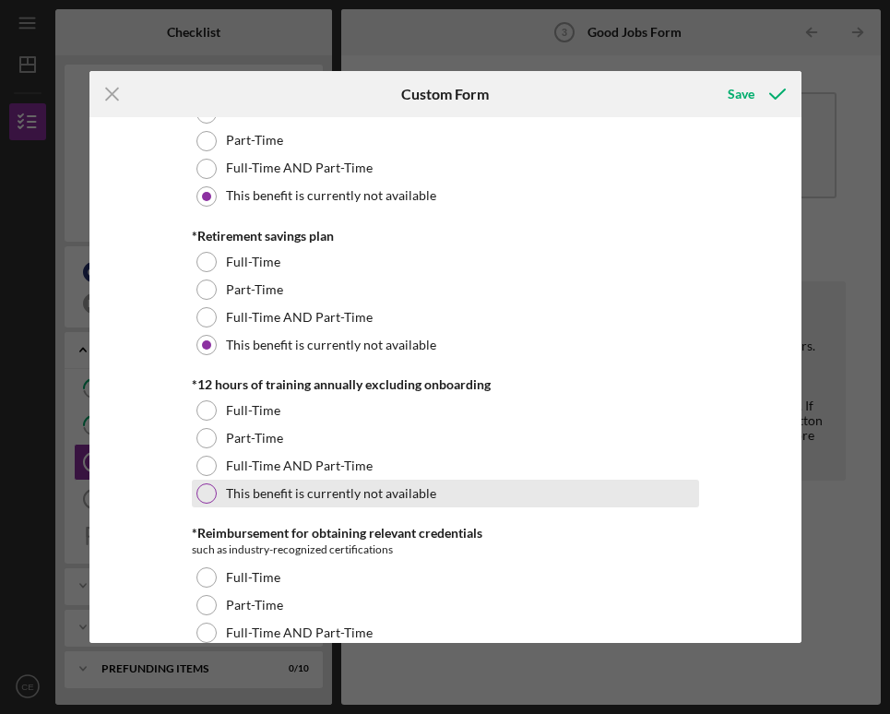
scroll to position [838, 0]
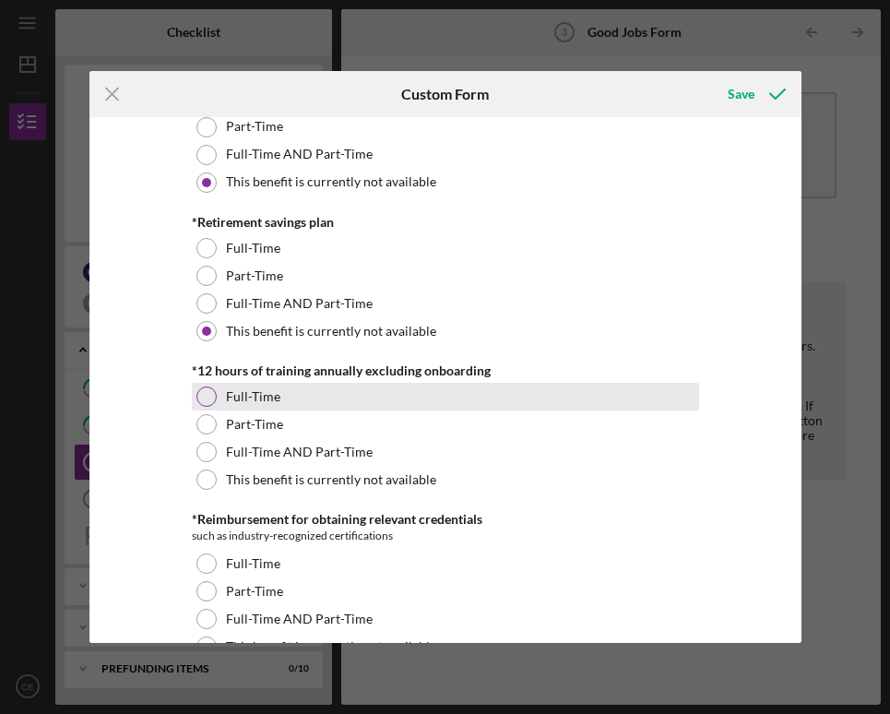
click at [255, 397] on label "Full-Time" at bounding box center [253, 396] width 54 height 15
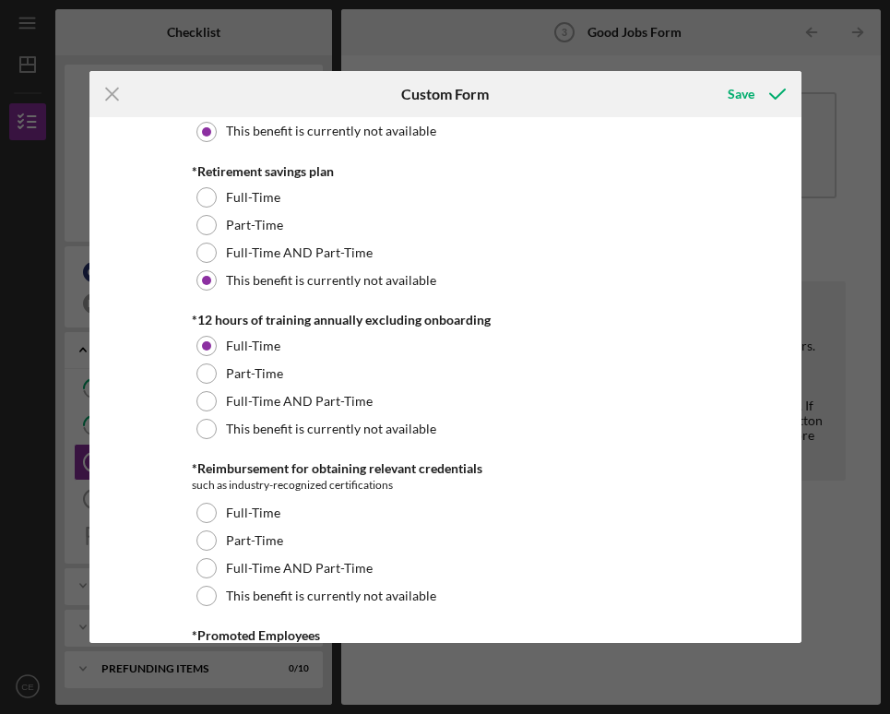
scroll to position [889, 0]
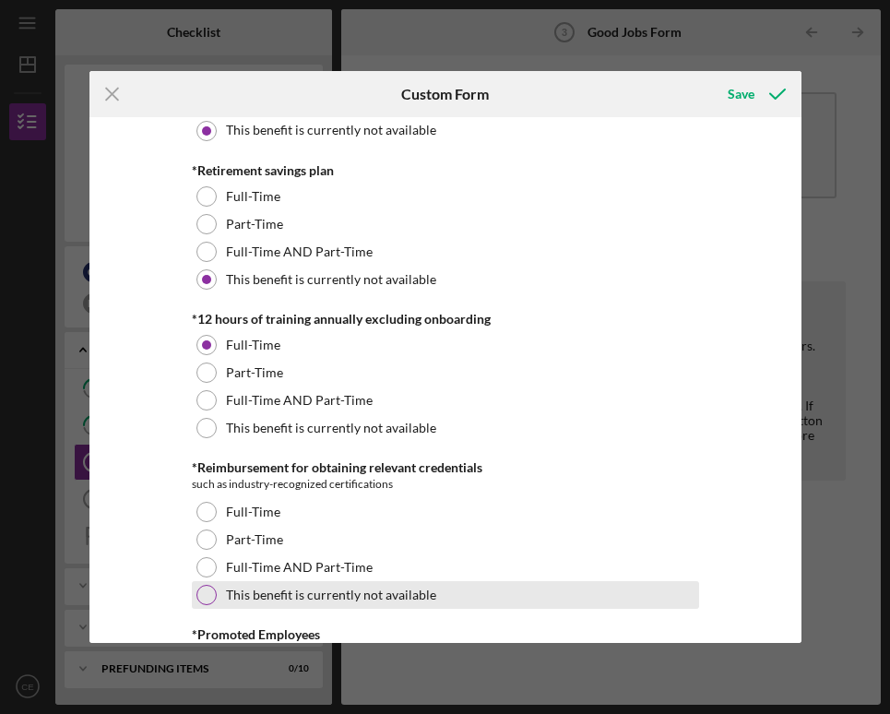
click at [321, 588] on label "This benefit is currently not available" at bounding box center [331, 595] width 210 height 15
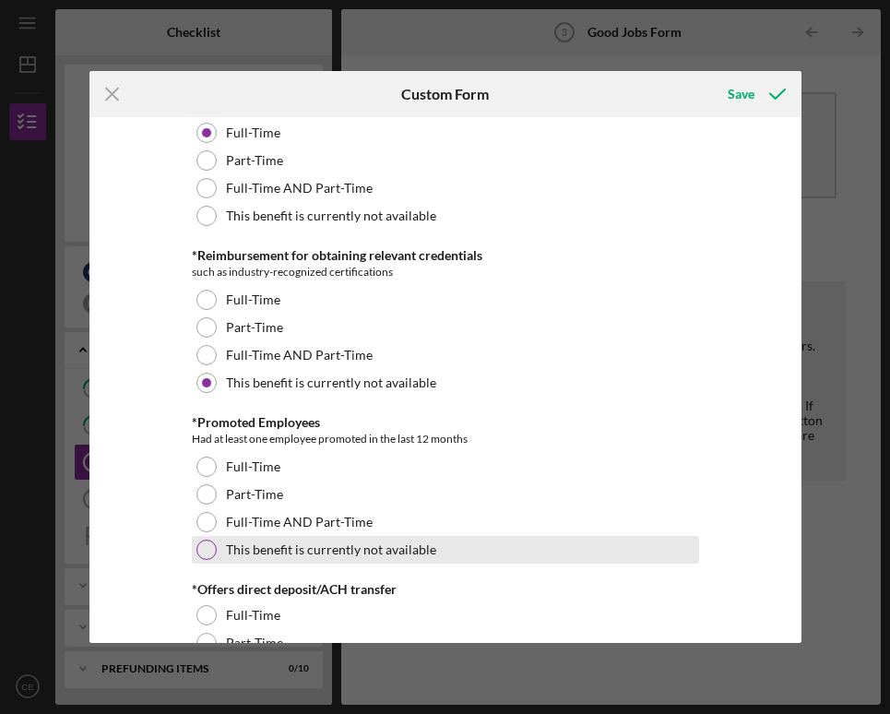
scroll to position [1105, 0]
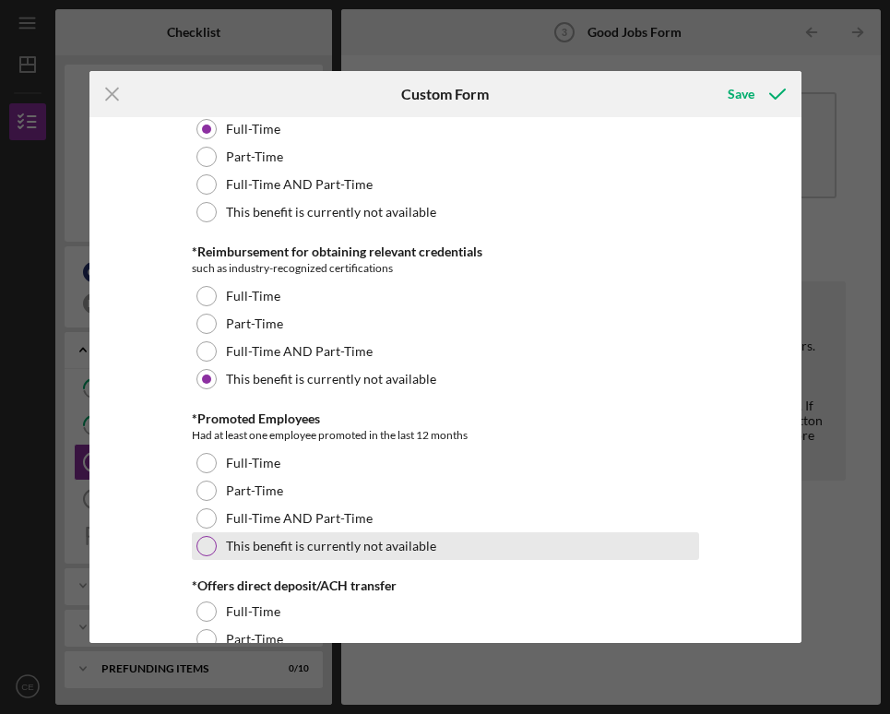
click at [333, 547] on label "This benefit is currently not available" at bounding box center [331, 546] width 210 height 15
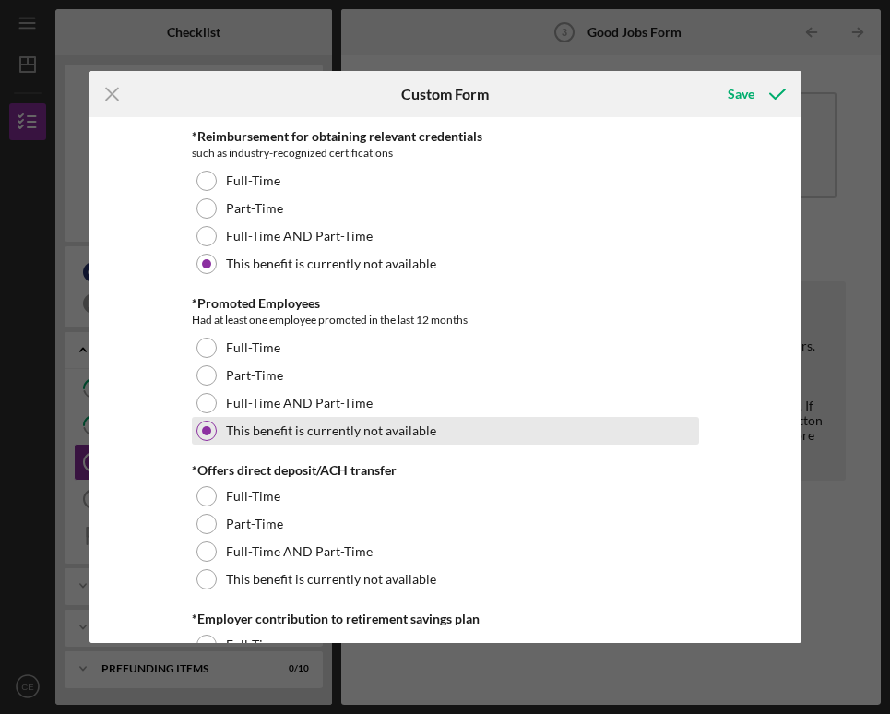
scroll to position [1226, 0]
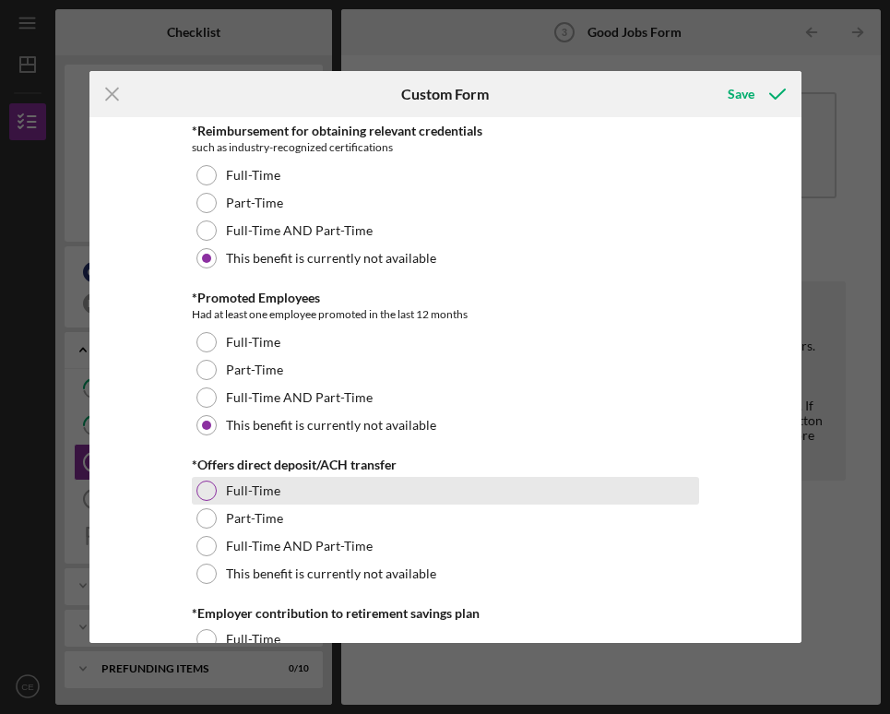
click at [257, 490] on label "Full-Time" at bounding box center [253, 490] width 54 height 15
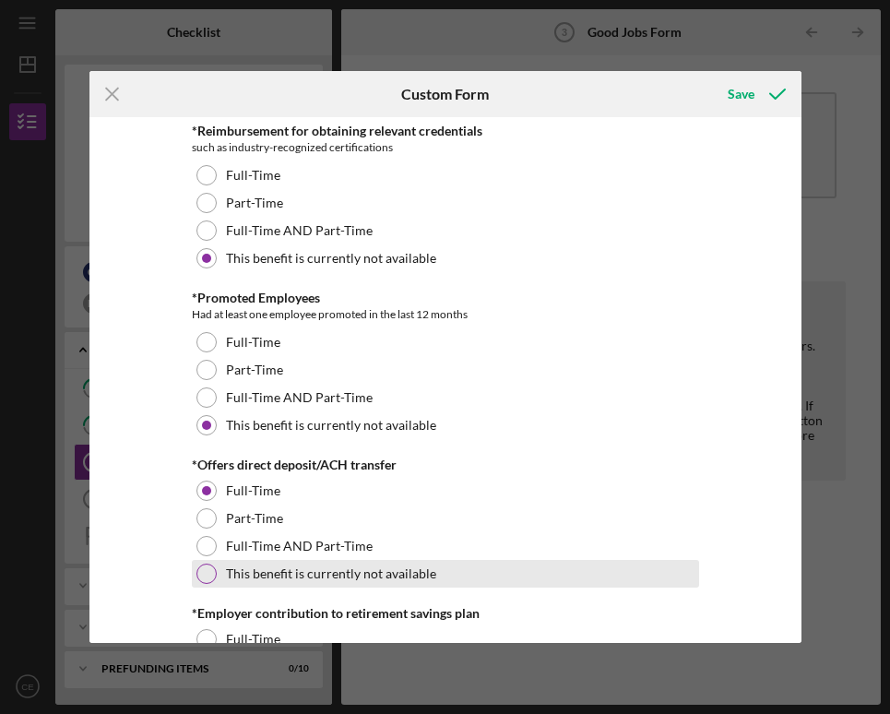
click at [260, 576] on label "This benefit is currently not available" at bounding box center [331, 574] width 210 height 15
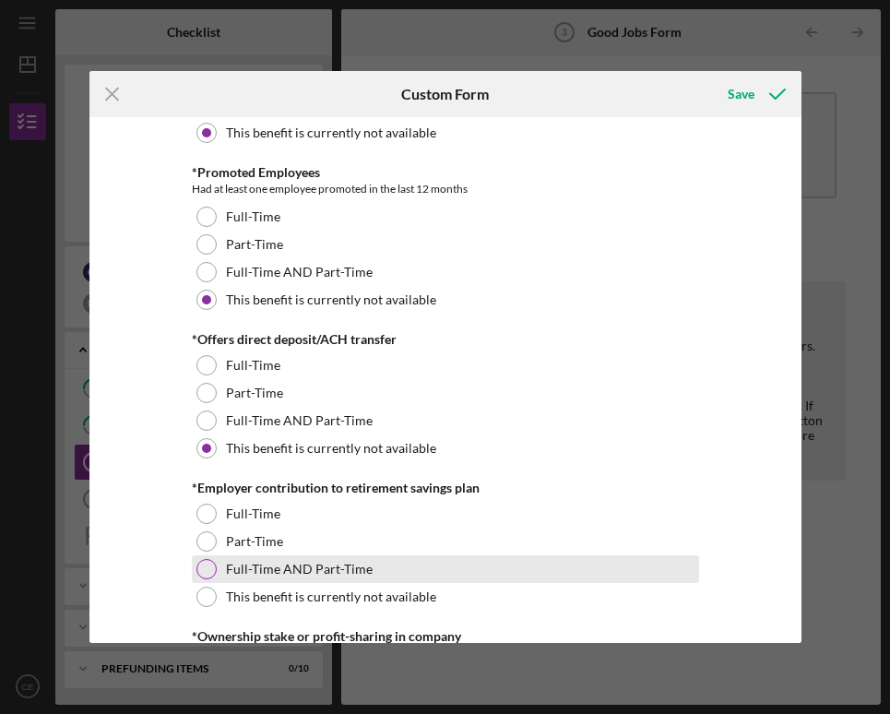
scroll to position [1365, 0]
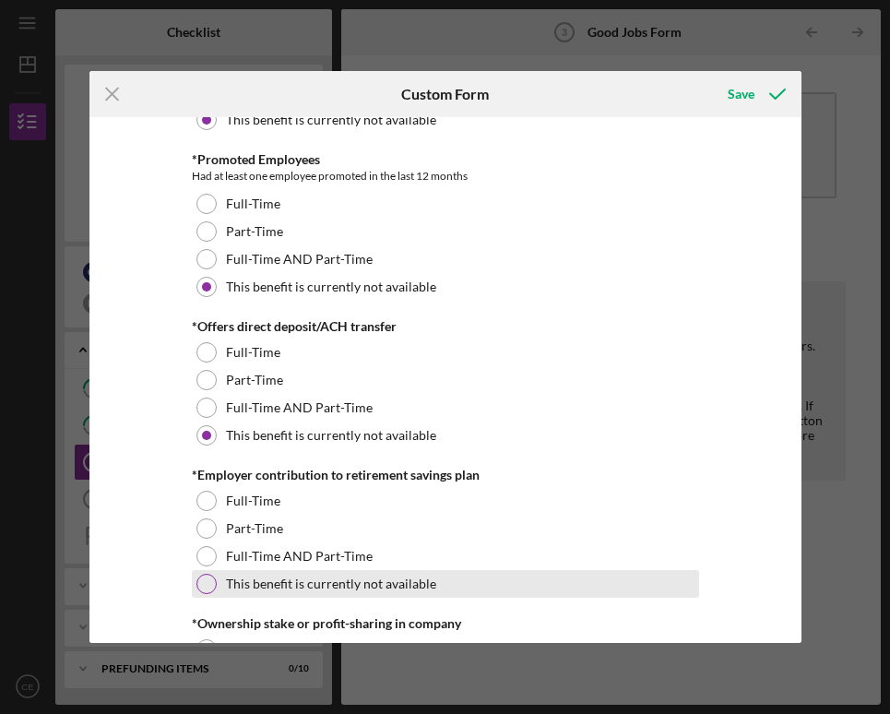
click at [260, 577] on label "This benefit is currently not available" at bounding box center [331, 584] width 210 height 15
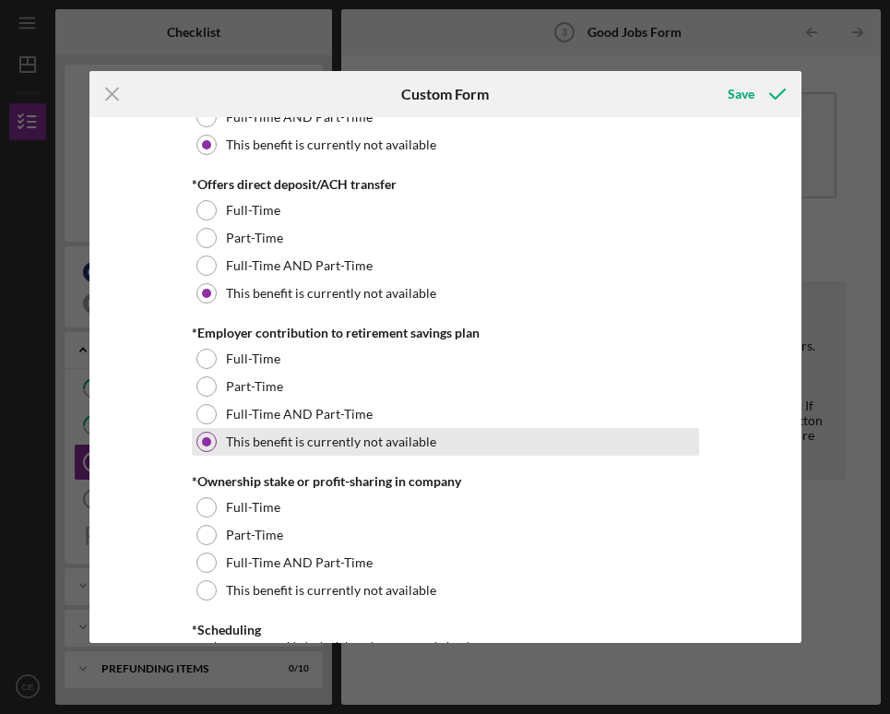
scroll to position [1531, 0]
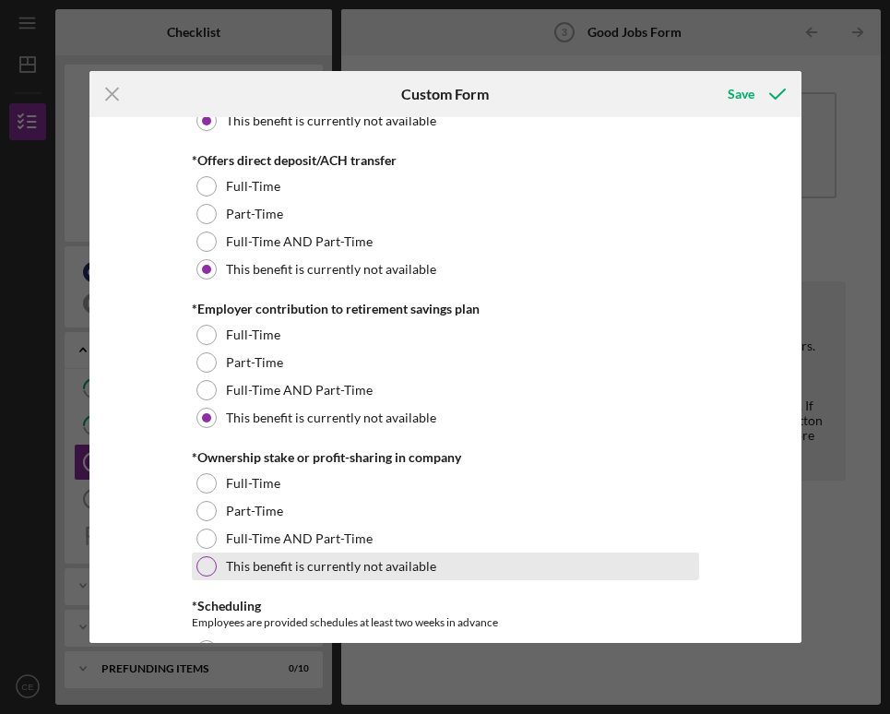
click at [261, 565] on label "This benefit is currently not available" at bounding box center [331, 566] width 210 height 15
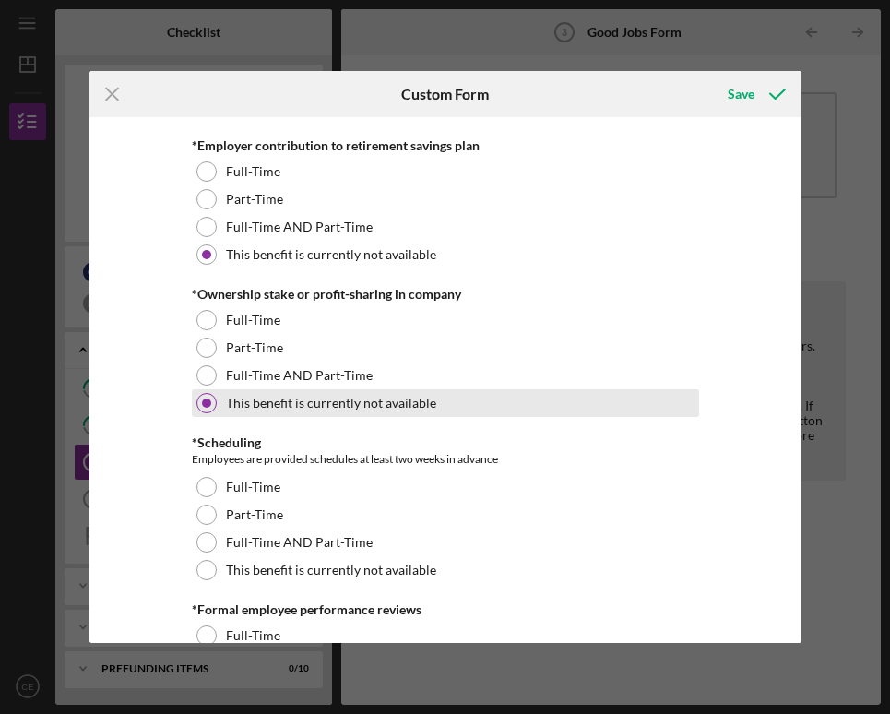
scroll to position [1698, 0]
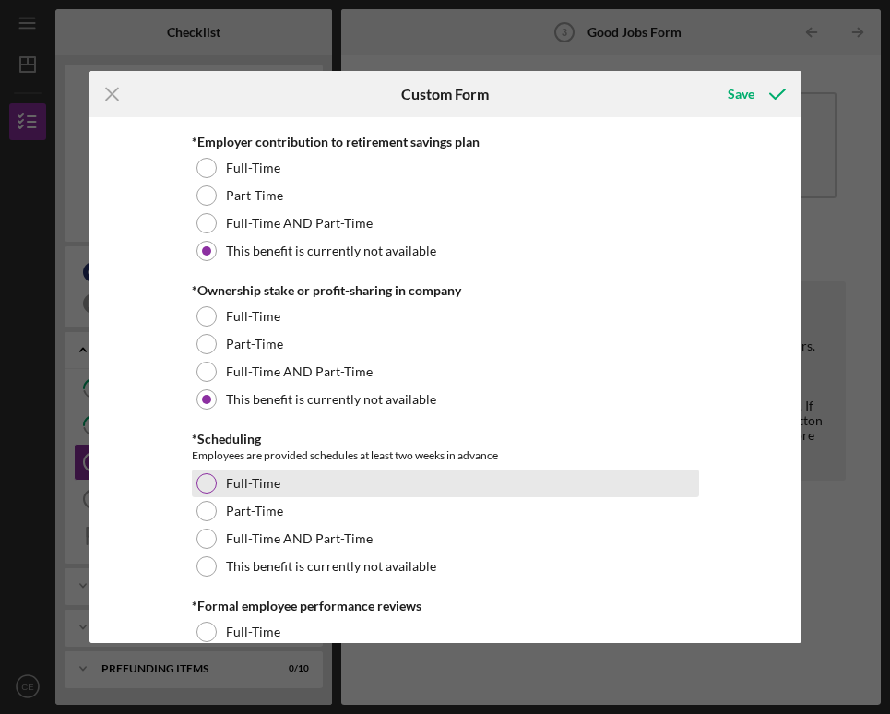
click at [250, 478] on label "Full-Time" at bounding box center [253, 483] width 54 height 15
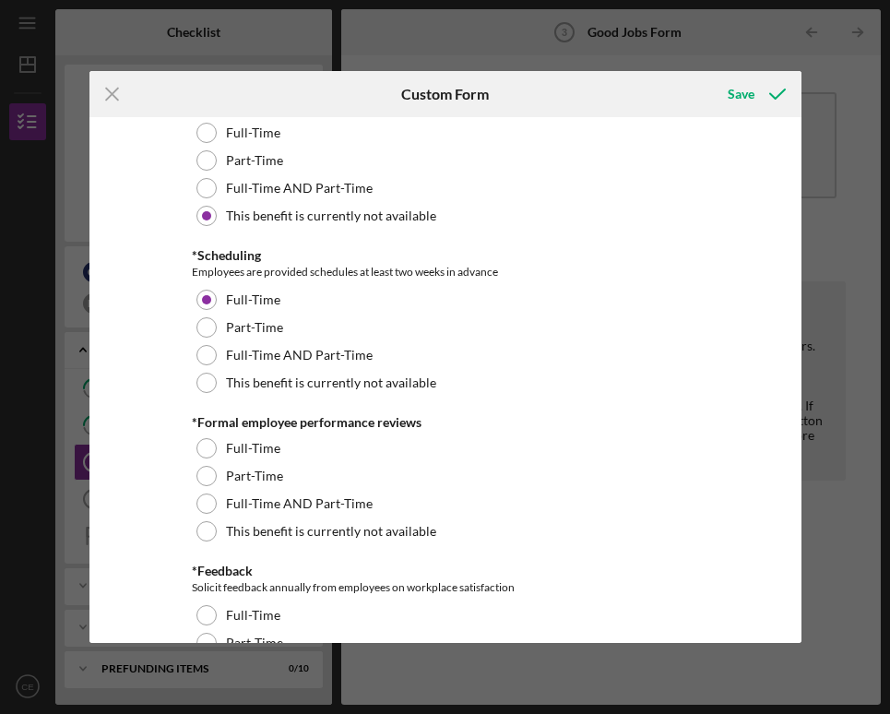
scroll to position [1883, 0]
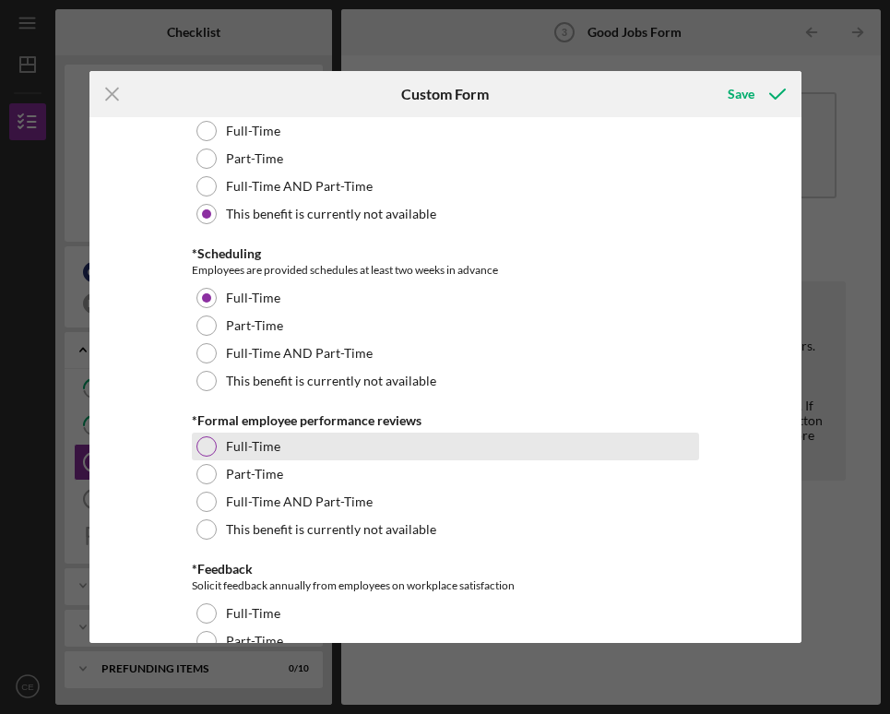
click at [245, 439] on label "Full-Time" at bounding box center [253, 446] width 54 height 15
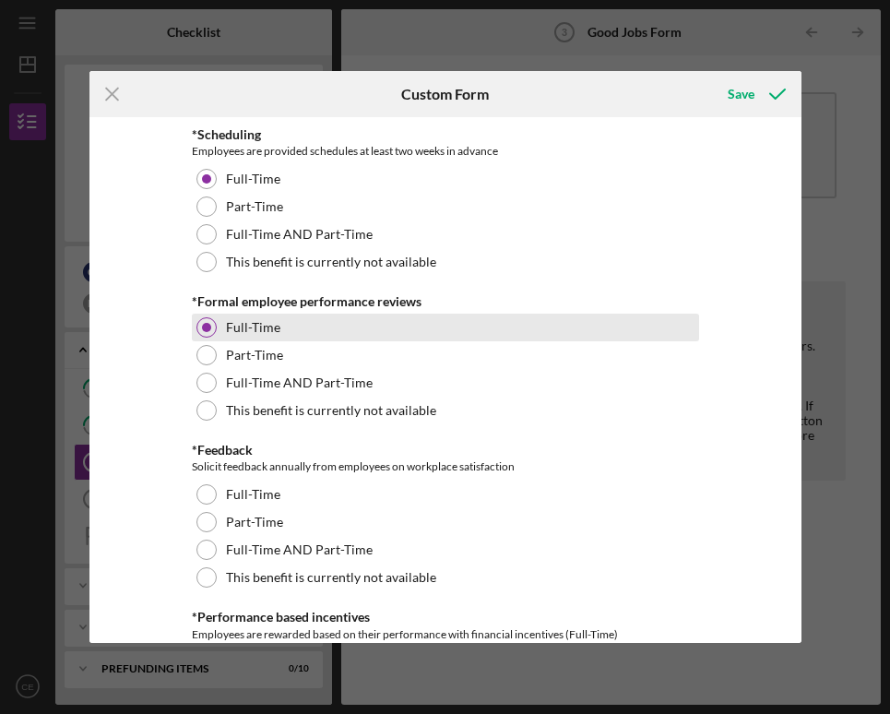
scroll to position [2071, 0]
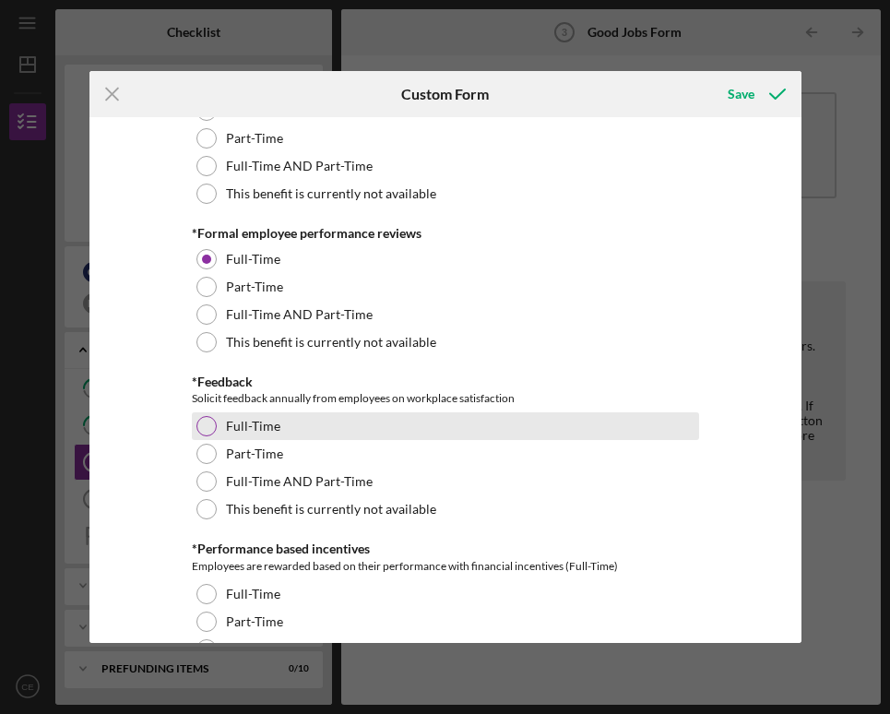
click at [251, 430] on label "Full-Time" at bounding box center [253, 426] width 54 height 15
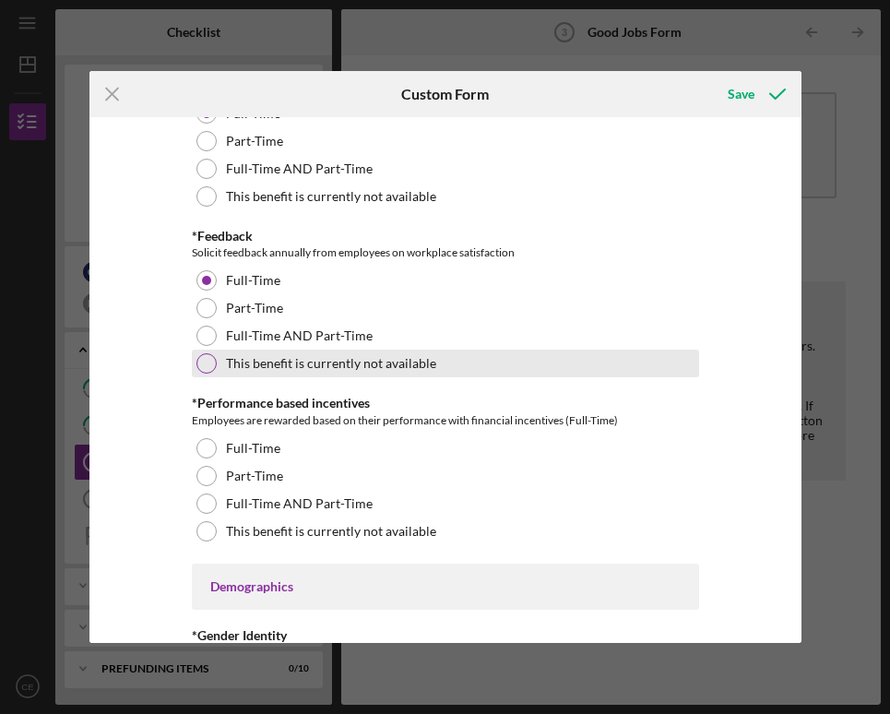
scroll to position [2238, 0]
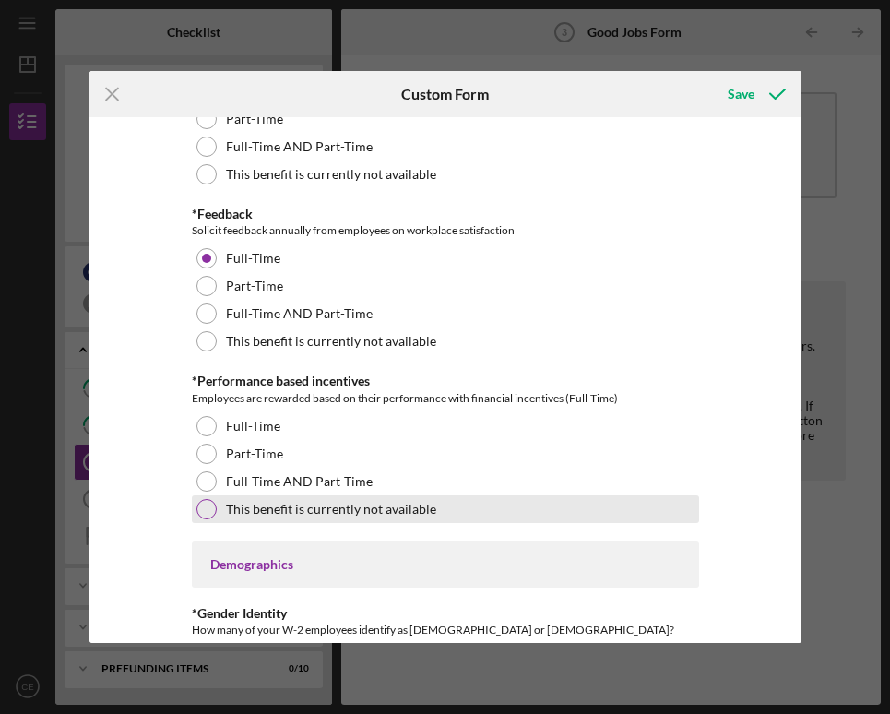
click at [269, 513] on label "This benefit is currently not available" at bounding box center [331, 509] width 210 height 15
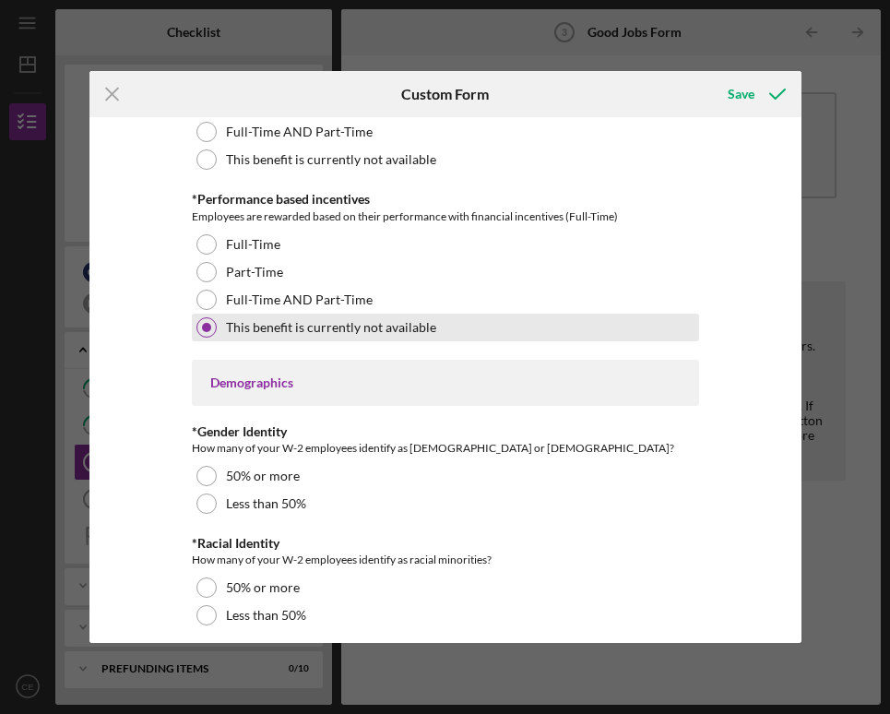
scroll to position [2452, 0]
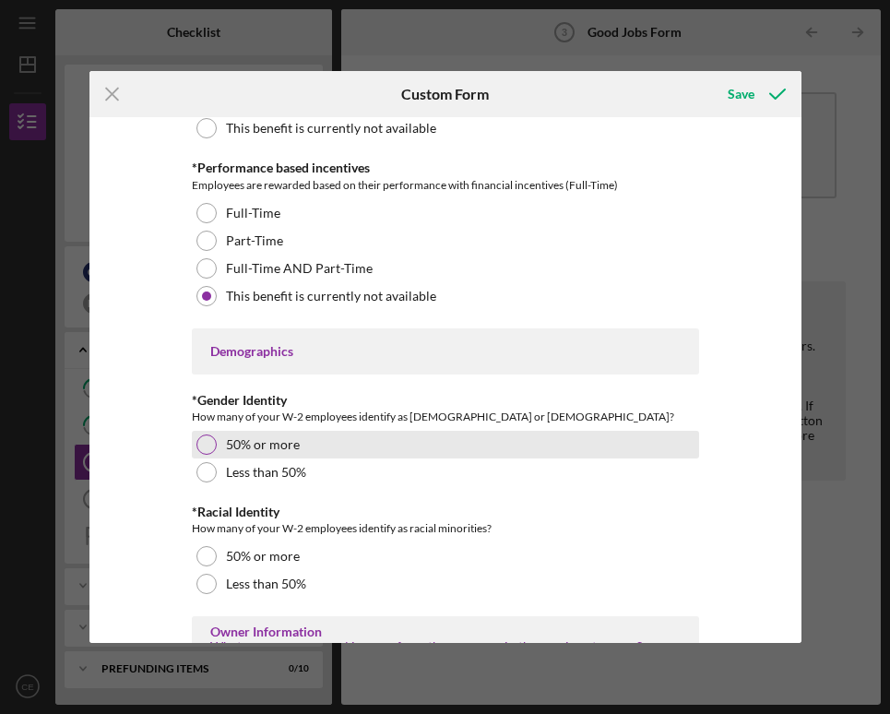
click at [238, 444] on label "50% or more" at bounding box center [263, 444] width 74 height 15
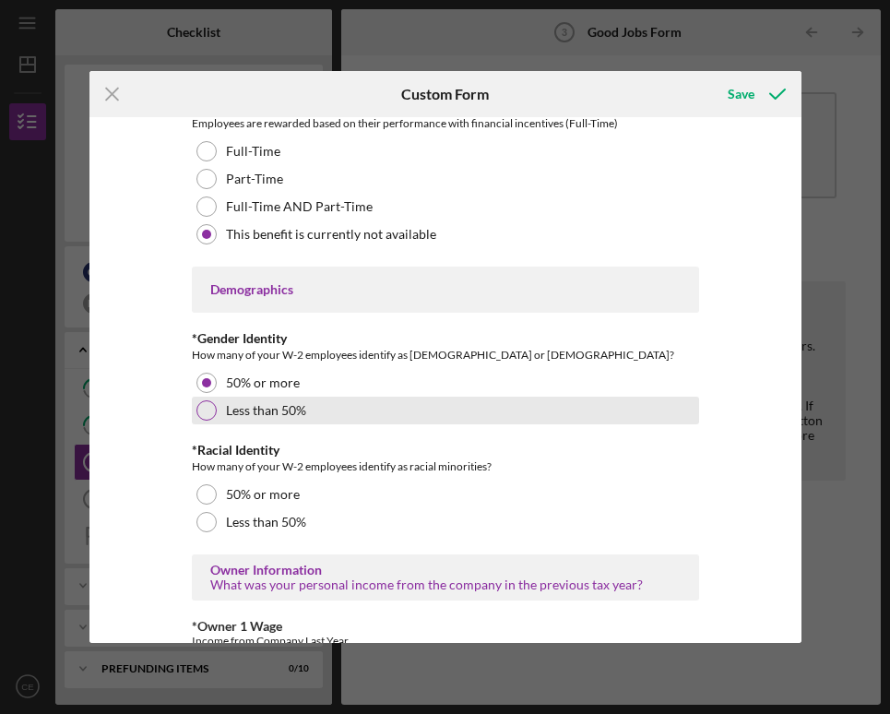
scroll to position [2517, 0]
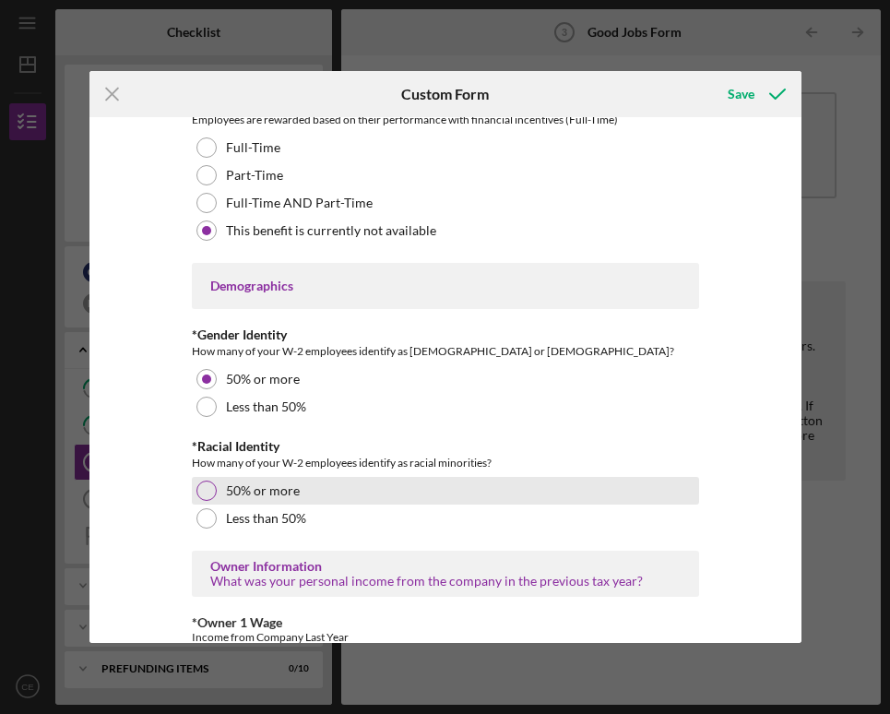
click at [249, 489] on label "50% or more" at bounding box center [263, 490] width 74 height 15
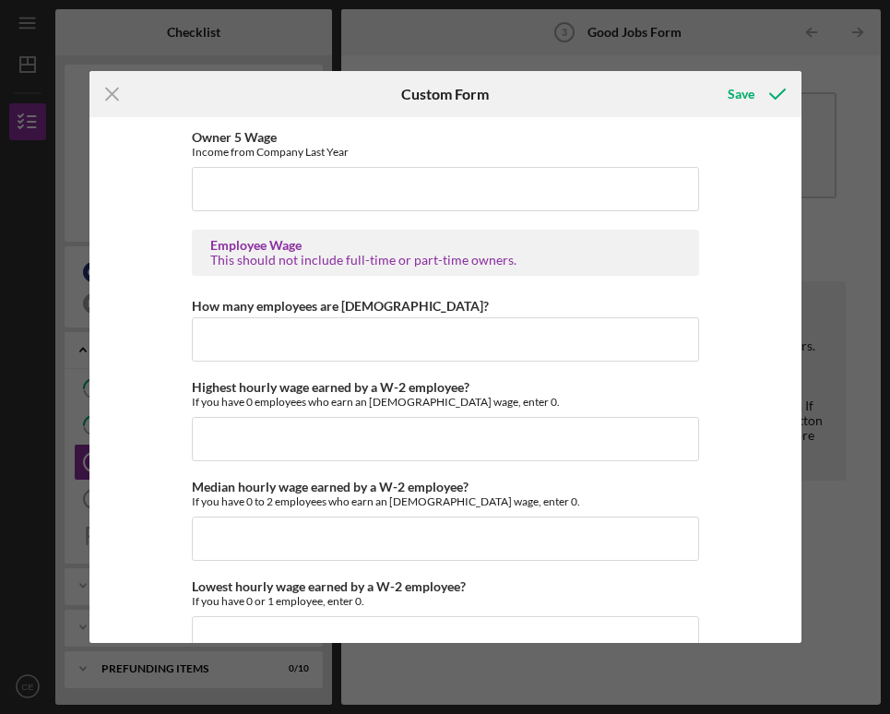
scroll to position [3405, 0]
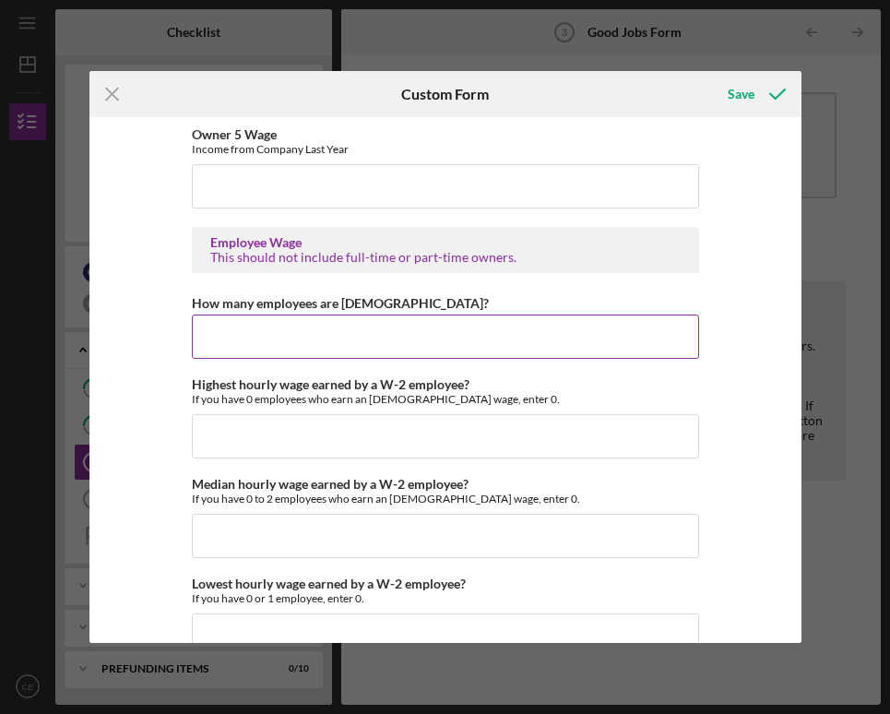
type input "28800"
click at [210, 328] on input "How many employees are hourly?" at bounding box center [445, 337] width 507 height 44
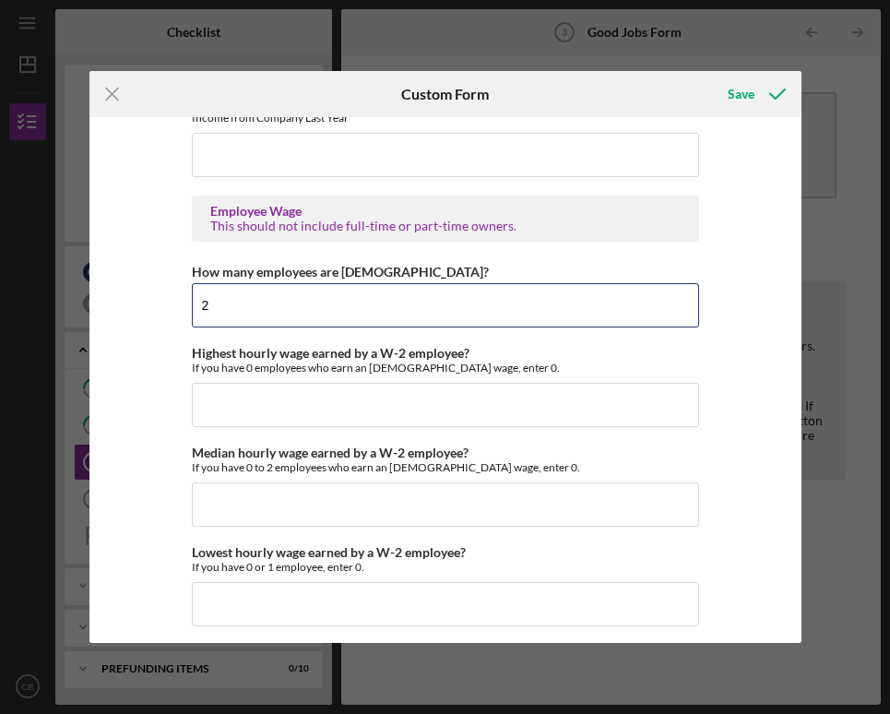
scroll to position [3448, 0]
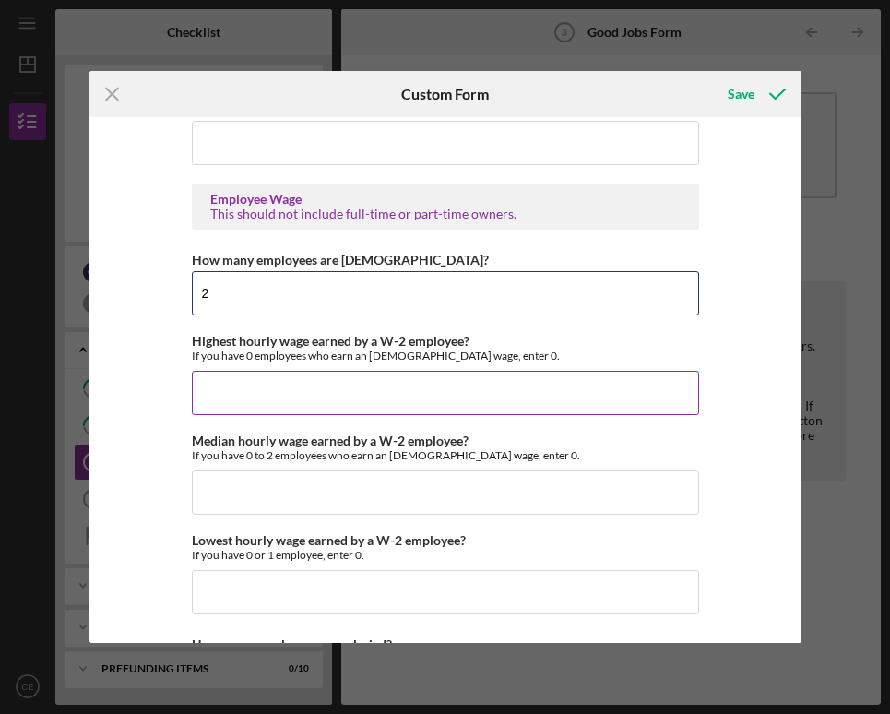
type input "2"
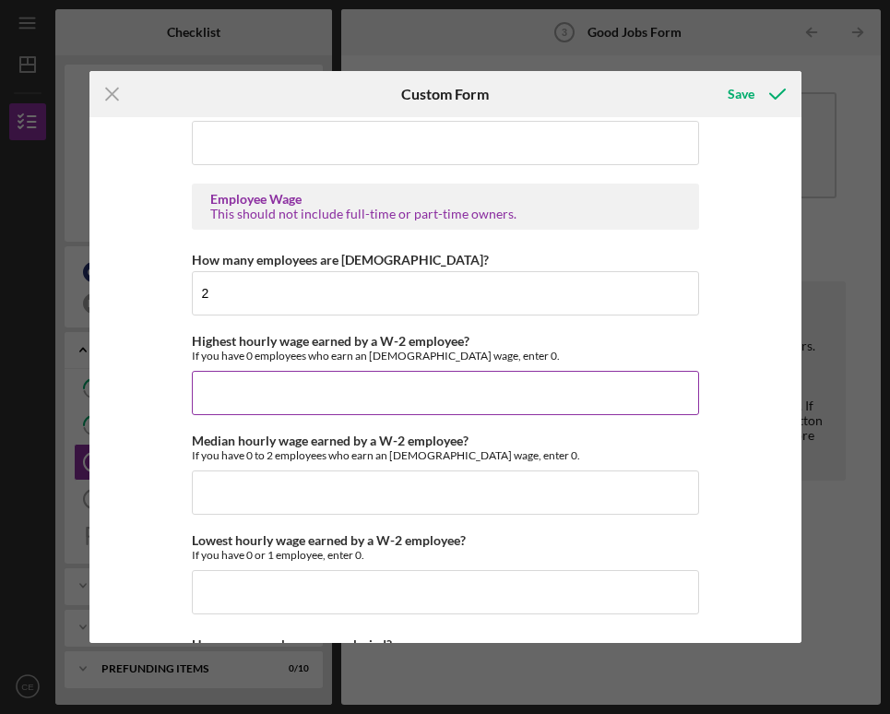
click at [269, 383] on input "Highest hourly wage earned by a W-2 employee?" at bounding box center [445, 393] width 507 height 44
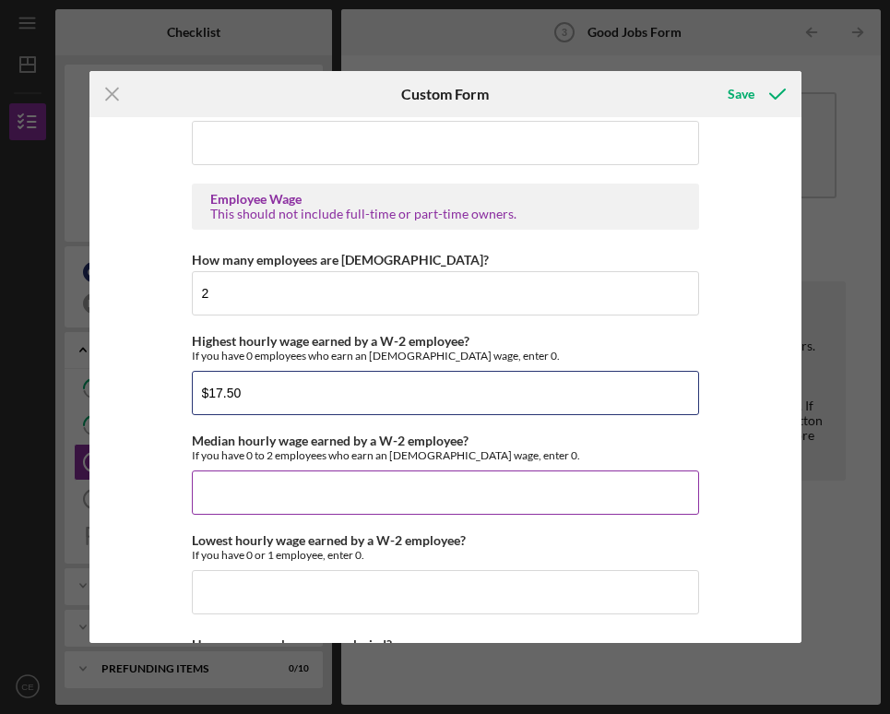
type input "$17.50"
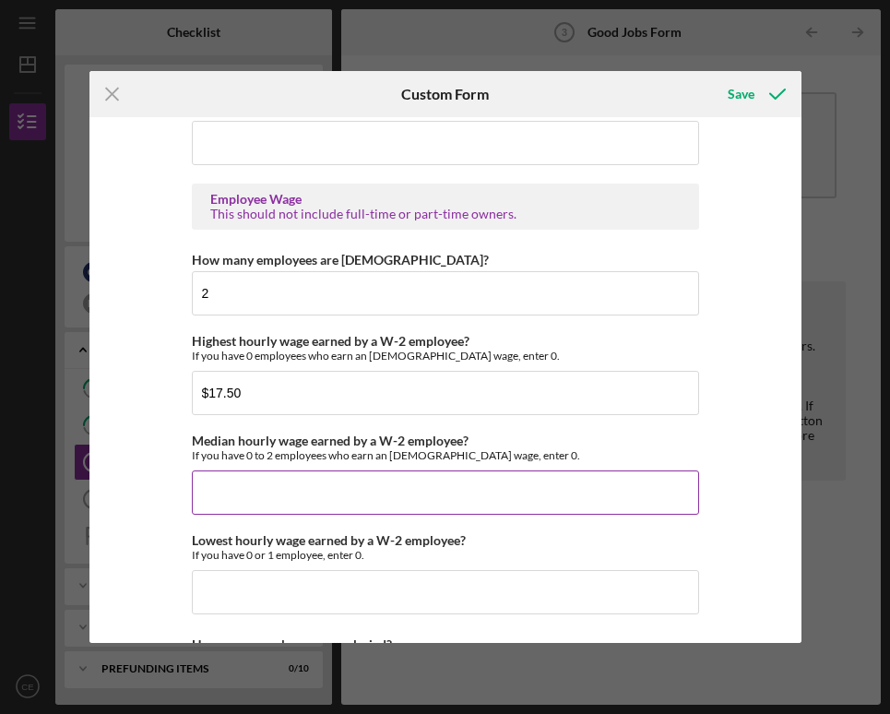
click at [290, 486] on input "Median hourly wage earned by a W-2 employee?" at bounding box center [445, 493] width 507 height 44
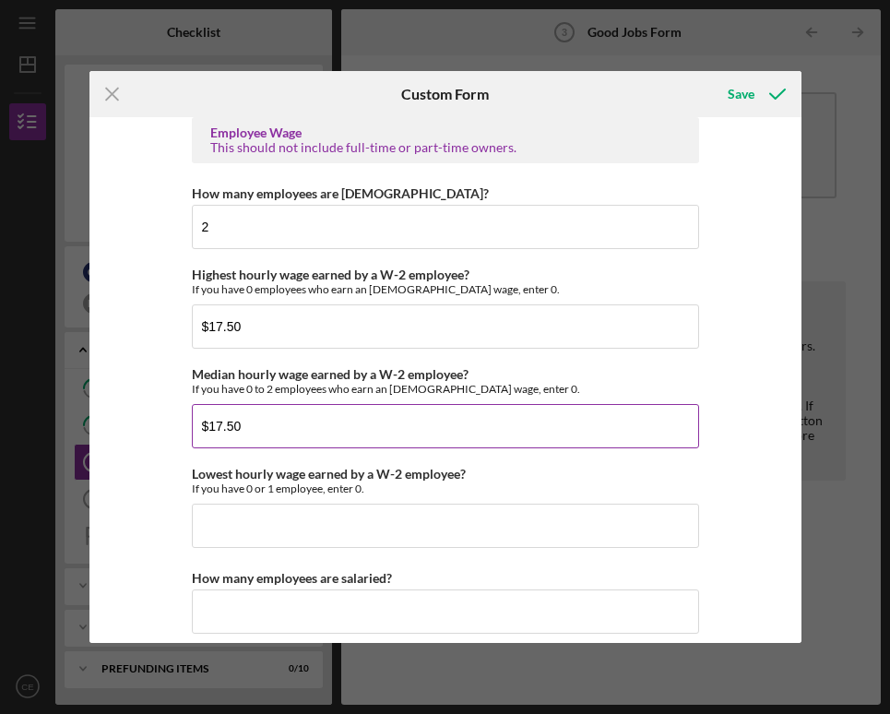
scroll to position [3516, 0]
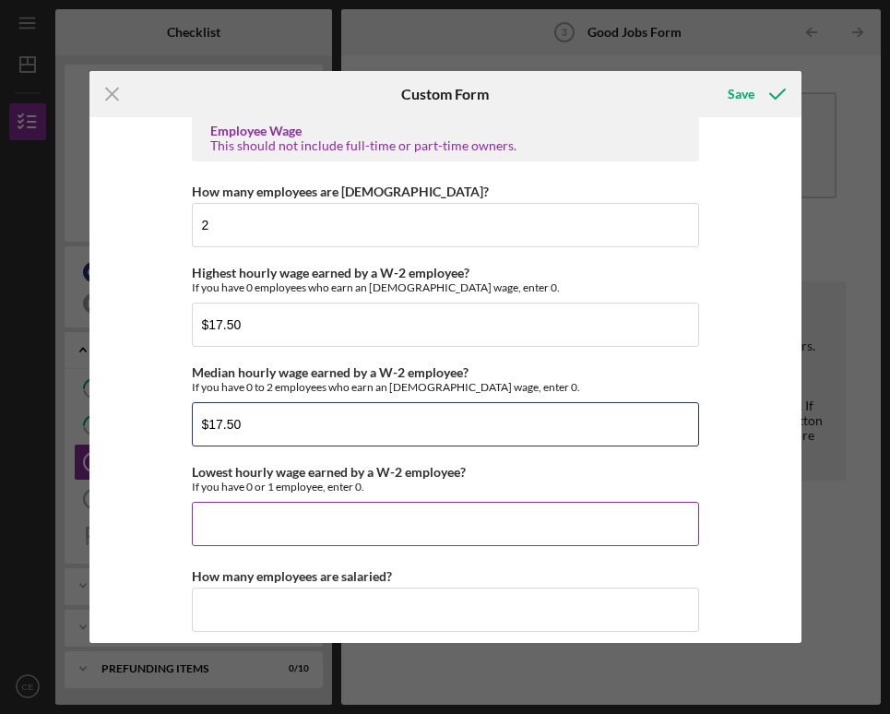
type input "$17.50"
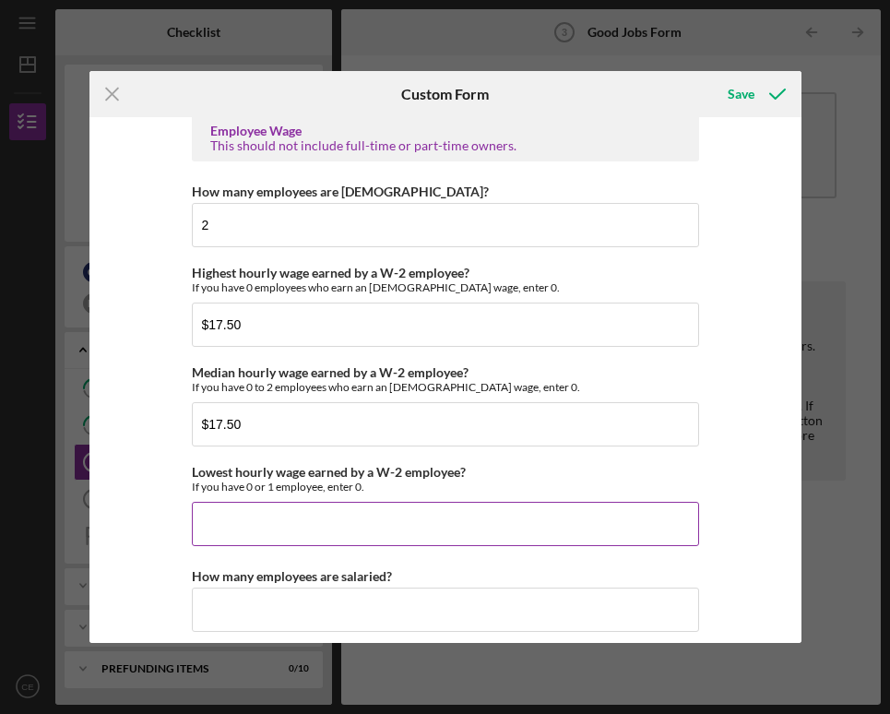
click at [303, 530] on input "Lowest hourly wage earned by a W-2 employee?" at bounding box center [445, 524] width 507 height 44
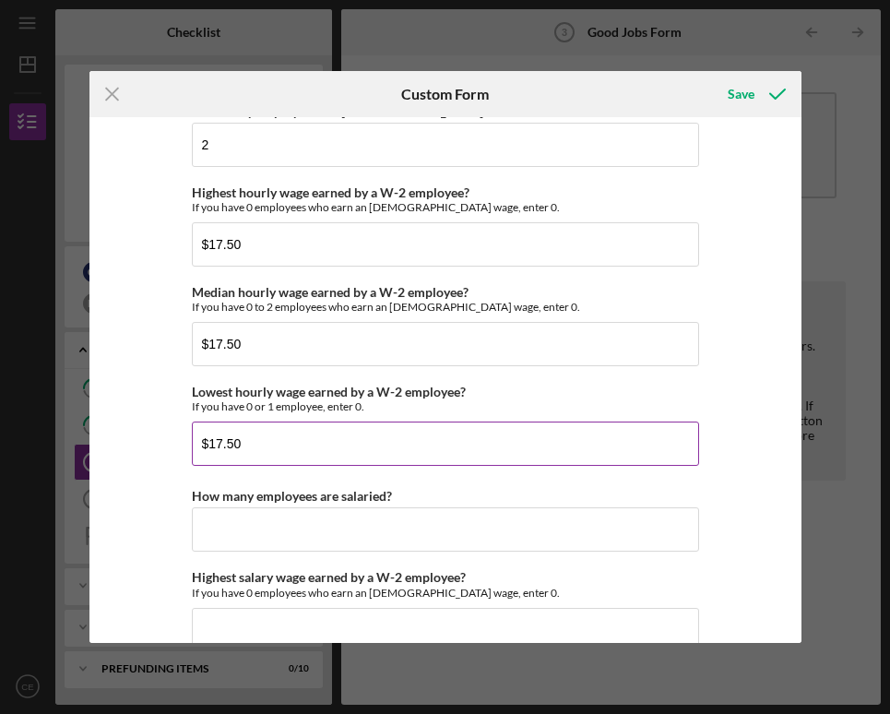
scroll to position [3604, 0]
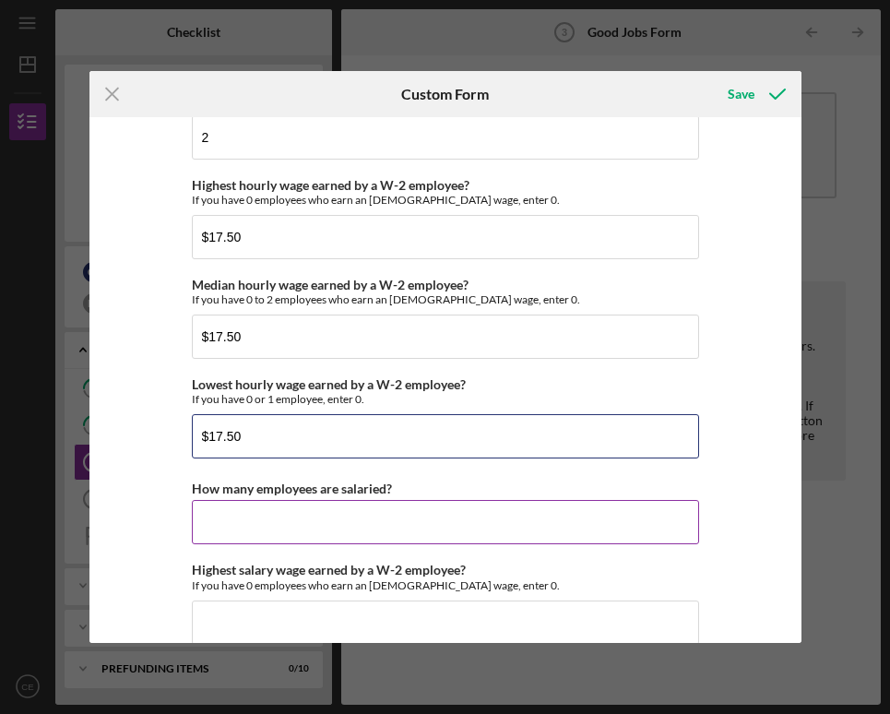
type input "$17.50"
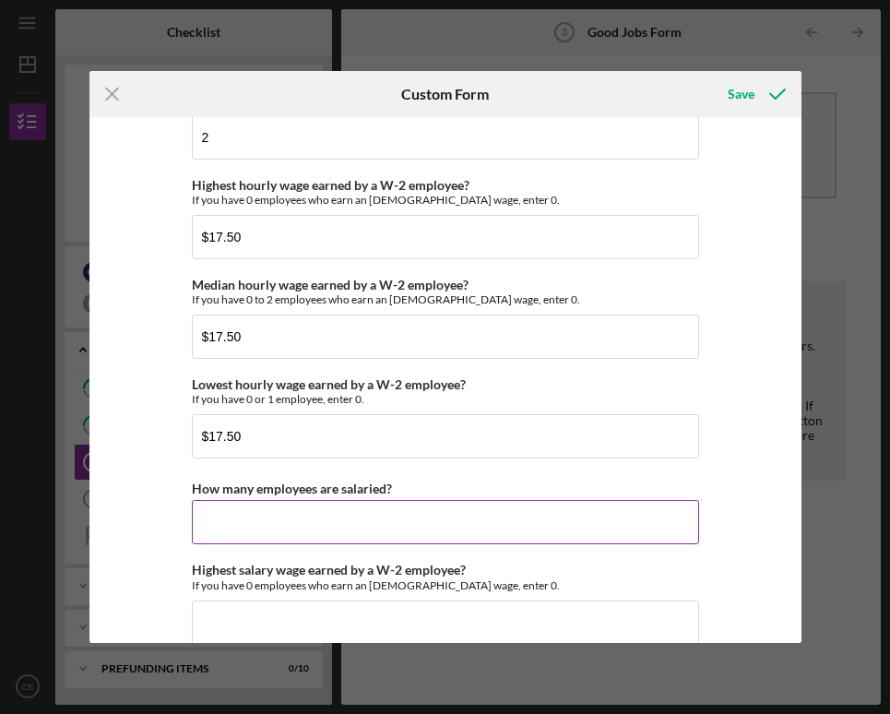
click at [280, 525] on input "How many employees are salaried?" at bounding box center [445, 522] width 507 height 44
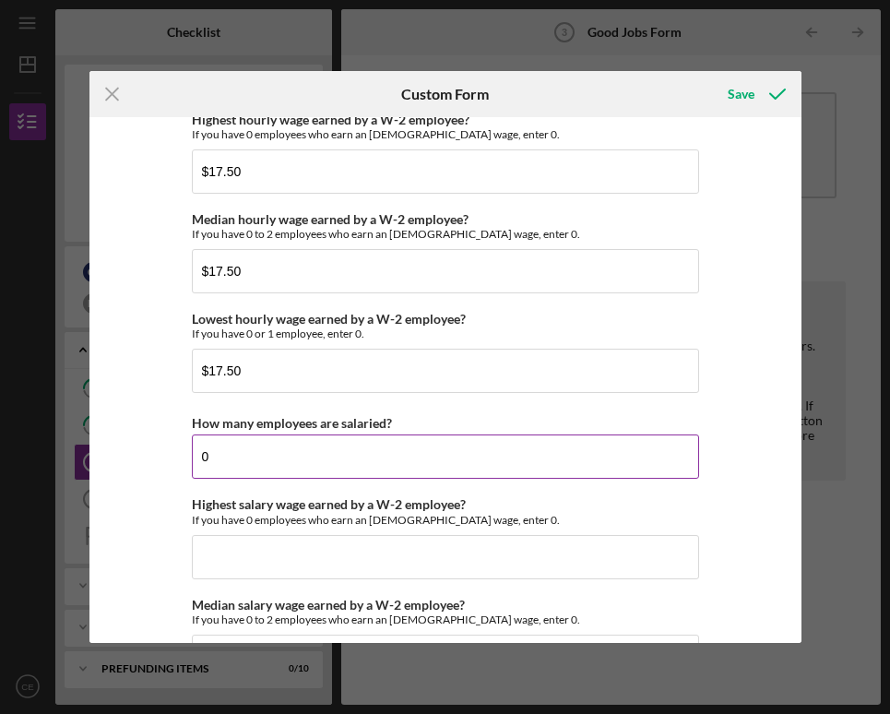
scroll to position [3671, 0]
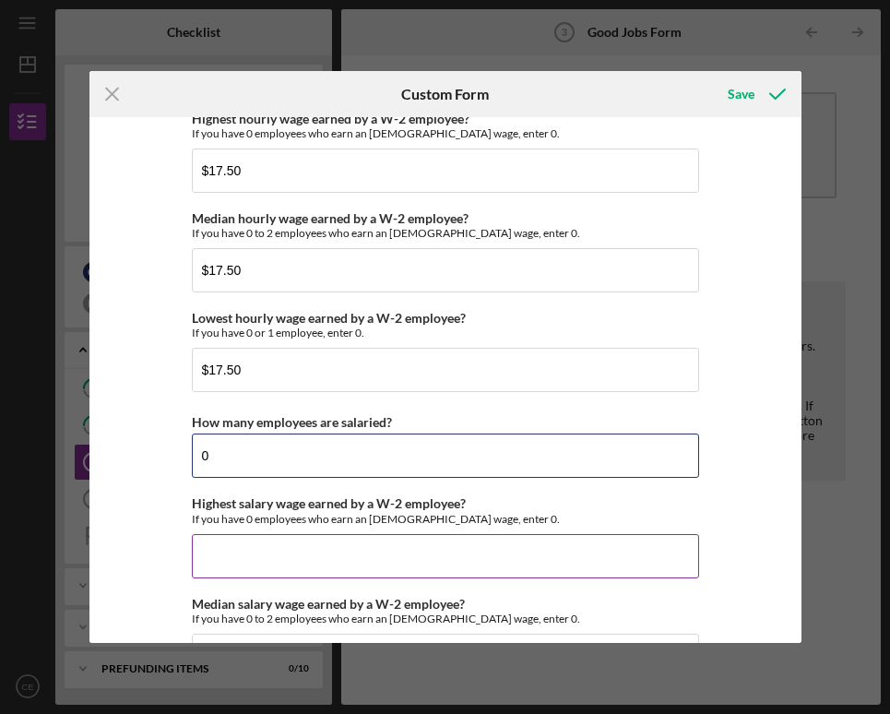
type input "0"
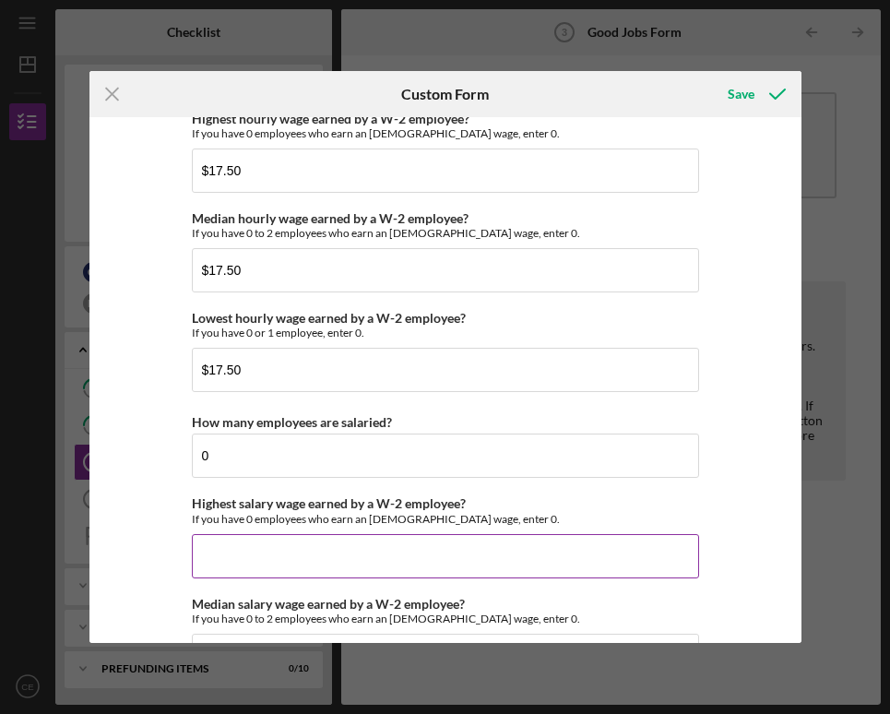
click at [264, 558] on input "Highest salary wage earned by a W-2 employee?" at bounding box center [445, 556] width 507 height 44
type input "$0"
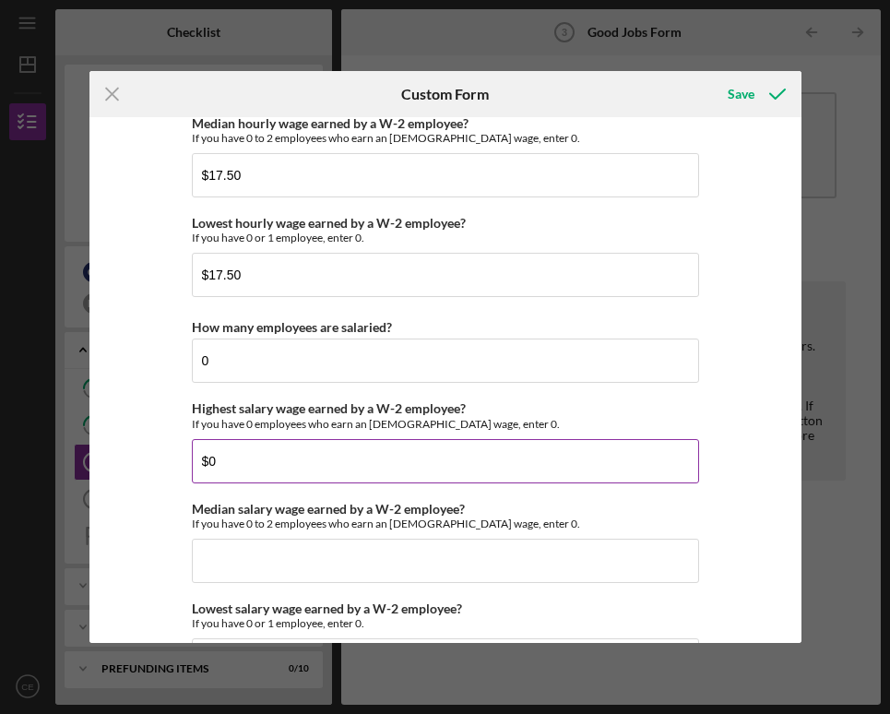
scroll to position [3779, 0]
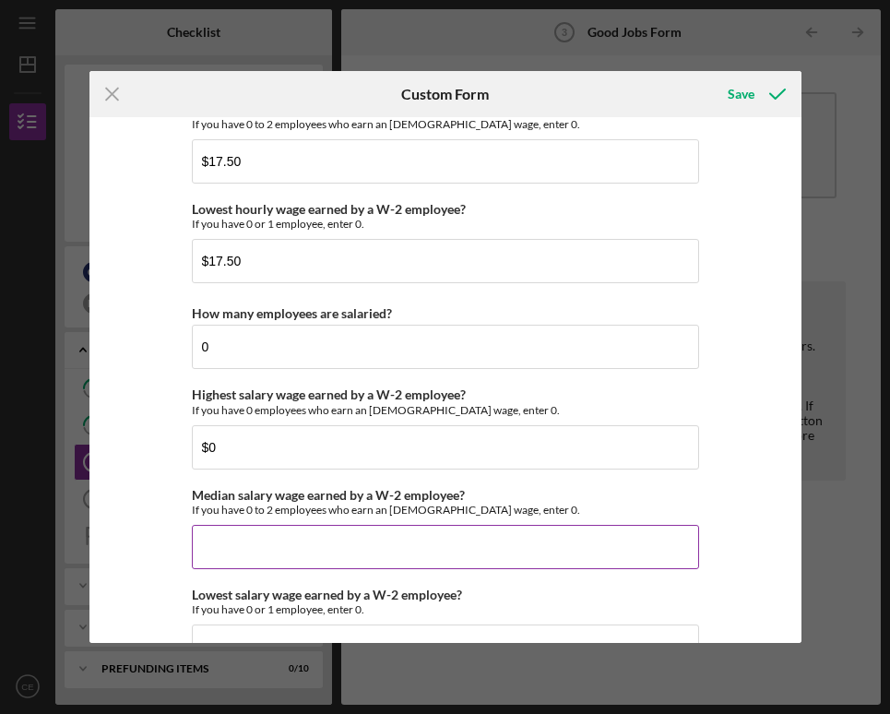
click at [261, 555] on input "Median salary wage earned by a W-2 employee?" at bounding box center [445, 547] width 507 height 44
type input "$0"
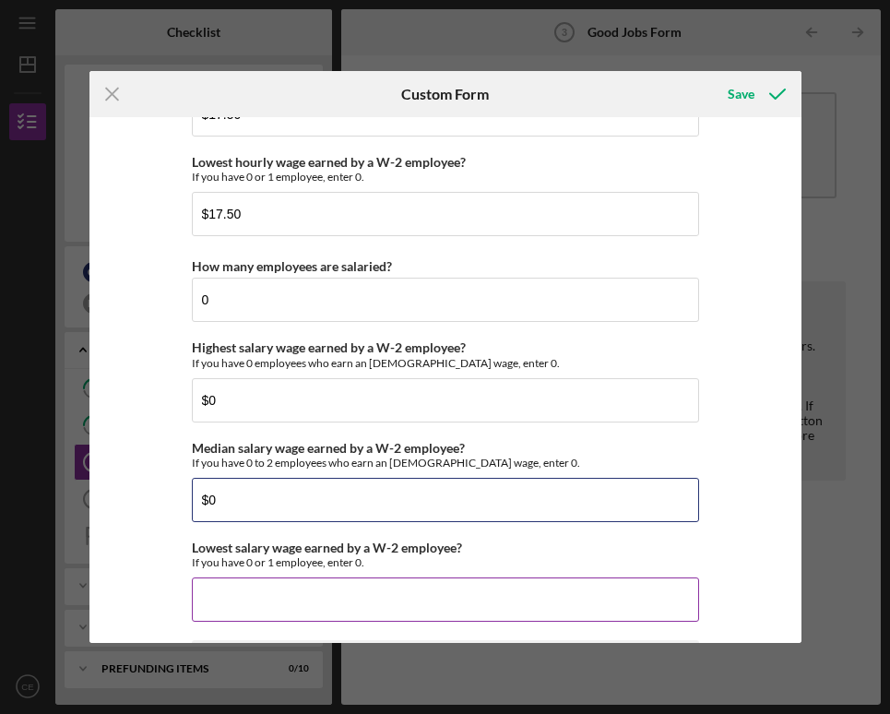
scroll to position [3858, 0]
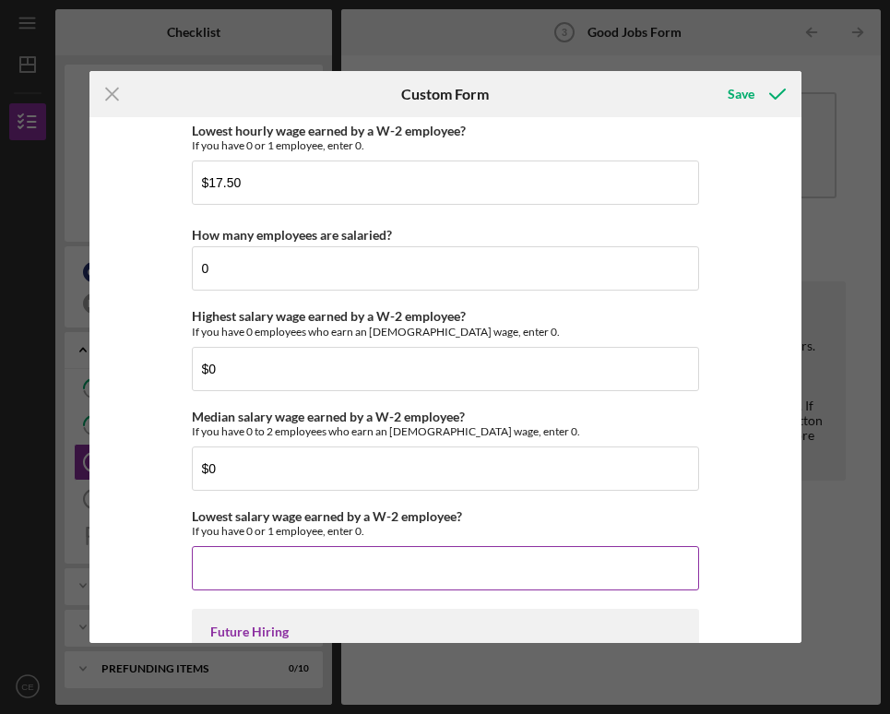
click at [257, 579] on input "Lowest salary wage earned by a W-2 employee?" at bounding box center [445, 568] width 507 height 44
type input "$0"
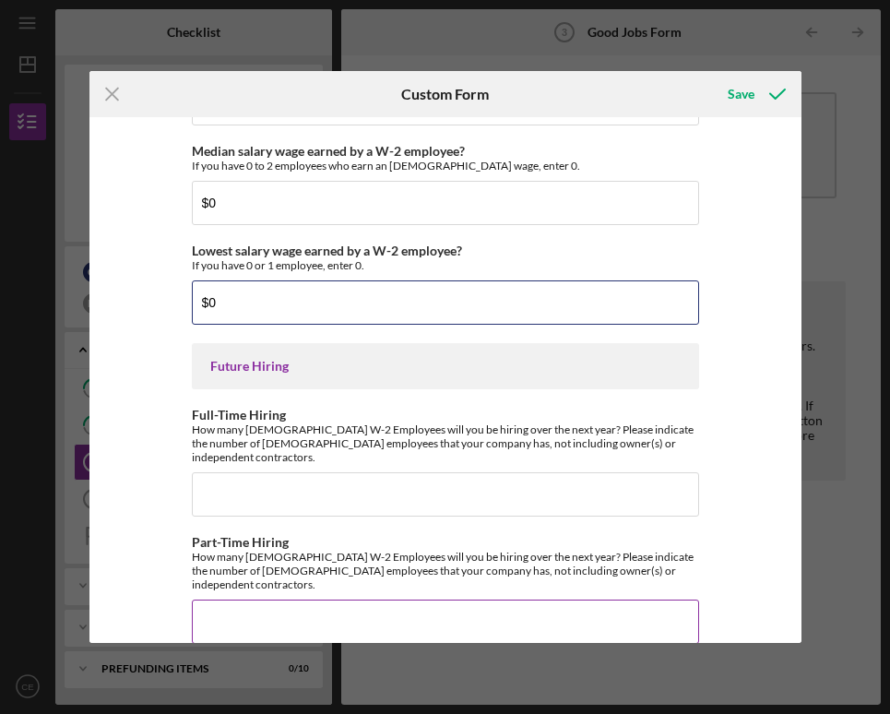
scroll to position [4123, 0]
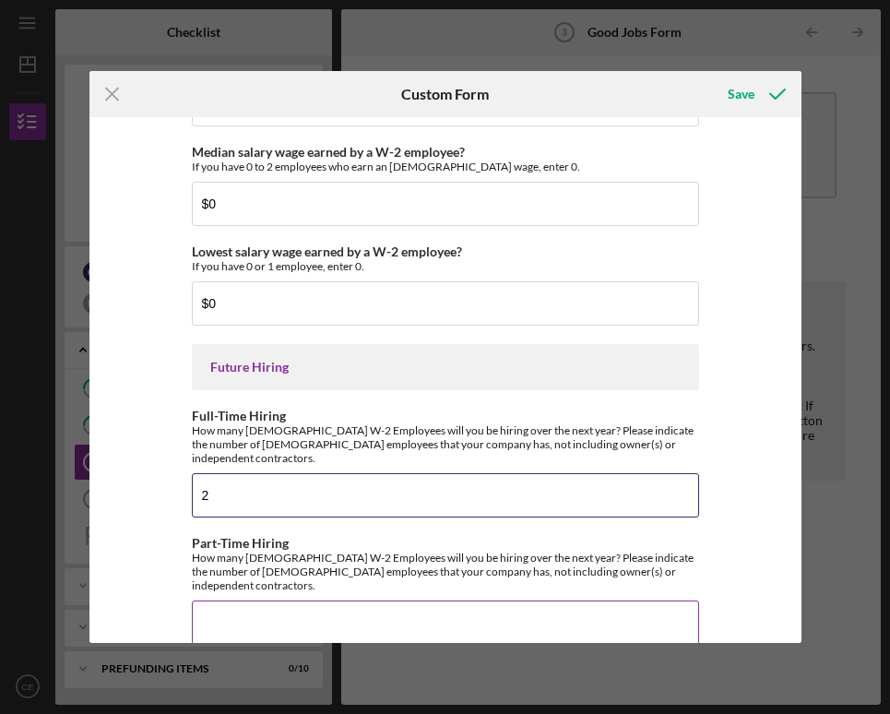
type input "2"
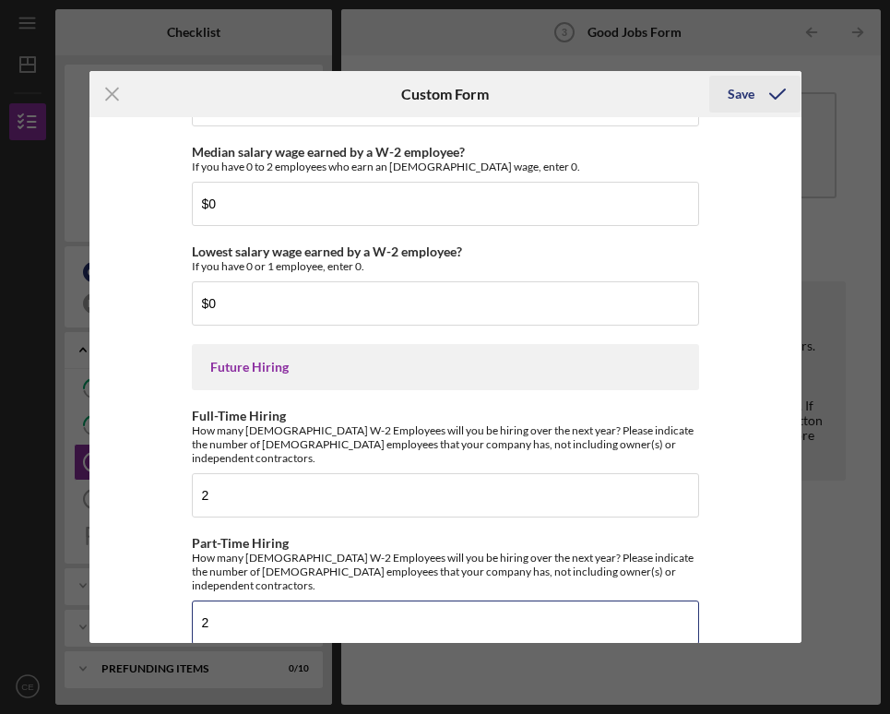
type input "2"
click at [741, 90] on div "Save" at bounding box center [741, 94] width 27 height 37
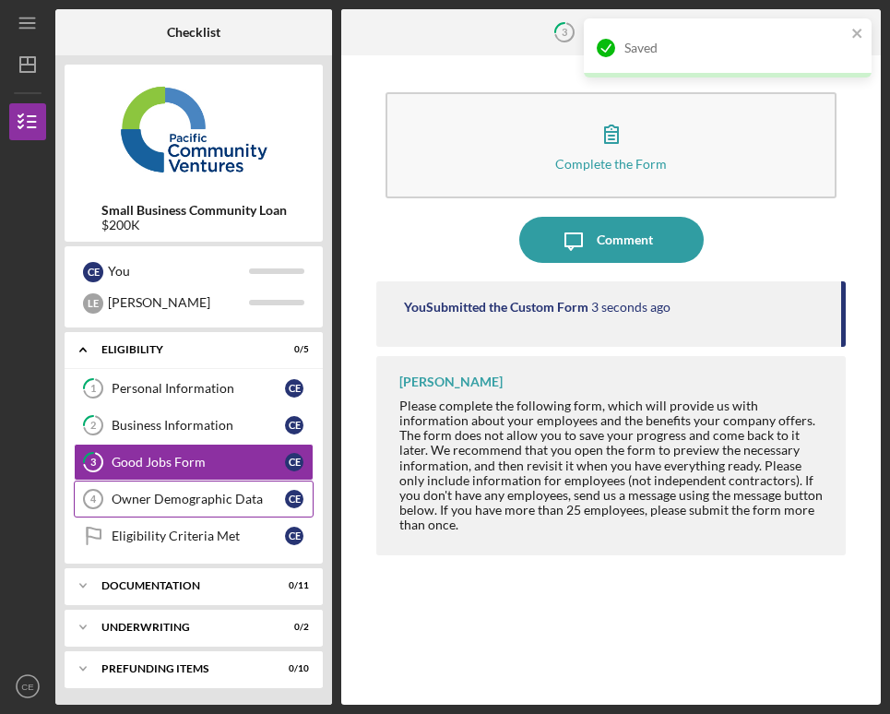
click at [144, 493] on div "Owner Demographic Data" at bounding box center [198, 499] width 173 height 15
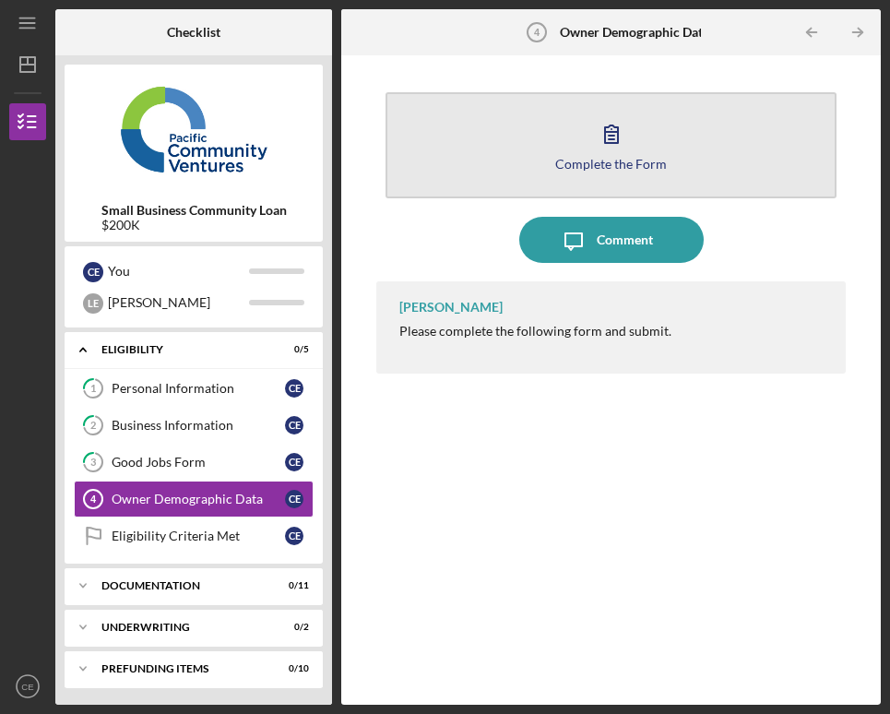
click at [609, 136] on icon "button" at bounding box center [612, 134] width 46 height 46
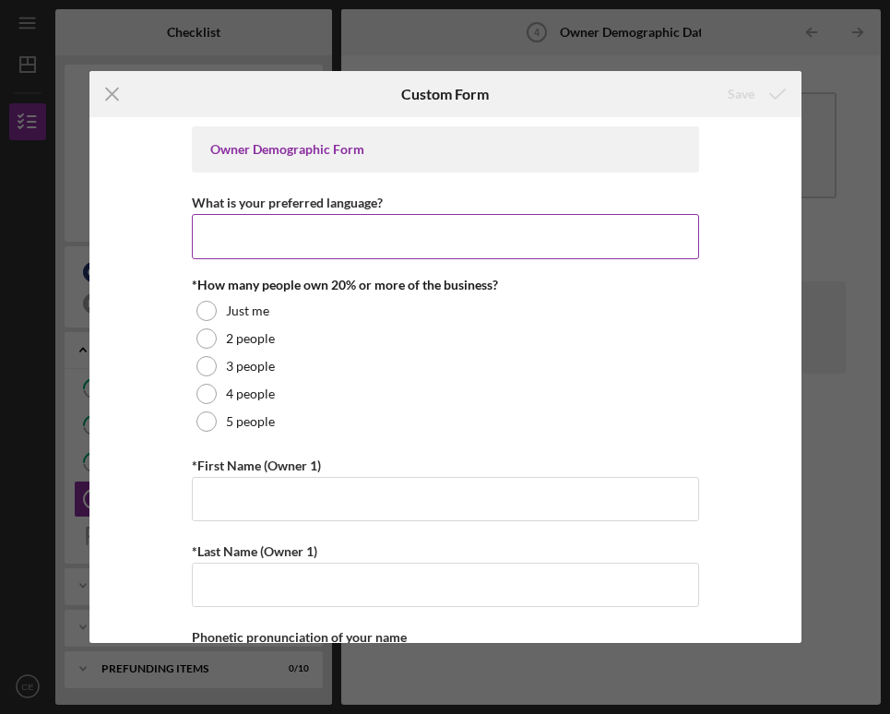
click at [440, 251] on input "What is your preferred language?" at bounding box center [445, 236] width 507 height 44
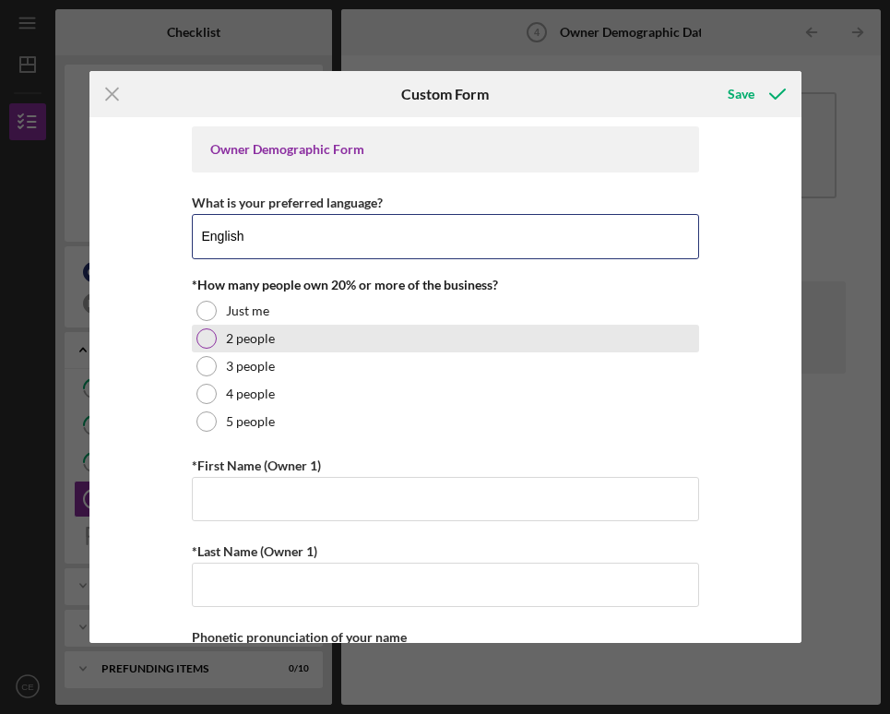
type input "English"
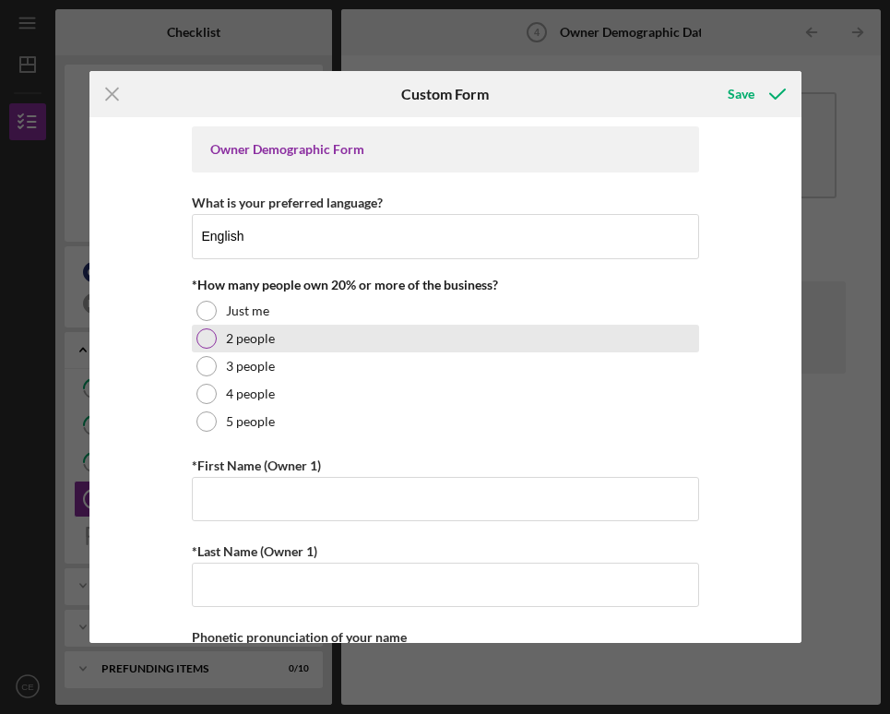
click at [269, 334] on label "2 people" at bounding box center [250, 338] width 49 height 15
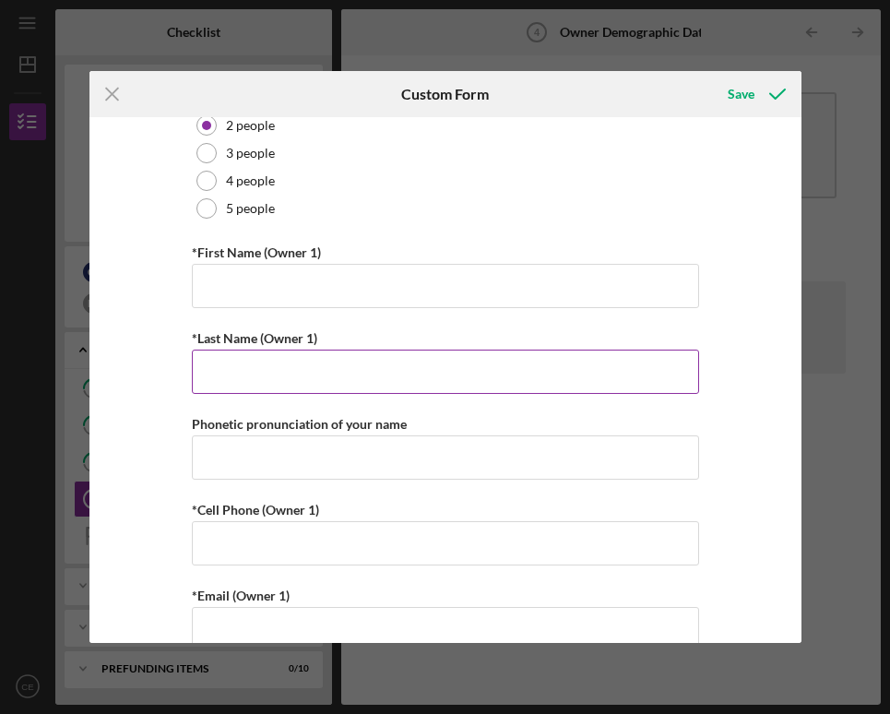
scroll to position [217, 0]
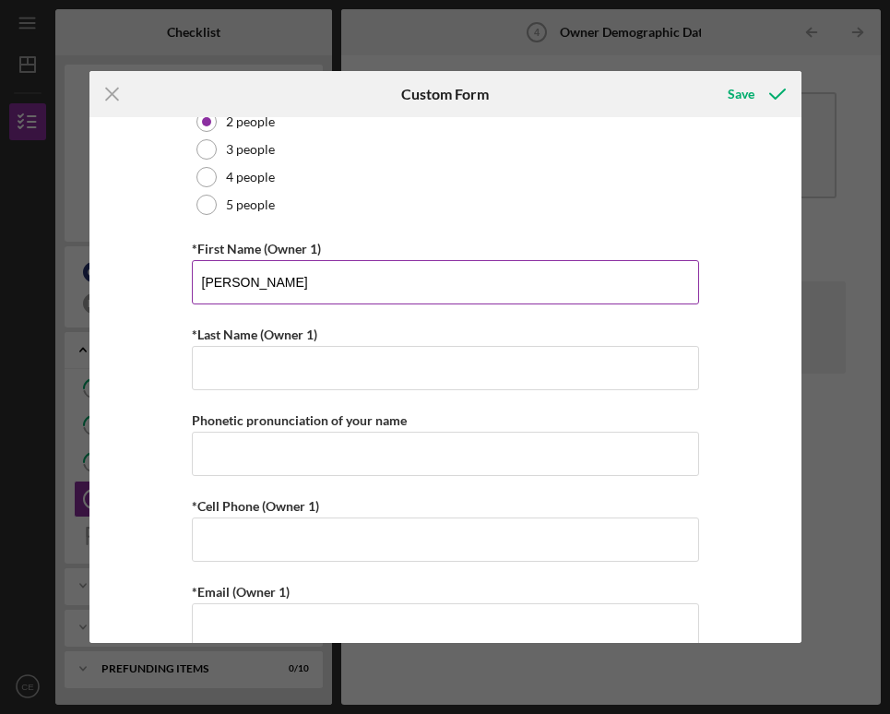
type input "Cecilia"
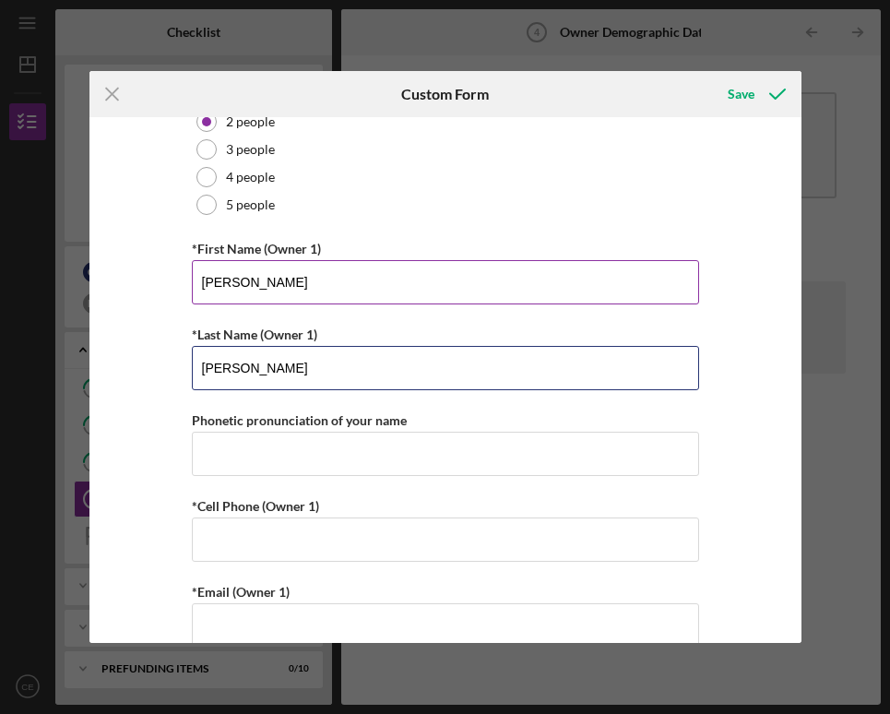
type input "Enriquez"
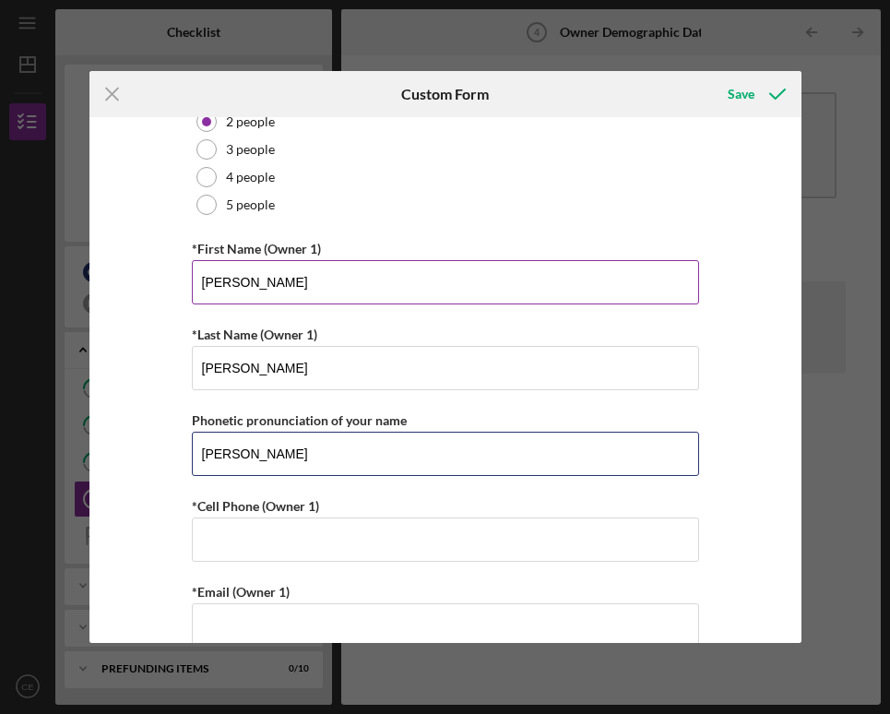
type input "Cecilia"
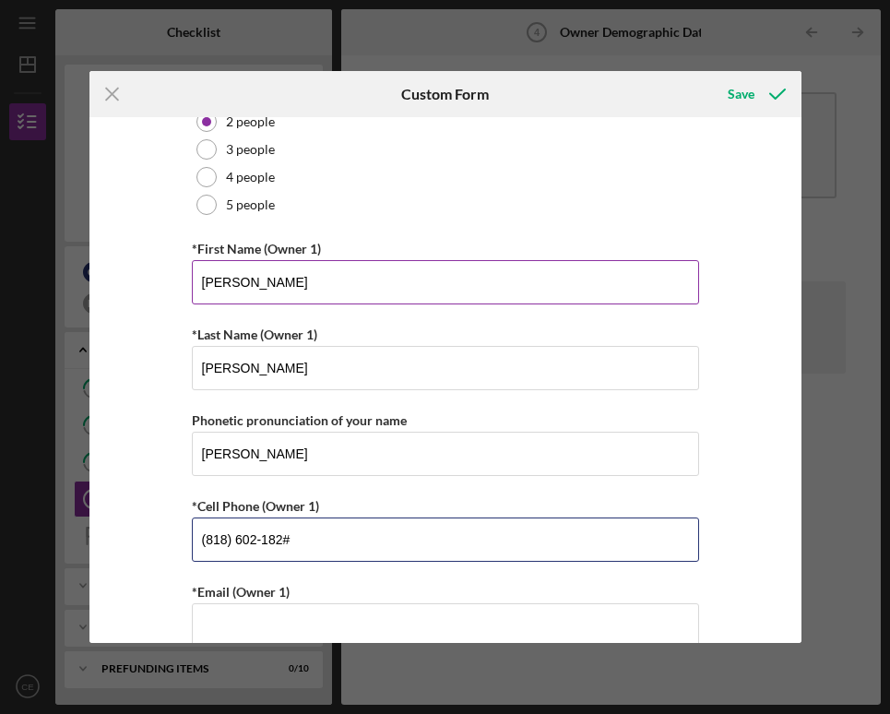
type input "(818) 602-1823"
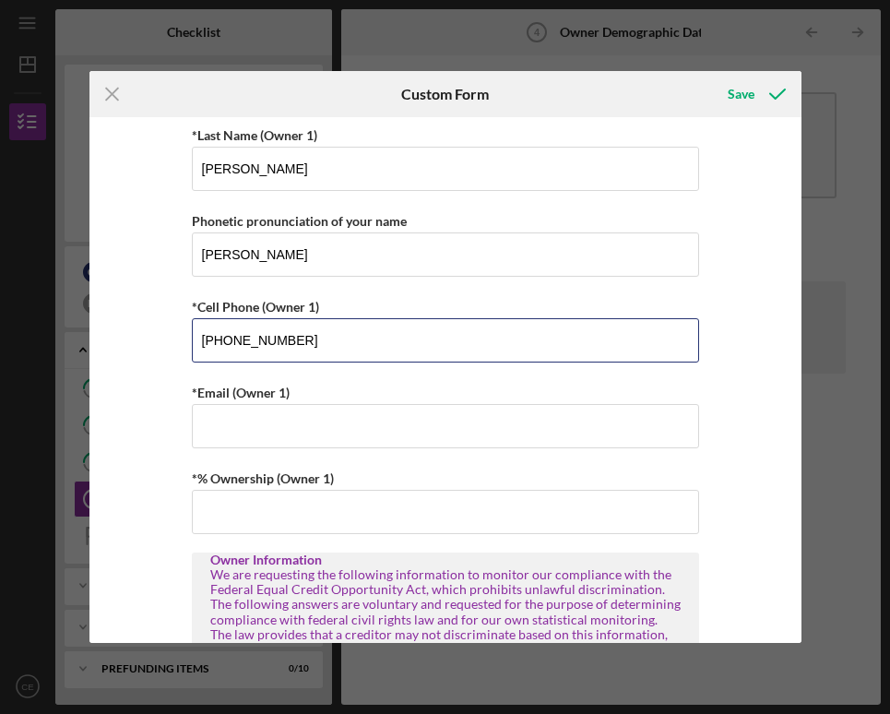
scroll to position [432, 0]
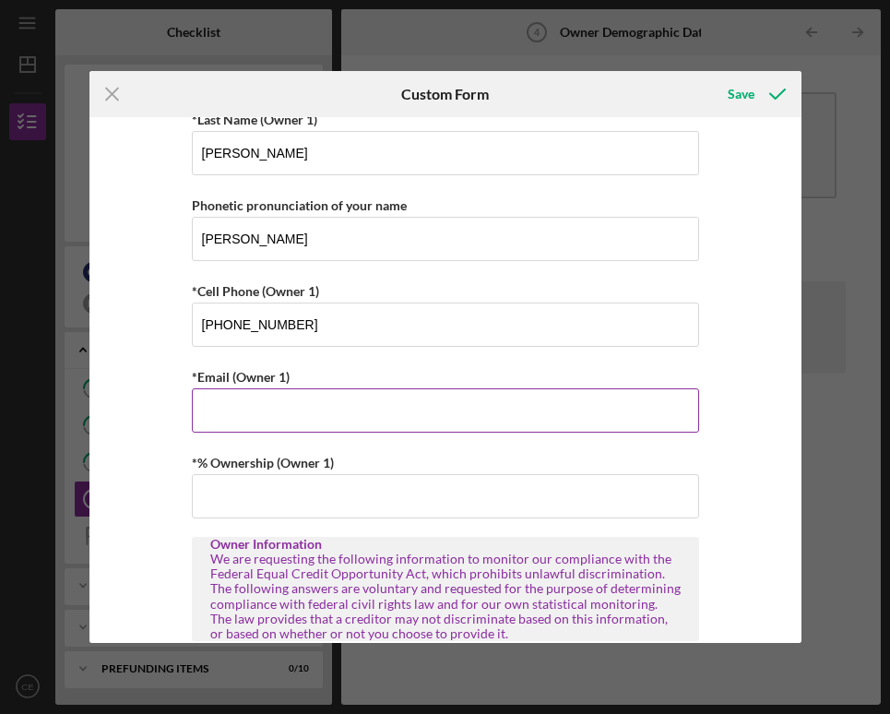
paste input "orders@kusinanikuya.com"
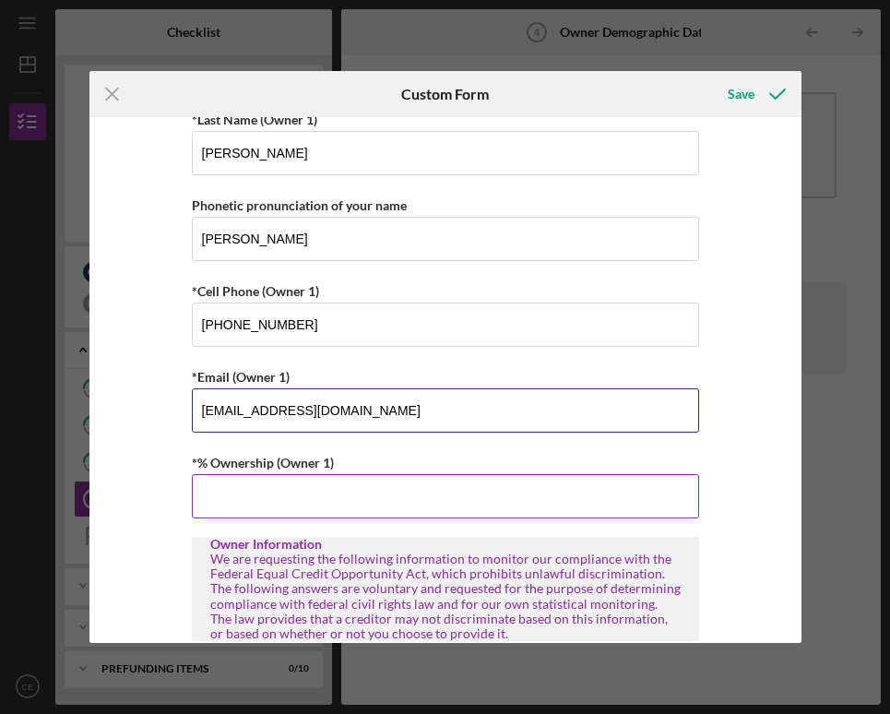
type input "orders@kusinanikuya.com"
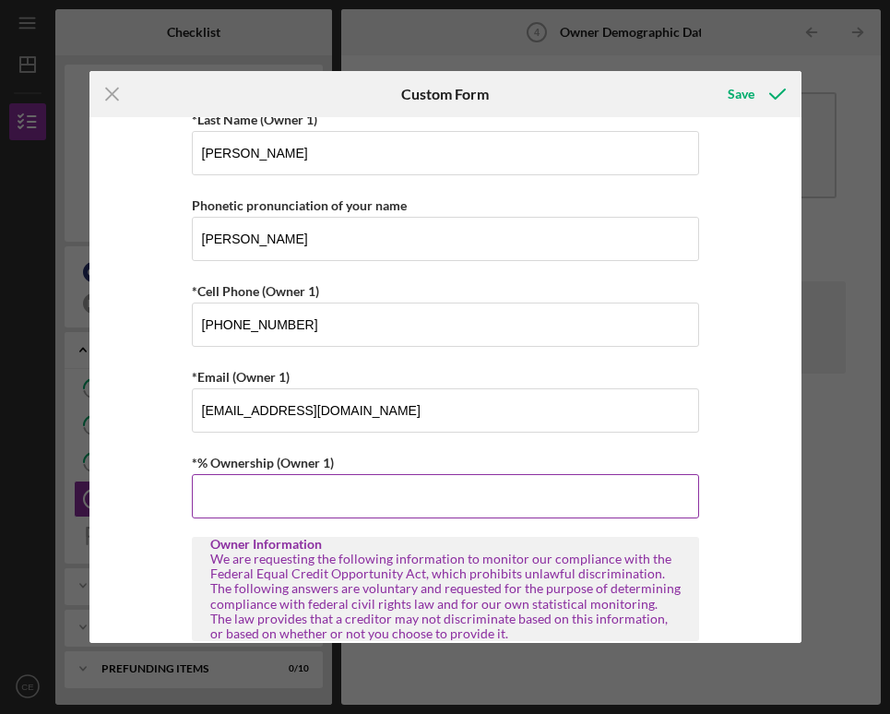
click at [241, 492] on input "*% Ownership (Owner 1)" at bounding box center [445, 496] width 507 height 44
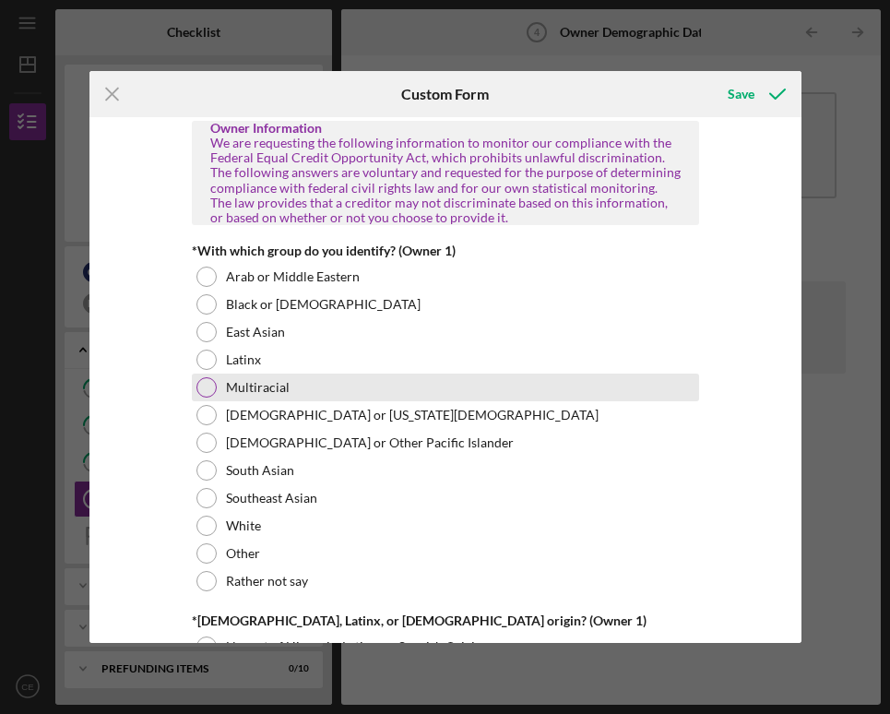
scroll to position [879, 0]
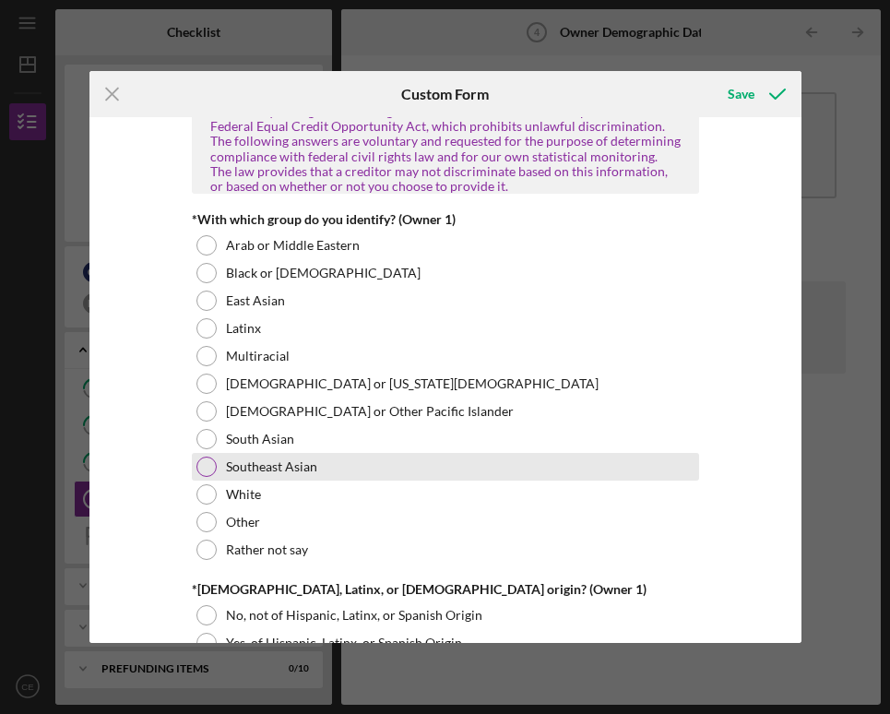
type input "50.00000%"
click at [278, 472] on label "Southeast Asian" at bounding box center [271, 467] width 91 height 15
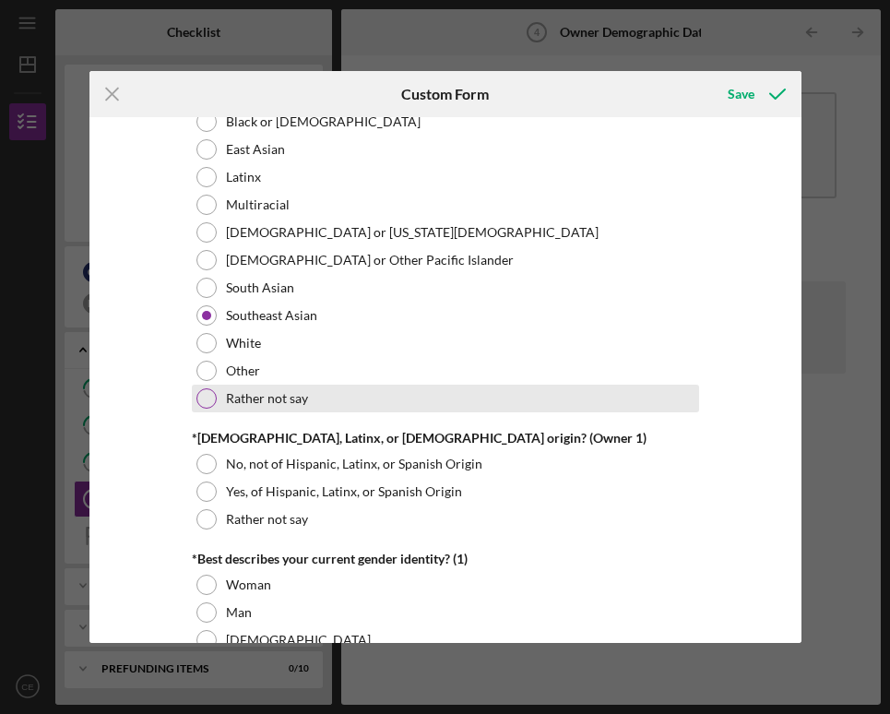
scroll to position [1037, 0]
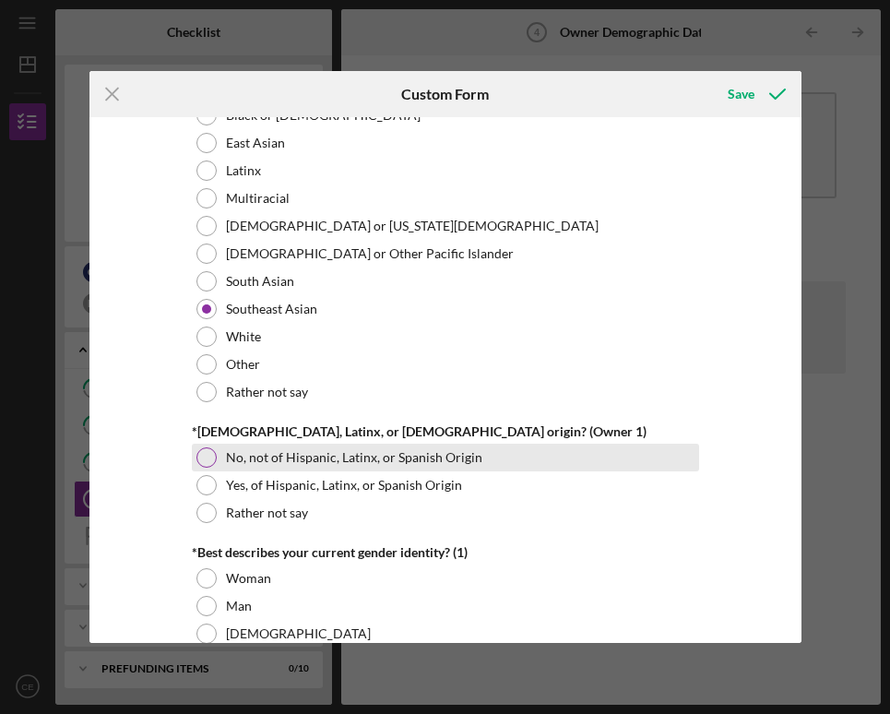
click at [304, 450] on label "No, not of Hispanic, Latinx, or Spanish Origin" at bounding box center [354, 457] width 257 height 15
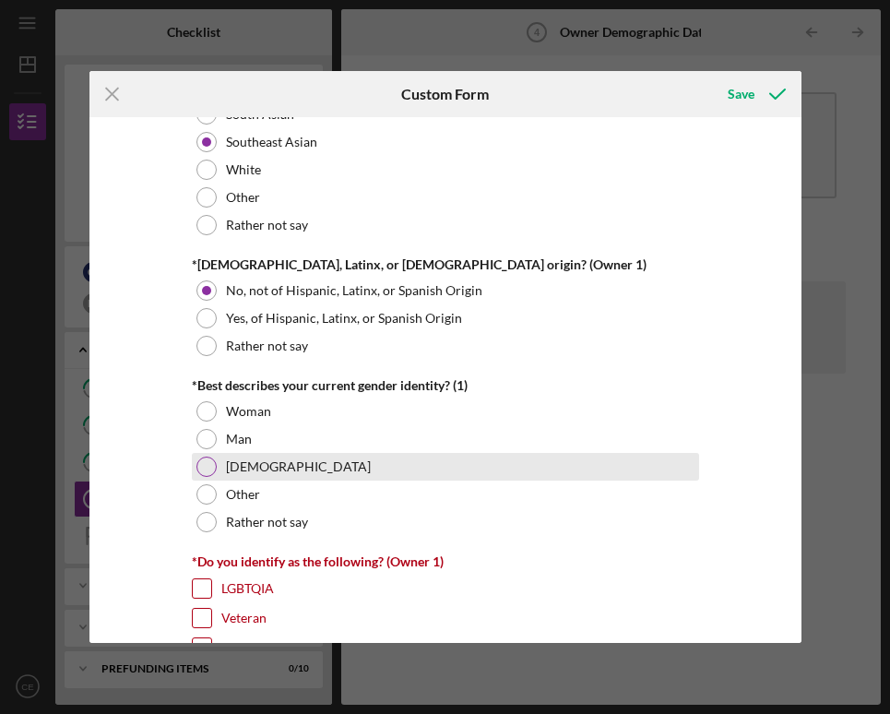
scroll to position [1209, 0]
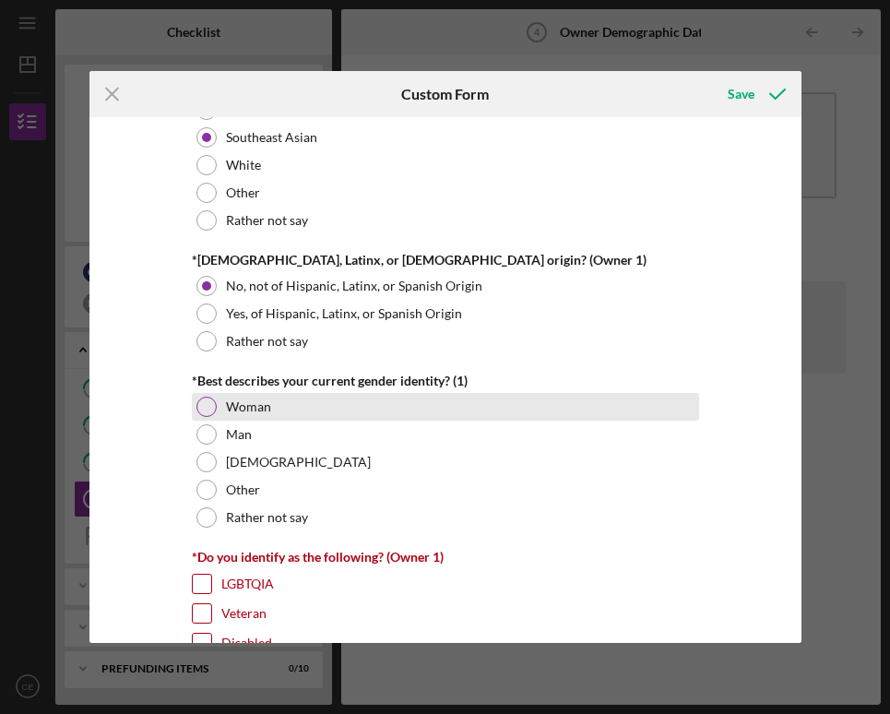
click at [259, 408] on label "Woman" at bounding box center [248, 407] width 45 height 15
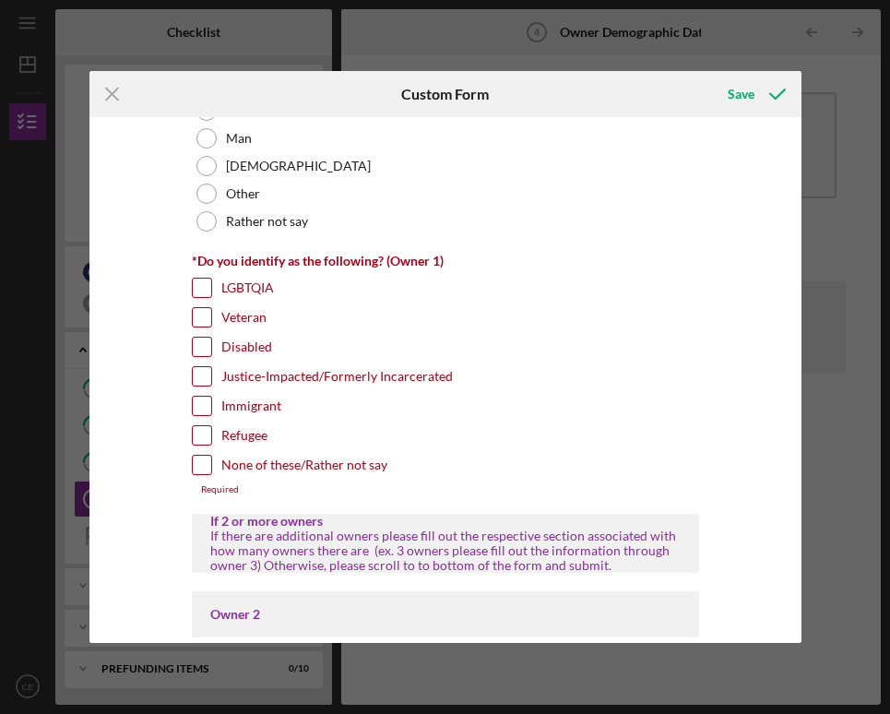
scroll to position [1509, 0]
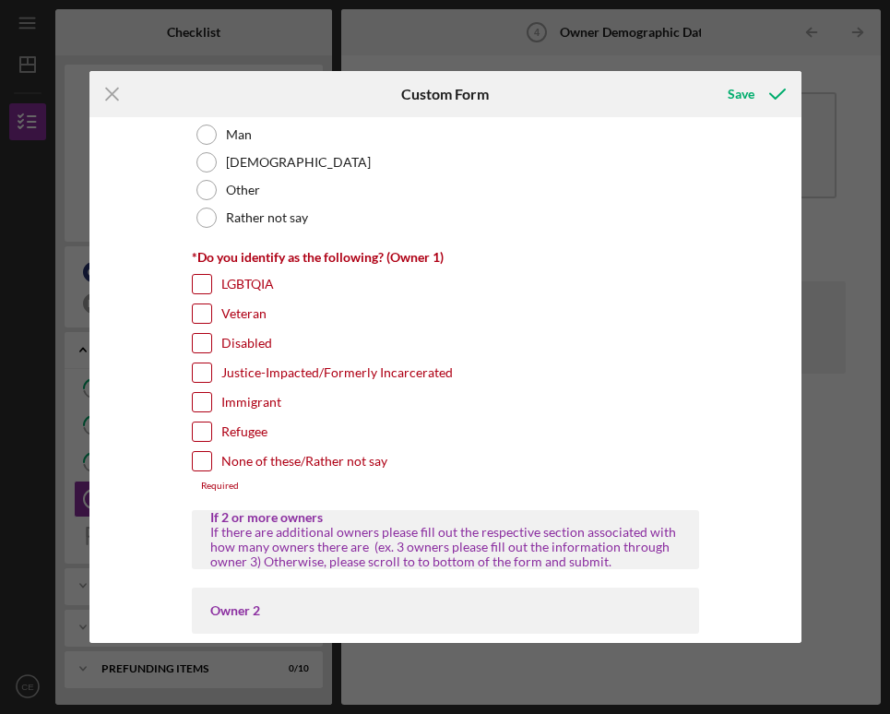
click at [260, 454] on label "None of these/Rather not say" at bounding box center [304, 461] width 166 height 18
click at [211, 454] on input "None of these/Rather not say" at bounding box center [202, 461] width 18 height 18
checkbox input "true"
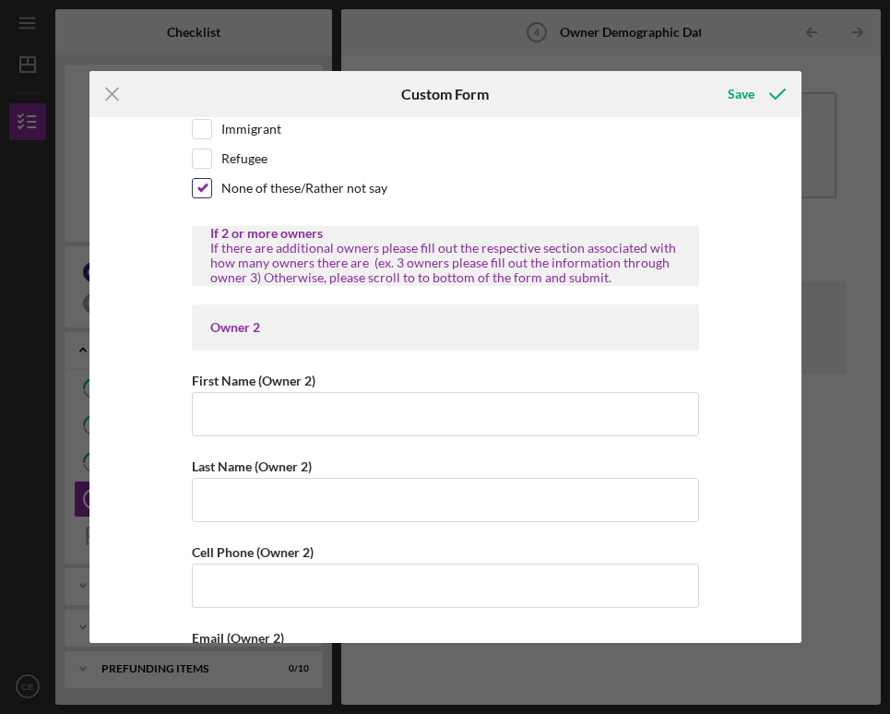
scroll to position [1802, 0]
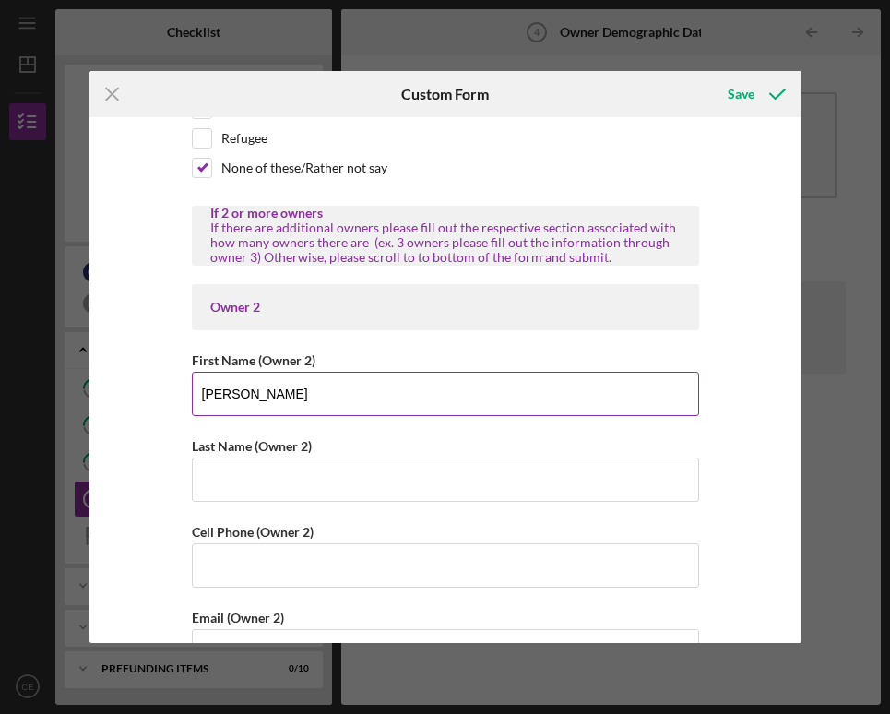
type input "Leonardo"
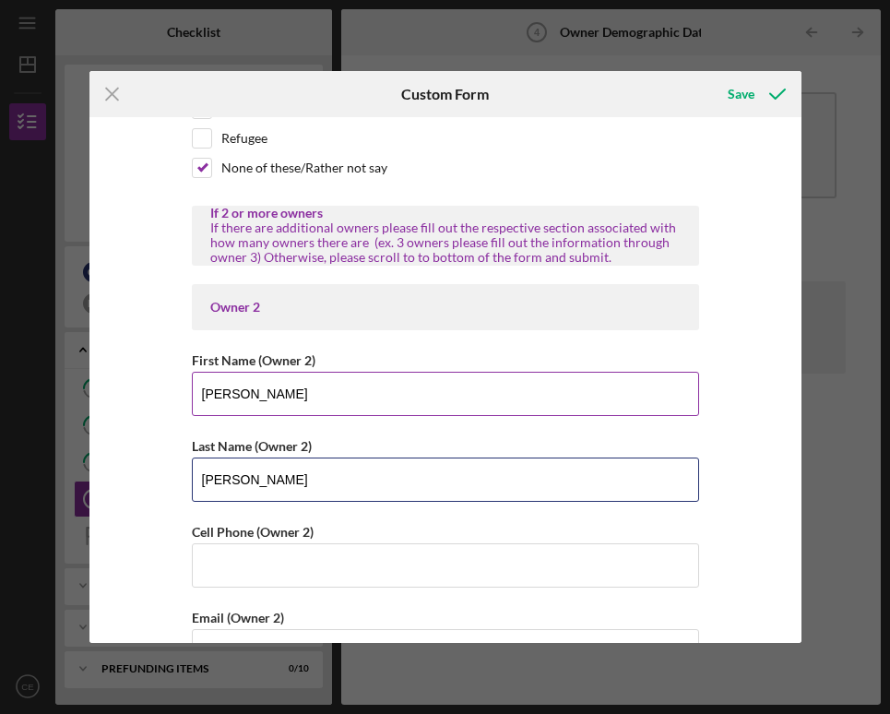
type input "Enriquez"
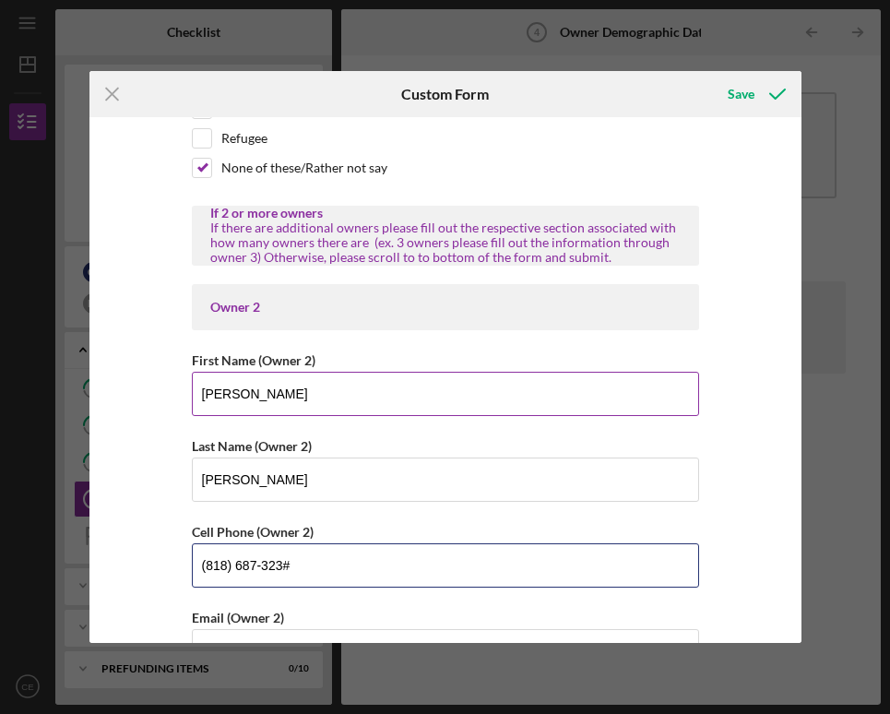
type input "(818) 687-3236"
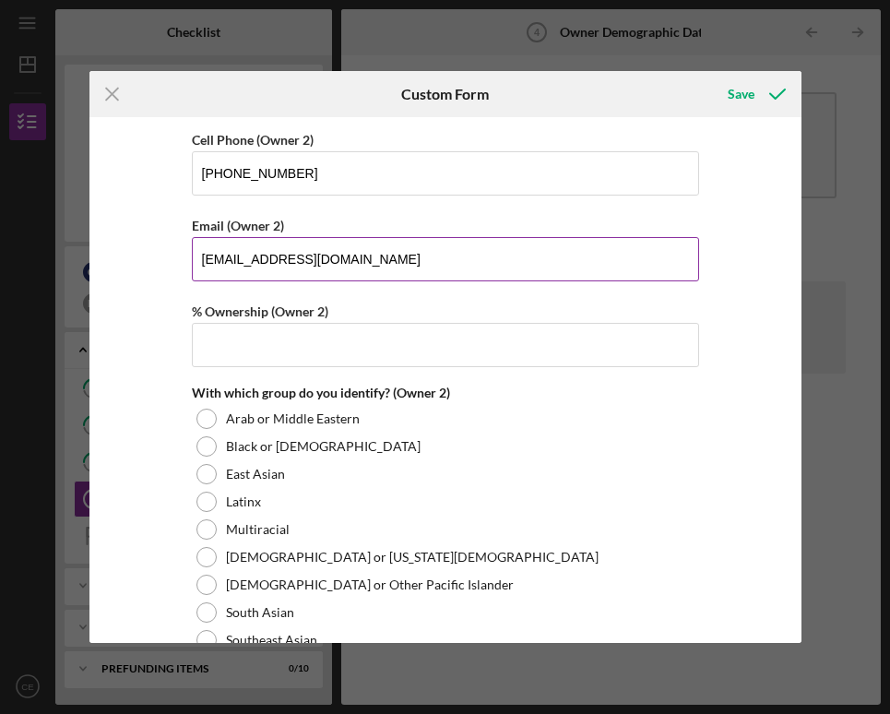
scroll to position [2224, 0]
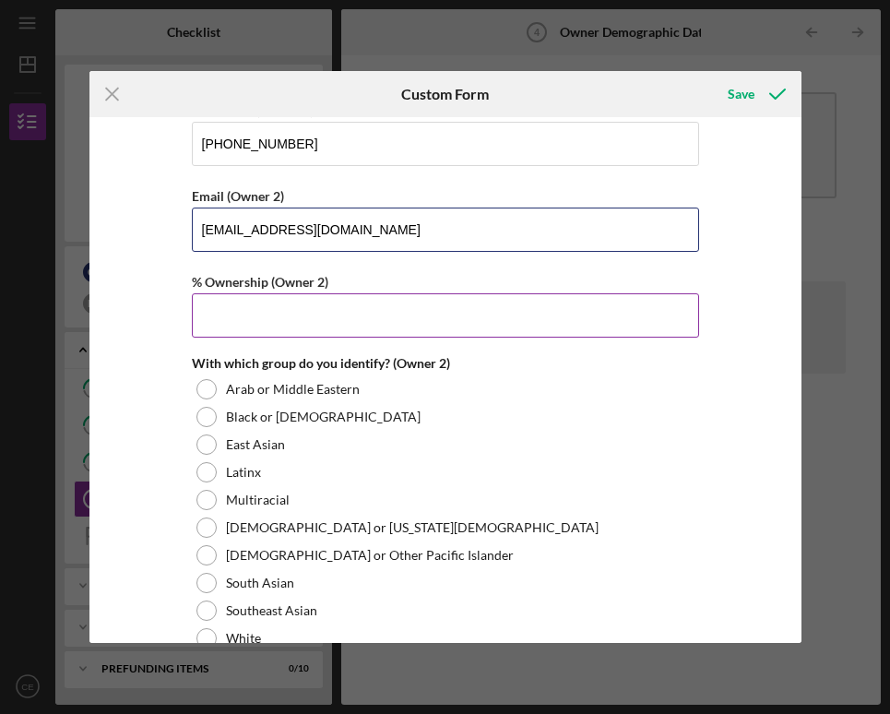
type input "enriquez1987@yahoo.com"
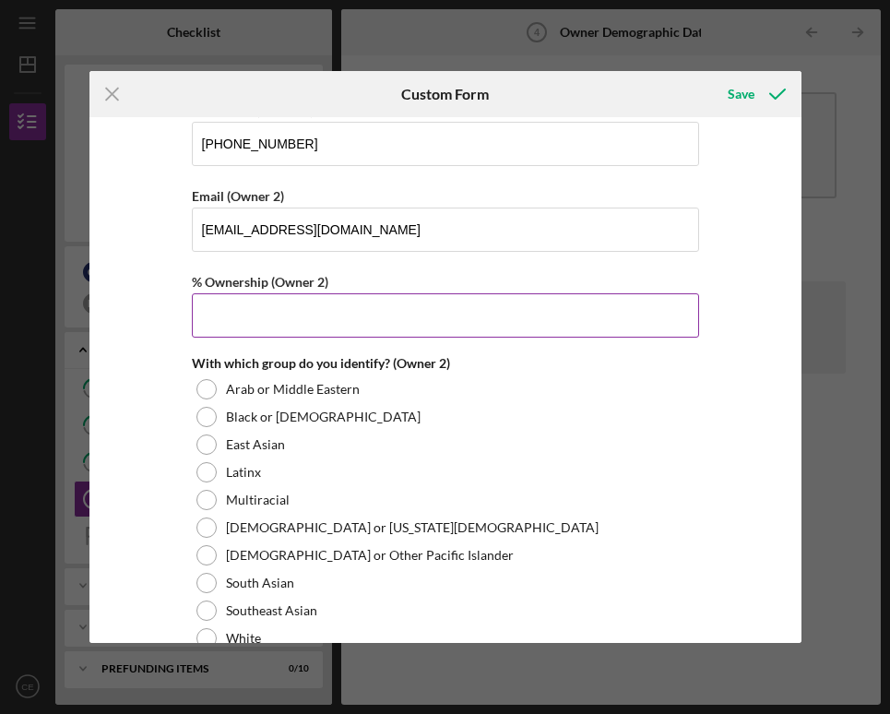
click at [345, 302] on input "% Ownership (Owner 2)" at bounding box center [445, 315] width 507 height 44
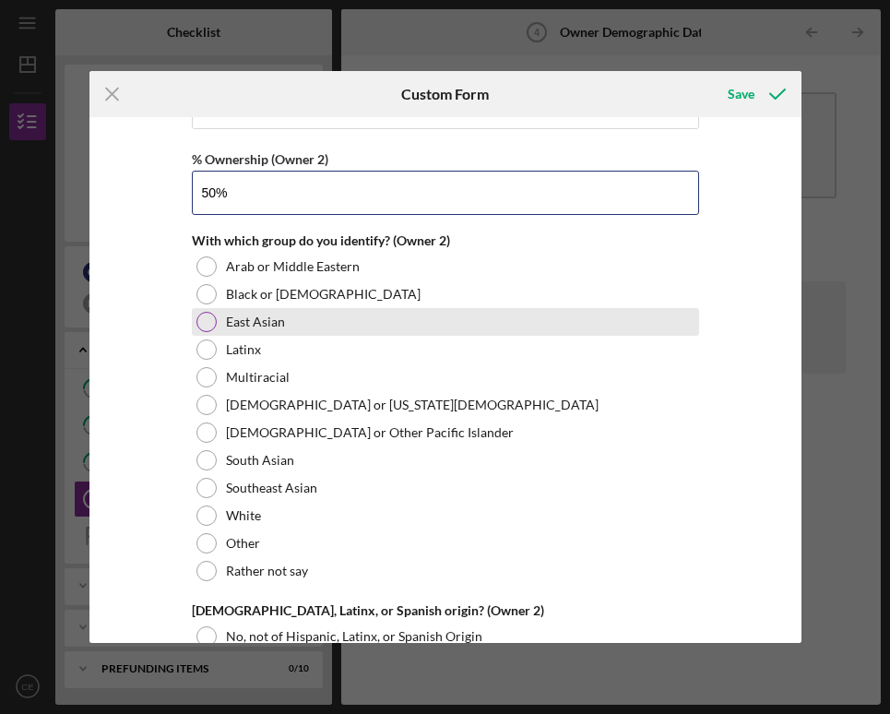
scroll to position [2349, 0]
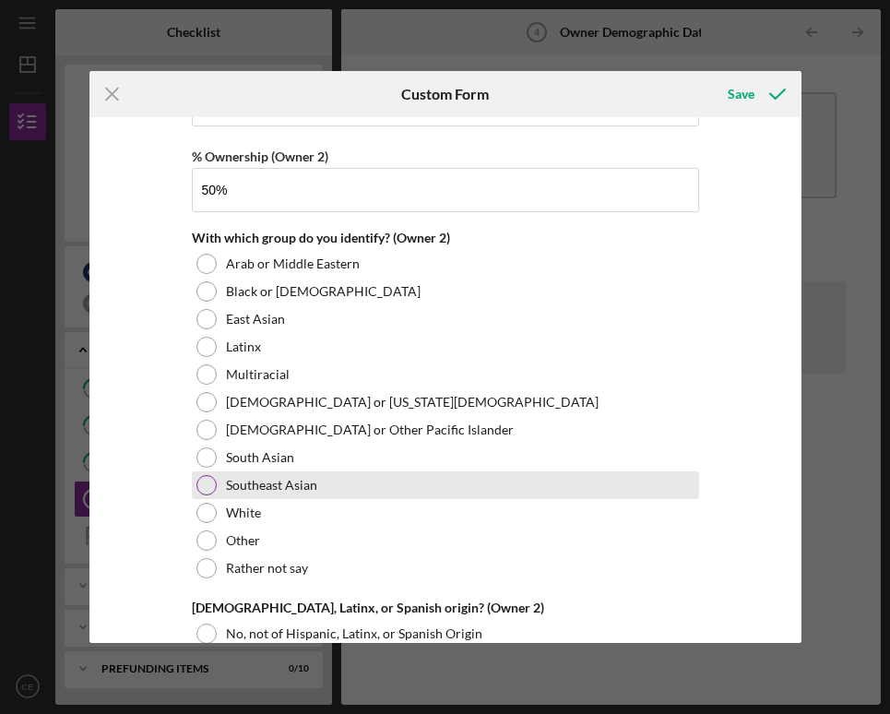
type input "50.00000%"
click at [304, 483] on label "Southeast Asian" at bounding box center [271, 485] width 91 height 15
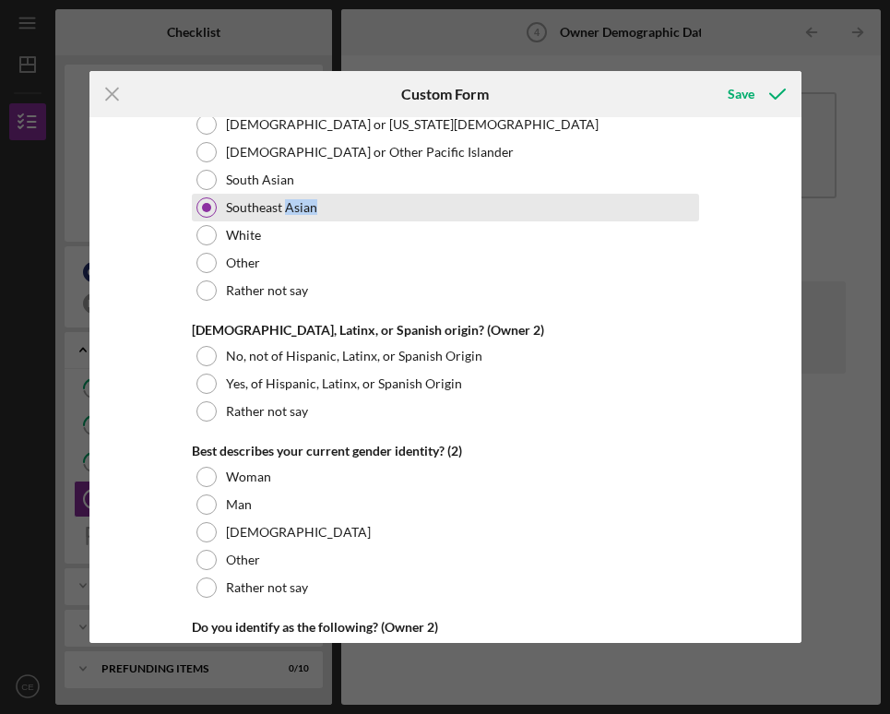
scroll to position [2758, 0]
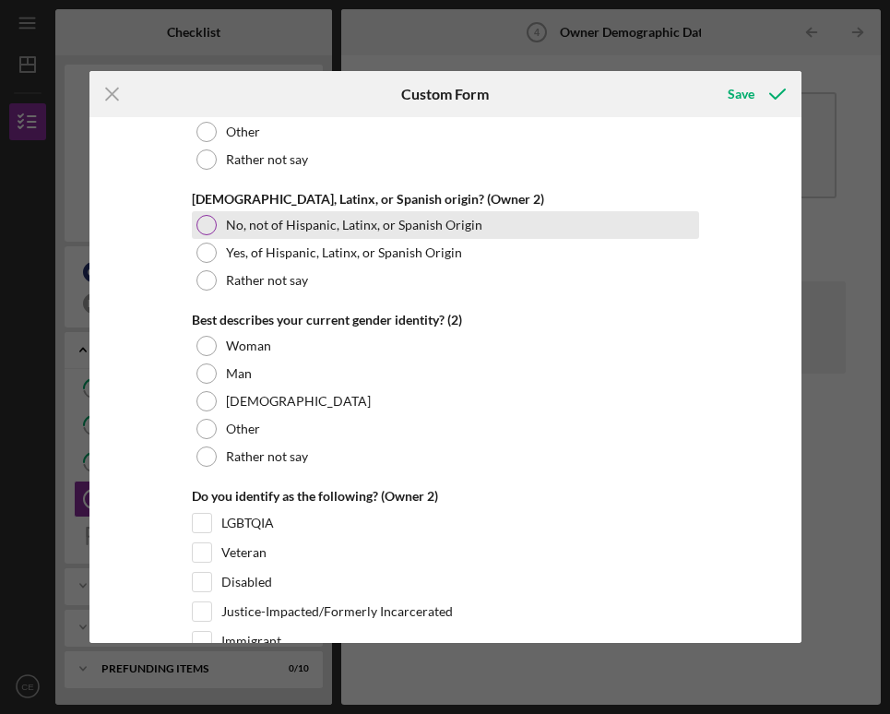
click at [291, 224] on label "No, not of Hispanic, Latinx, or Spanish Origin" at bounding box center [354, 225] width 257 height 15
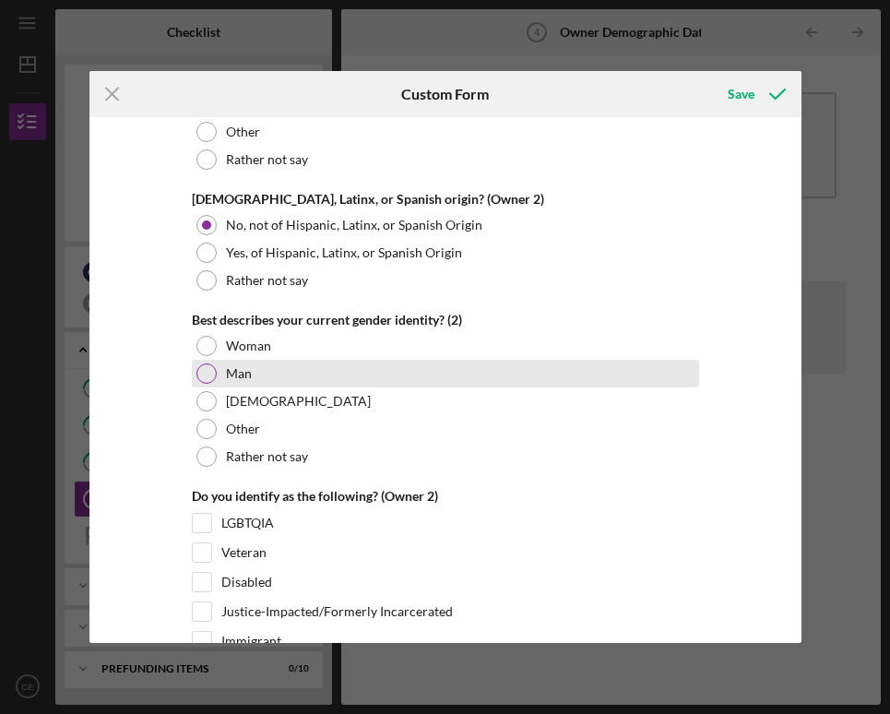
click at [239, 368] on label "Man" at bounding box center [239, 373] width 26 height 15
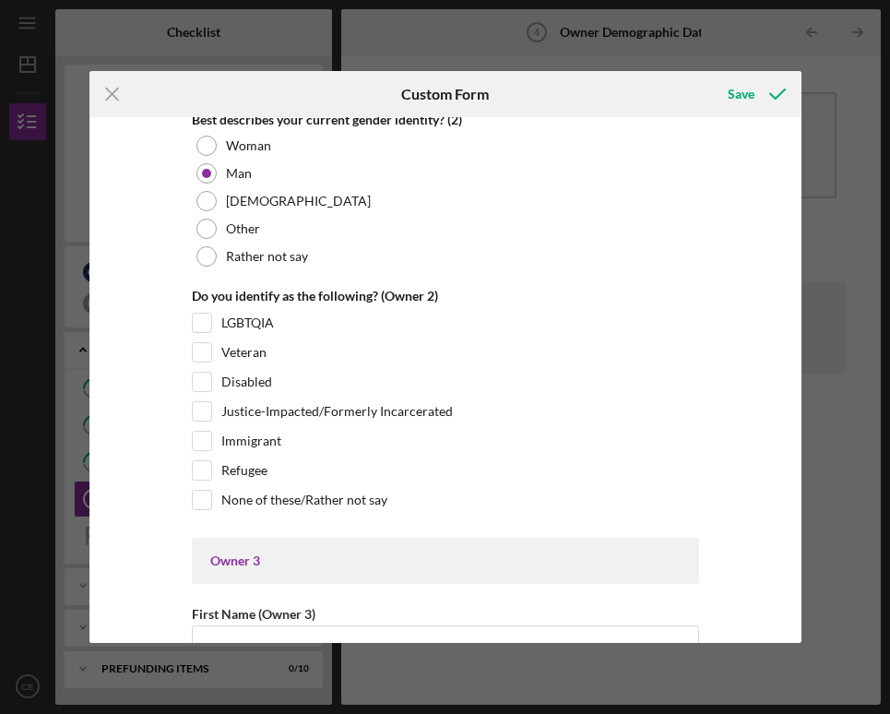
scroll to position [2965, 0]
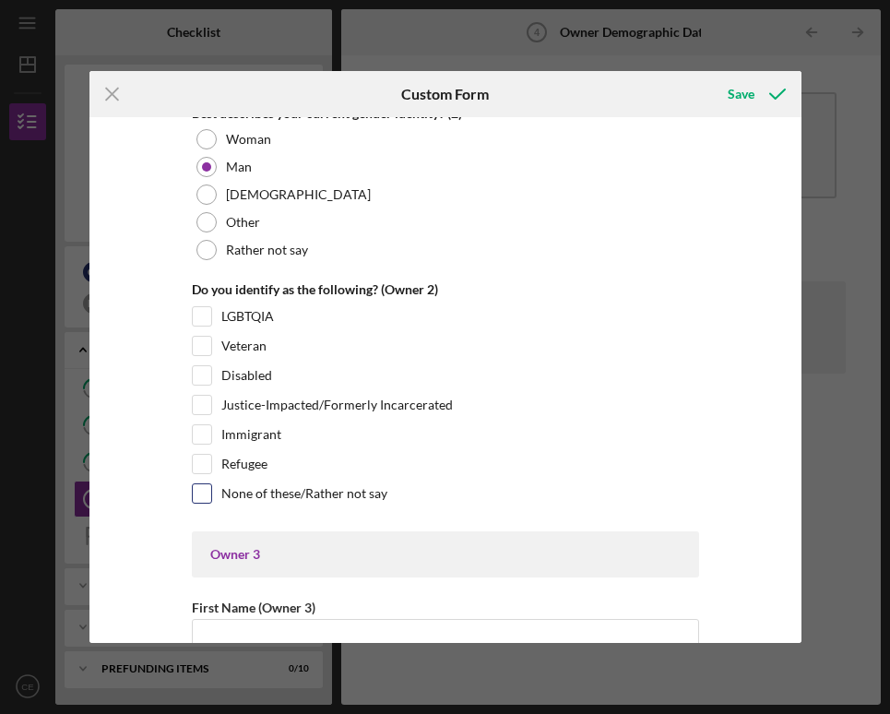
click at [247, 495] on label "None of these/Rather not say" at bounding box center [304, 493] width 166 height 18
click at [211, 495] on input "None of these/Rather not say" at bounding box center [202, 493] width 18 height 18
checkbox input "true"
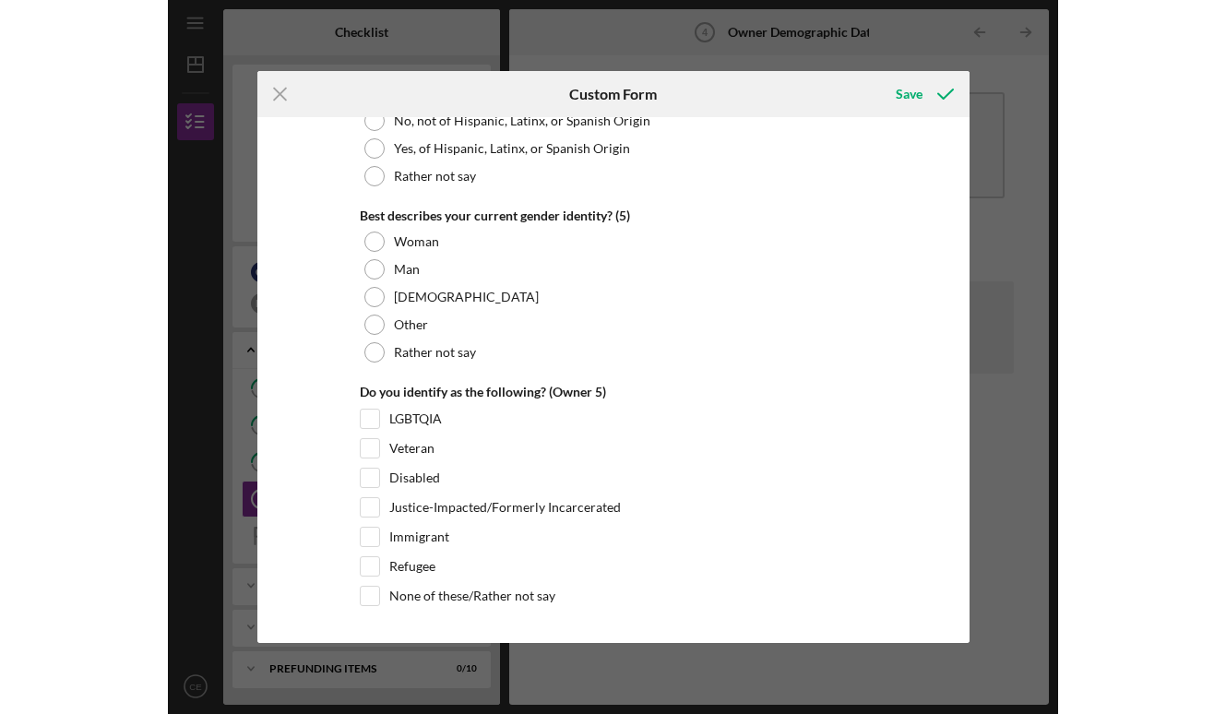
scroll to position [7093, 0]
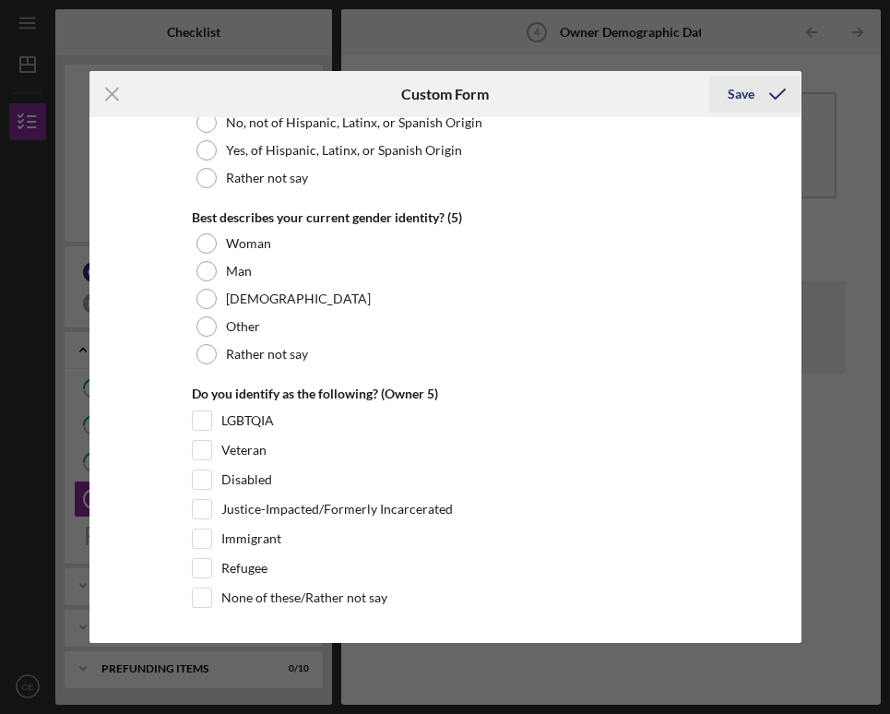
click at [769, 90] on icon "submit" at bounding box center [778, 94] width 46 height 46
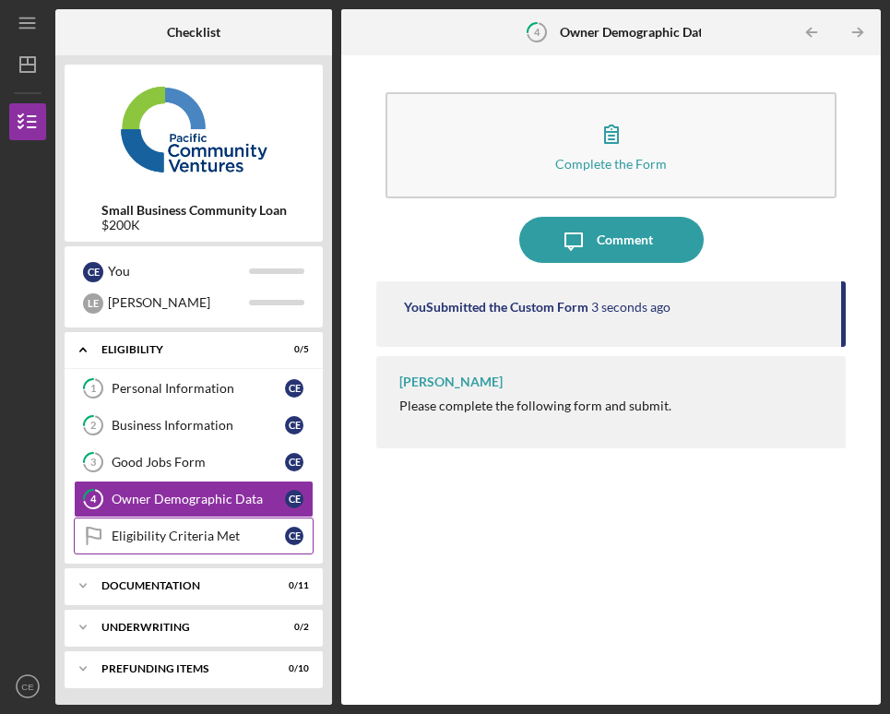
click at [191, 543] on div "Eligibility Criteria Met" at bounding box center [198, 536] width 173 height 15
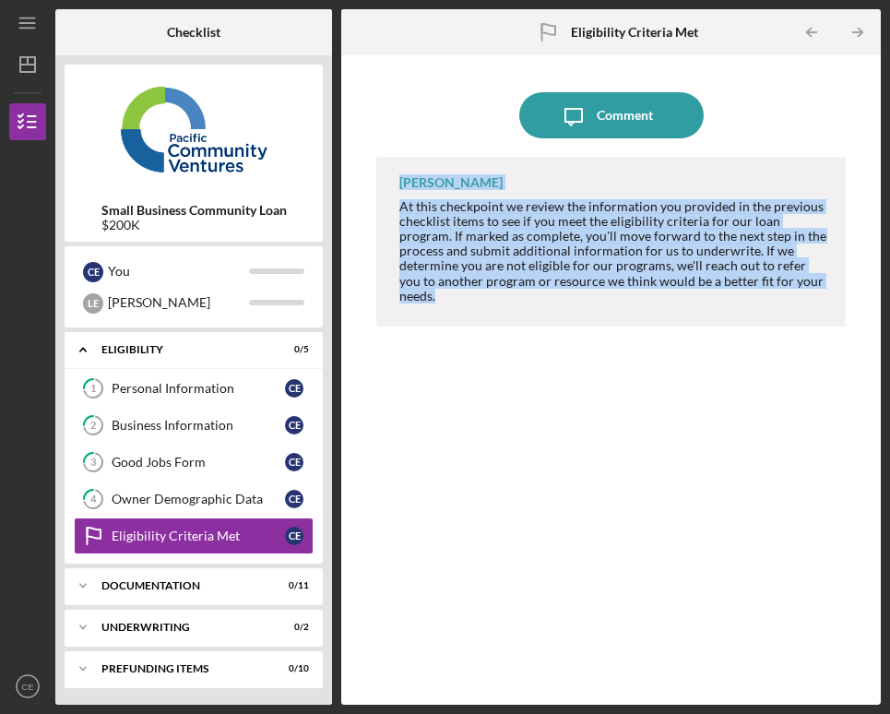
drag, startPoint x: 777, startPoint y: 288, endPoint x: 399, endPoint y: 173, distance: 395.2
click at [394, 174] on div "Alberto Enriquez At this checkpoint we review the information you provided in t…" at bounding box center [611, 242] width 470 height 170
copy div "Alberto Enriquez At this checkpoint we review the information you provided in t…"
